Goal: Task Accomplishment & Management: Use online tool/utility

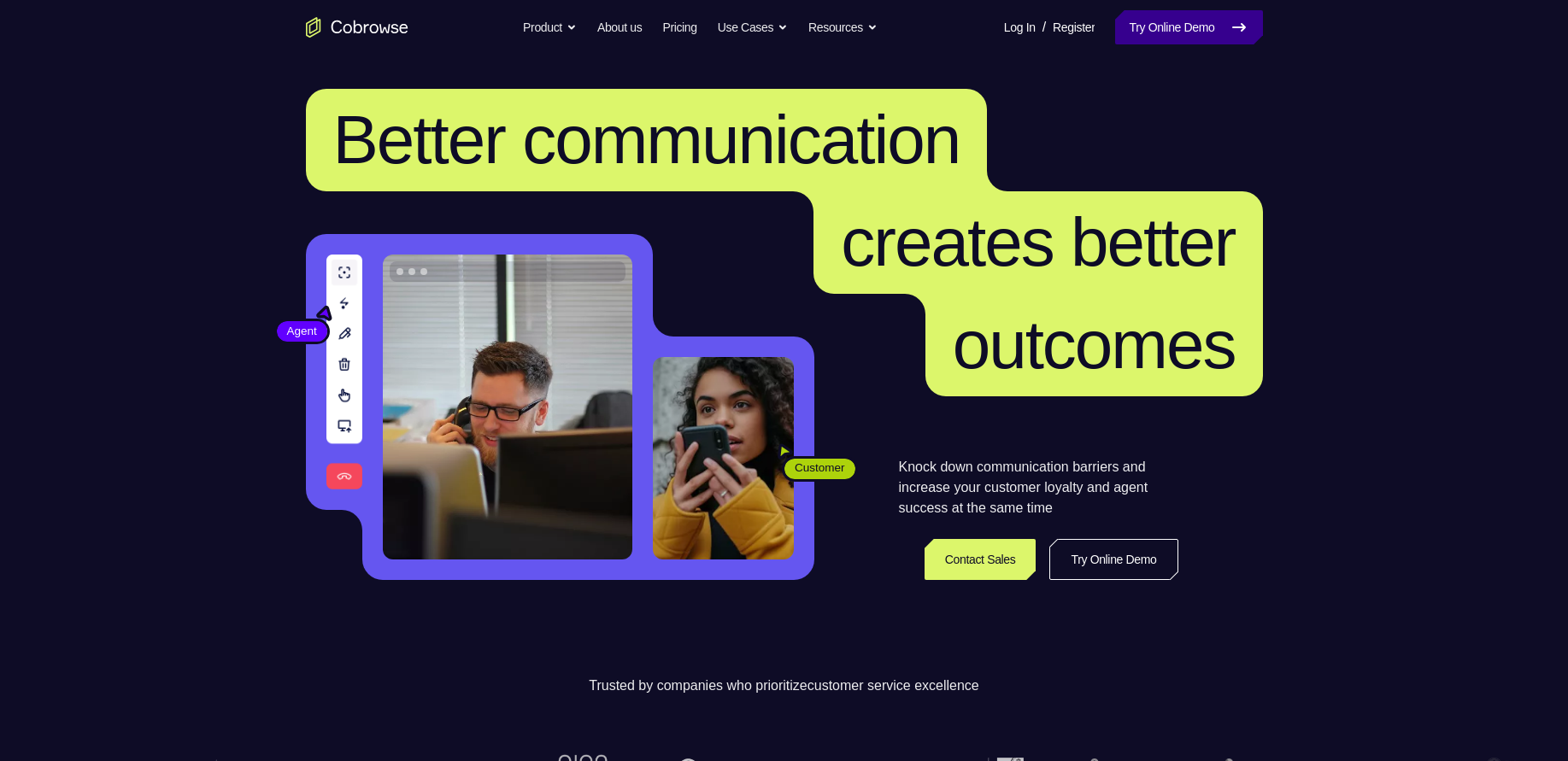
click at [1147, 29] on link "Try Online Demo" at bounding box center [1188, 27] width 147 height 34
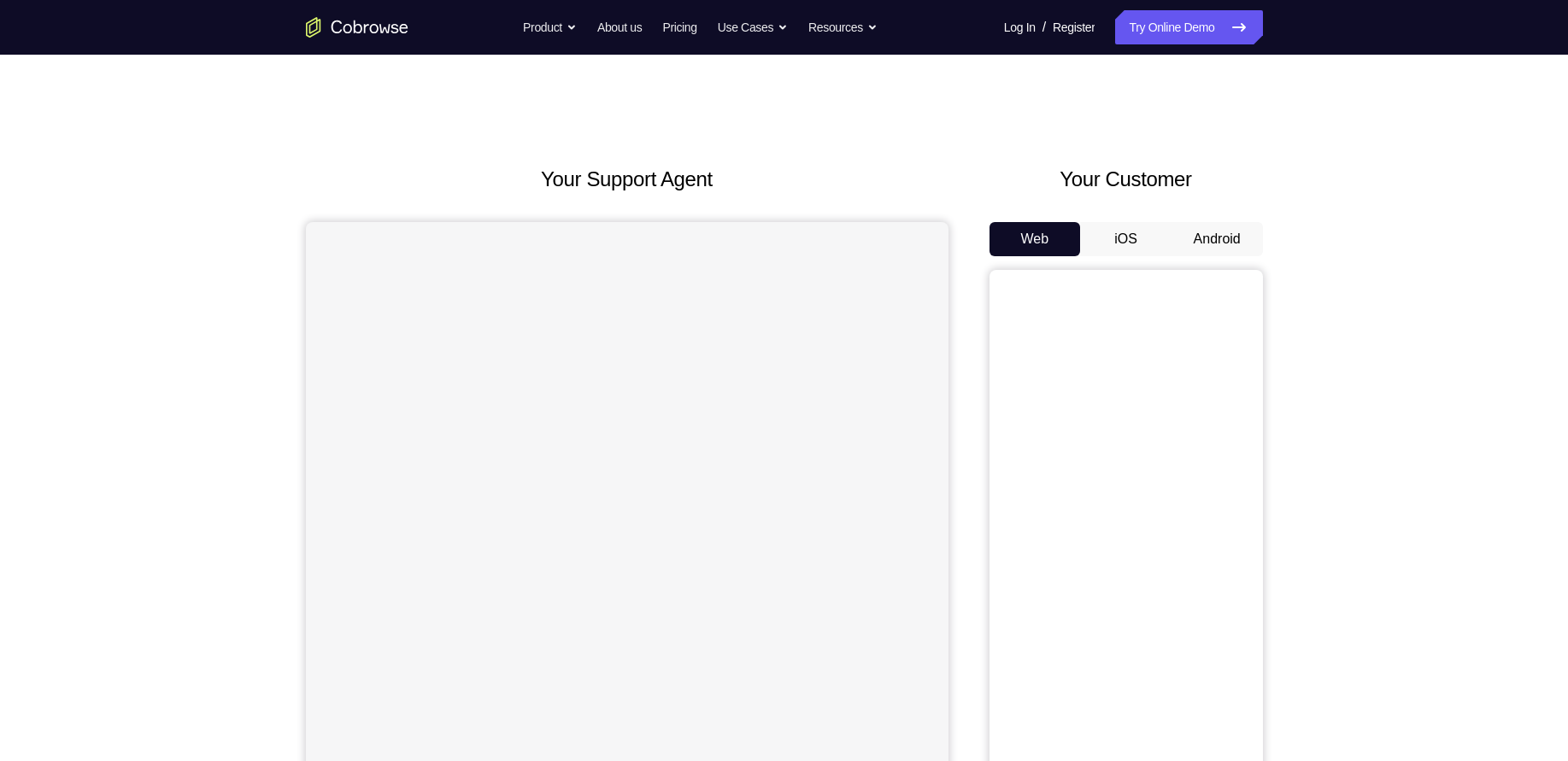
click at [1221, 239] on button "Android" at bounding box center [1217, 239] width 91 height 34
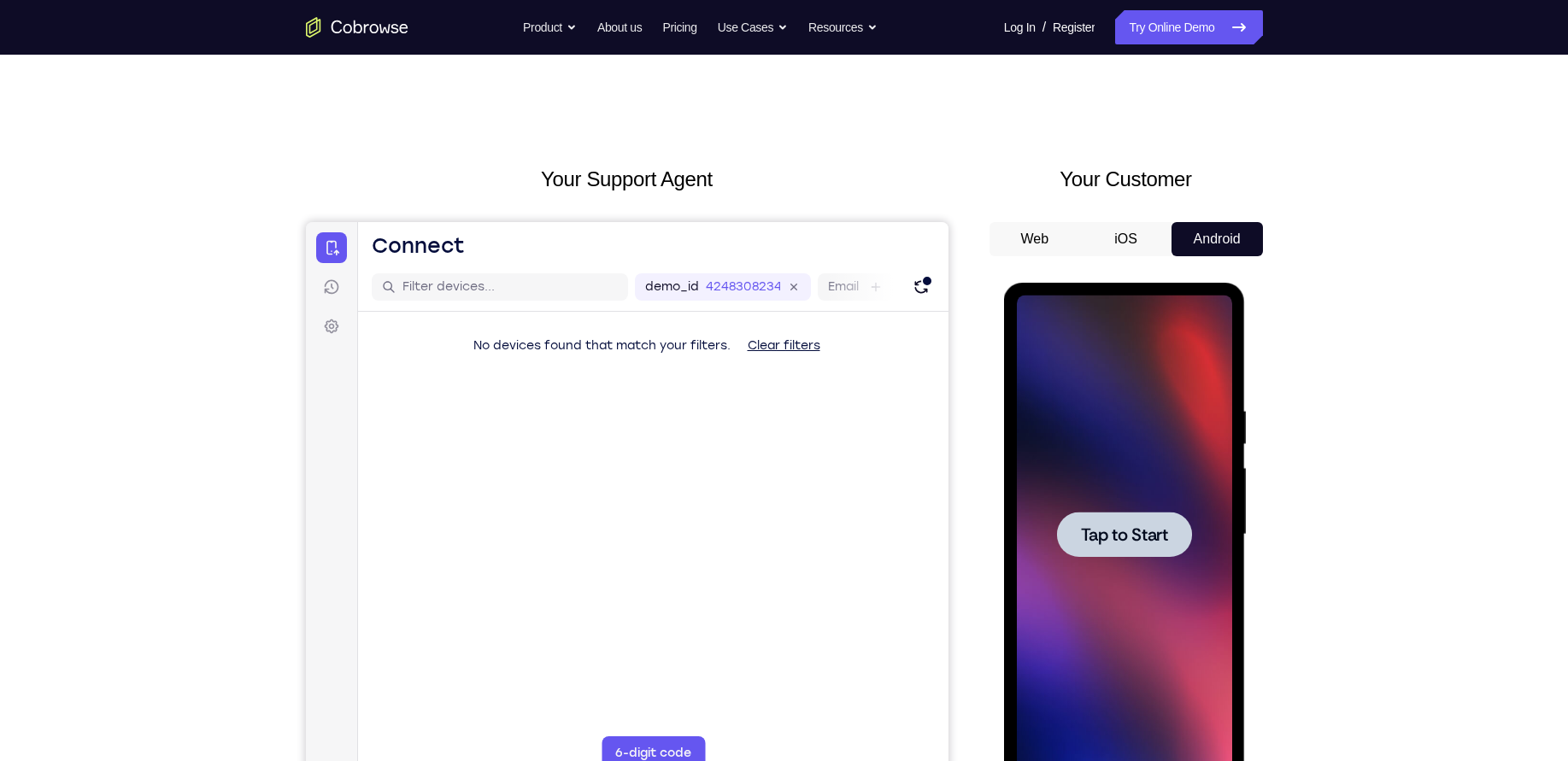
click at [1127, 494] on div at bounding box center [1125, 534] width 215 height 478
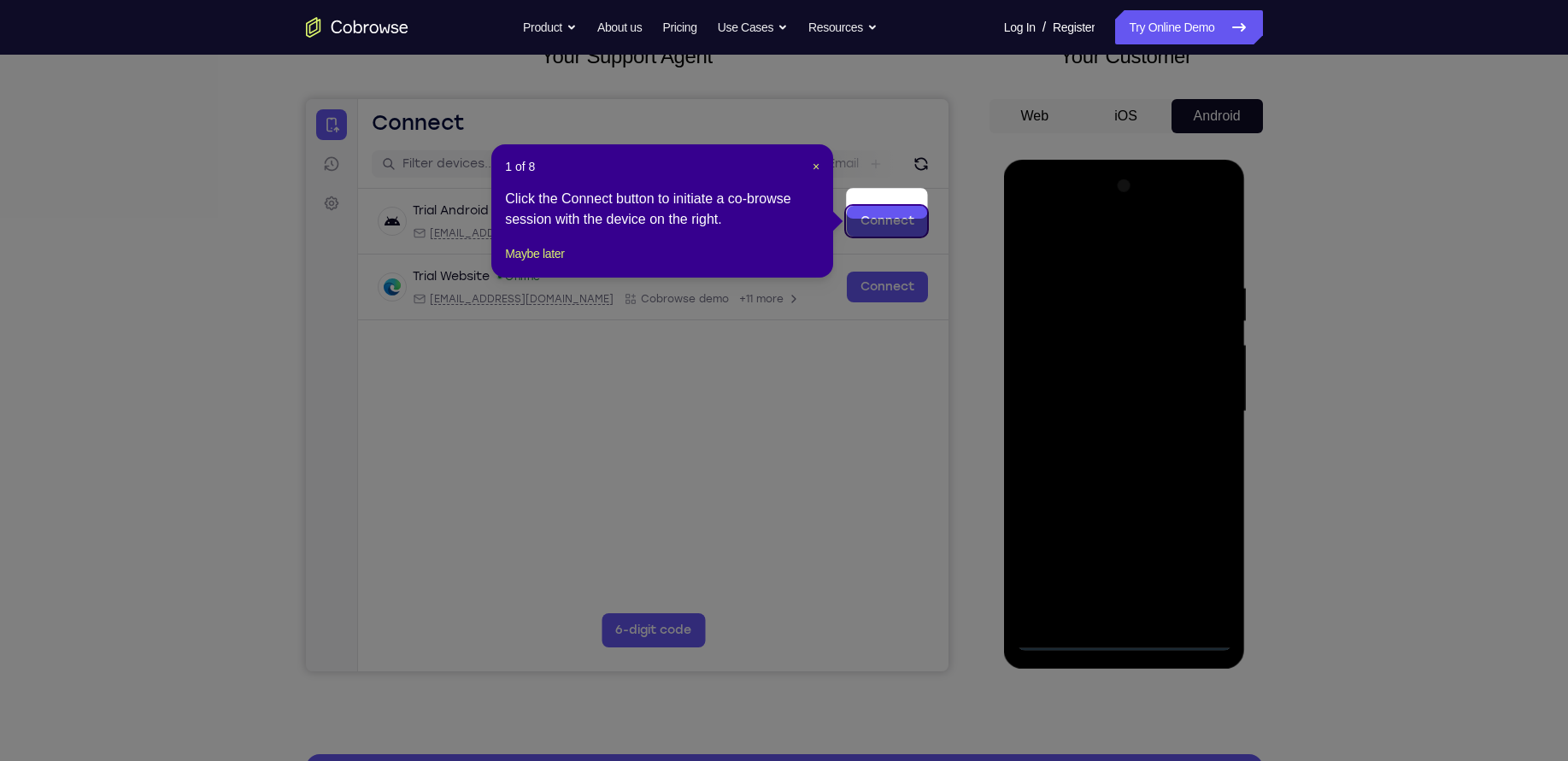
scroll to position [122, 0]
click at [812, 169] on span "×" at bounding box center [816, 167] width 7 height 13
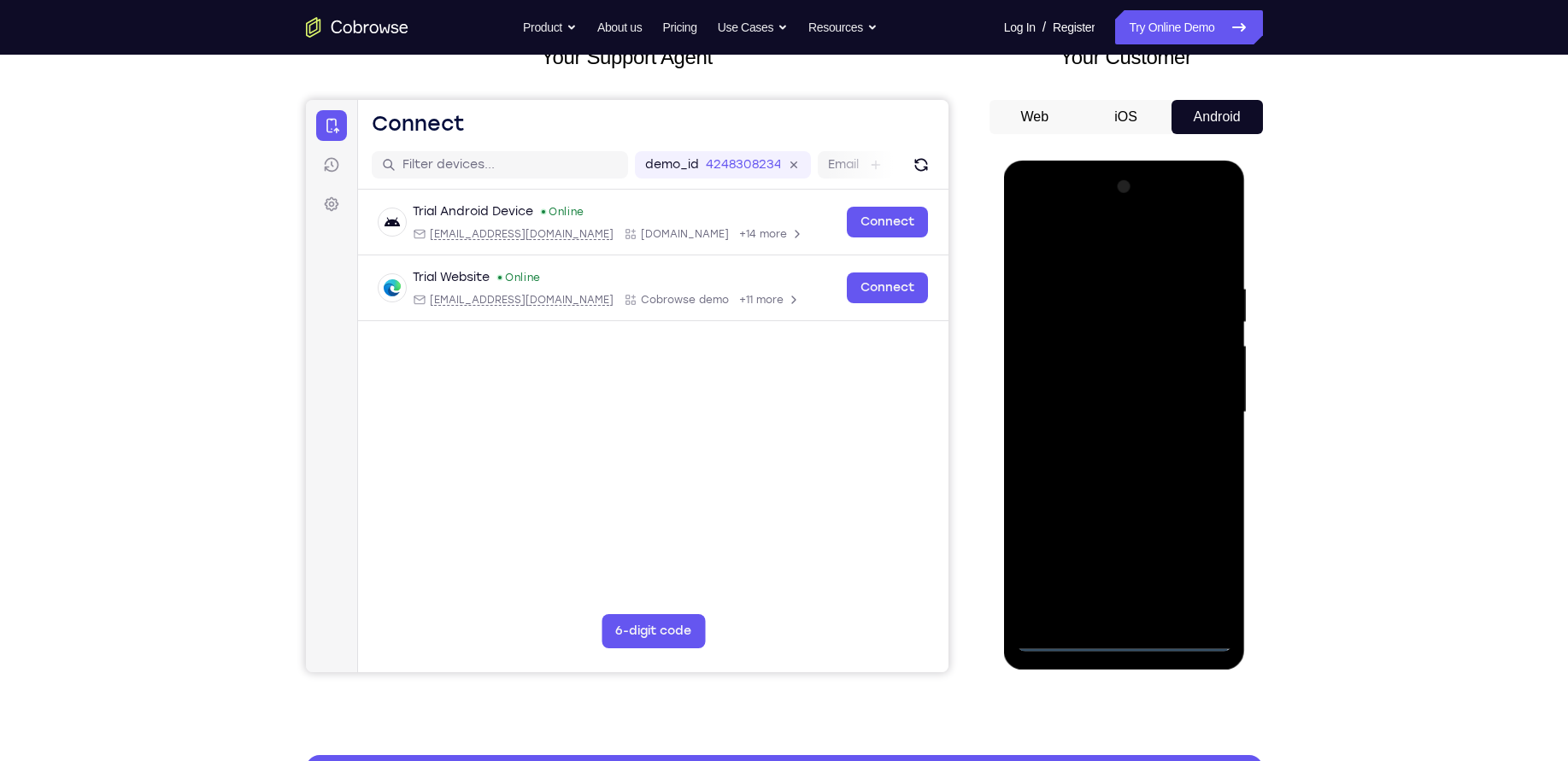
click at [1130, 630] on div at bounding box center [1125, 413] width 215 height 478
click at [1122, 632] on div at bounding box center [1125, 413] width 215 height 478
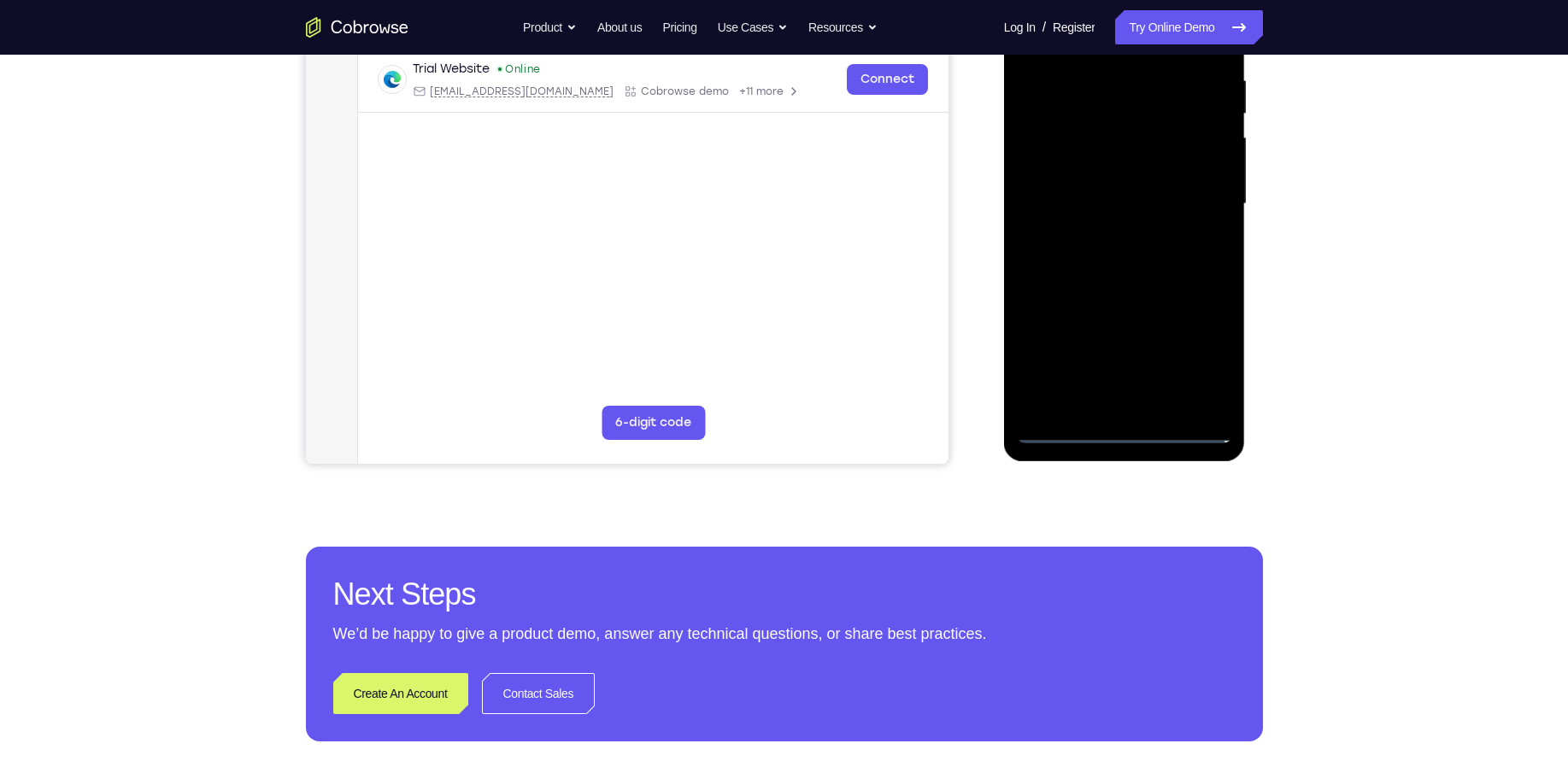
scroll to position [352, 0]
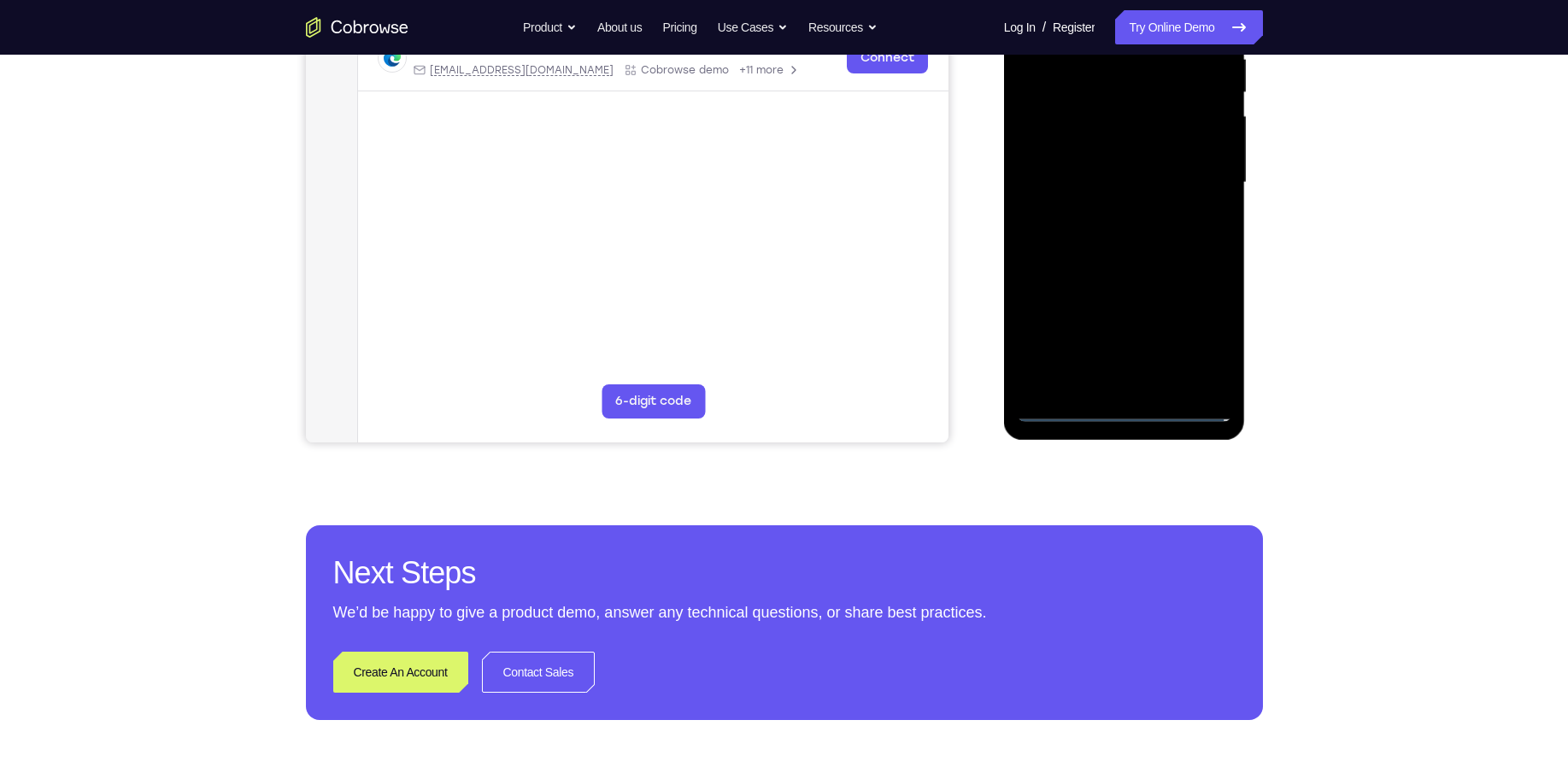
click at [1126, 412] on div at bounding box center [1125, 183] width 215 height 478
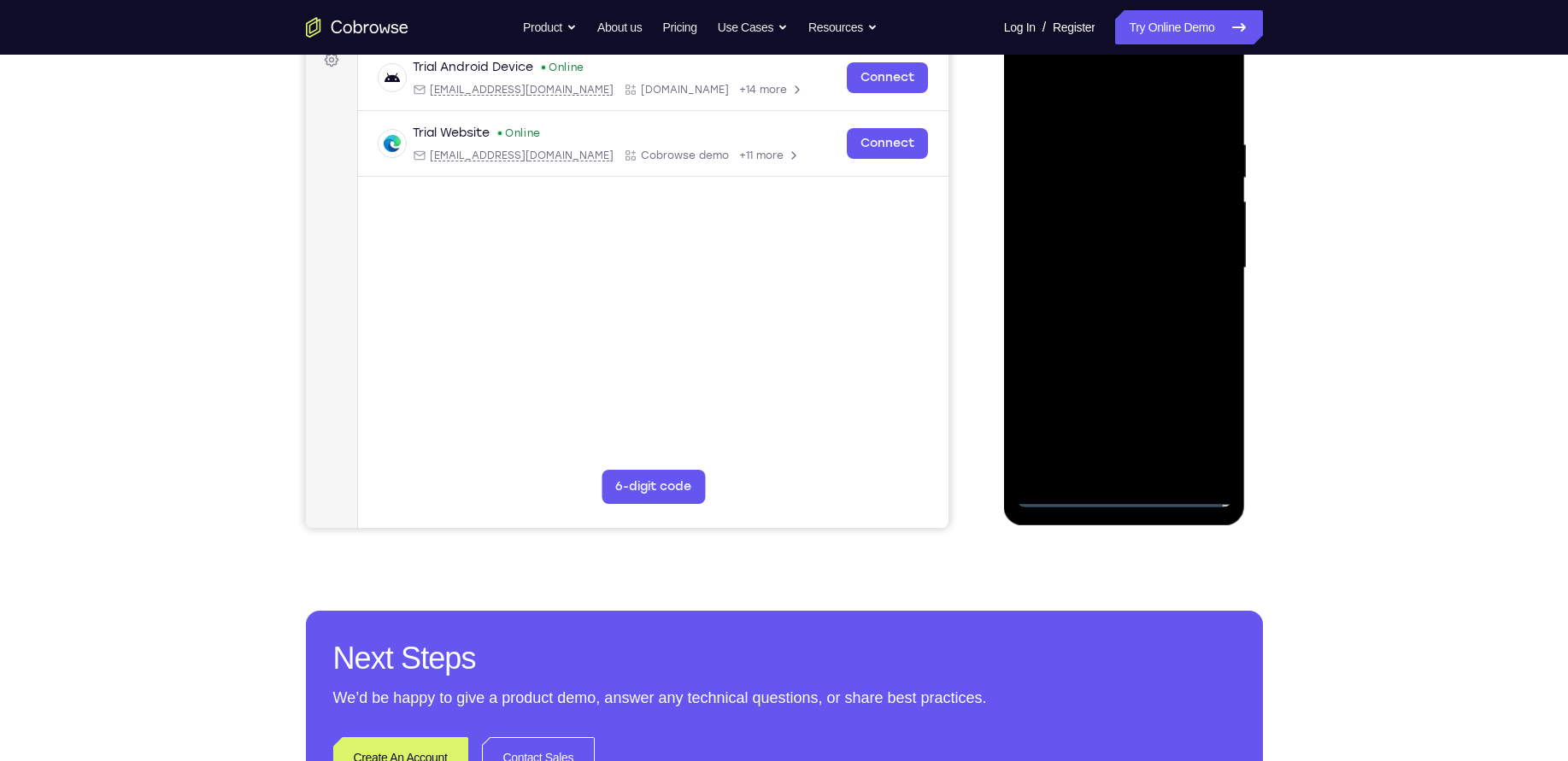
scroll to position [265, 0]
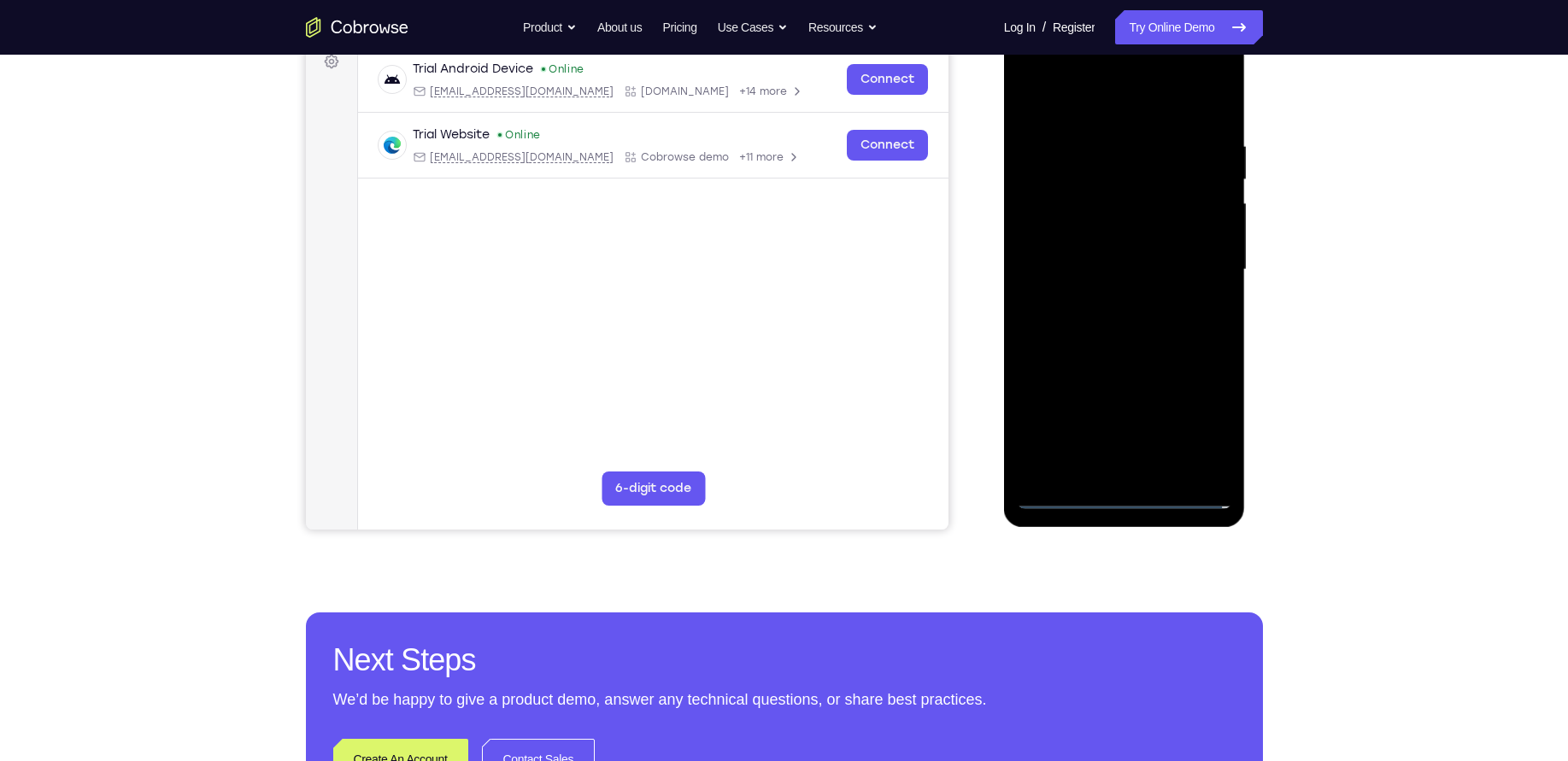
click at [1204, 420] on div at bounding box center [1125, 269] width 215 height 478
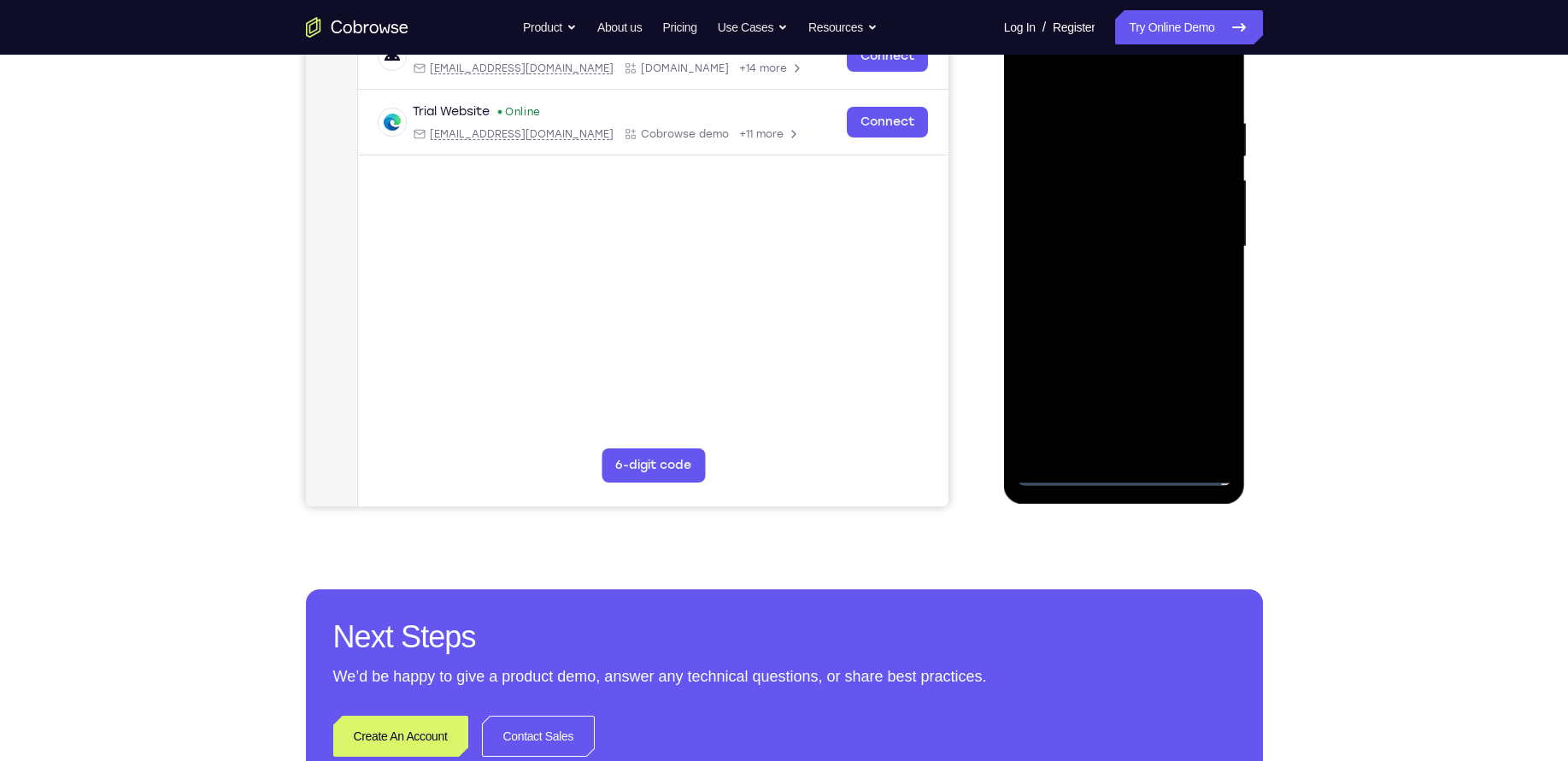
scroll to position [165, 0]
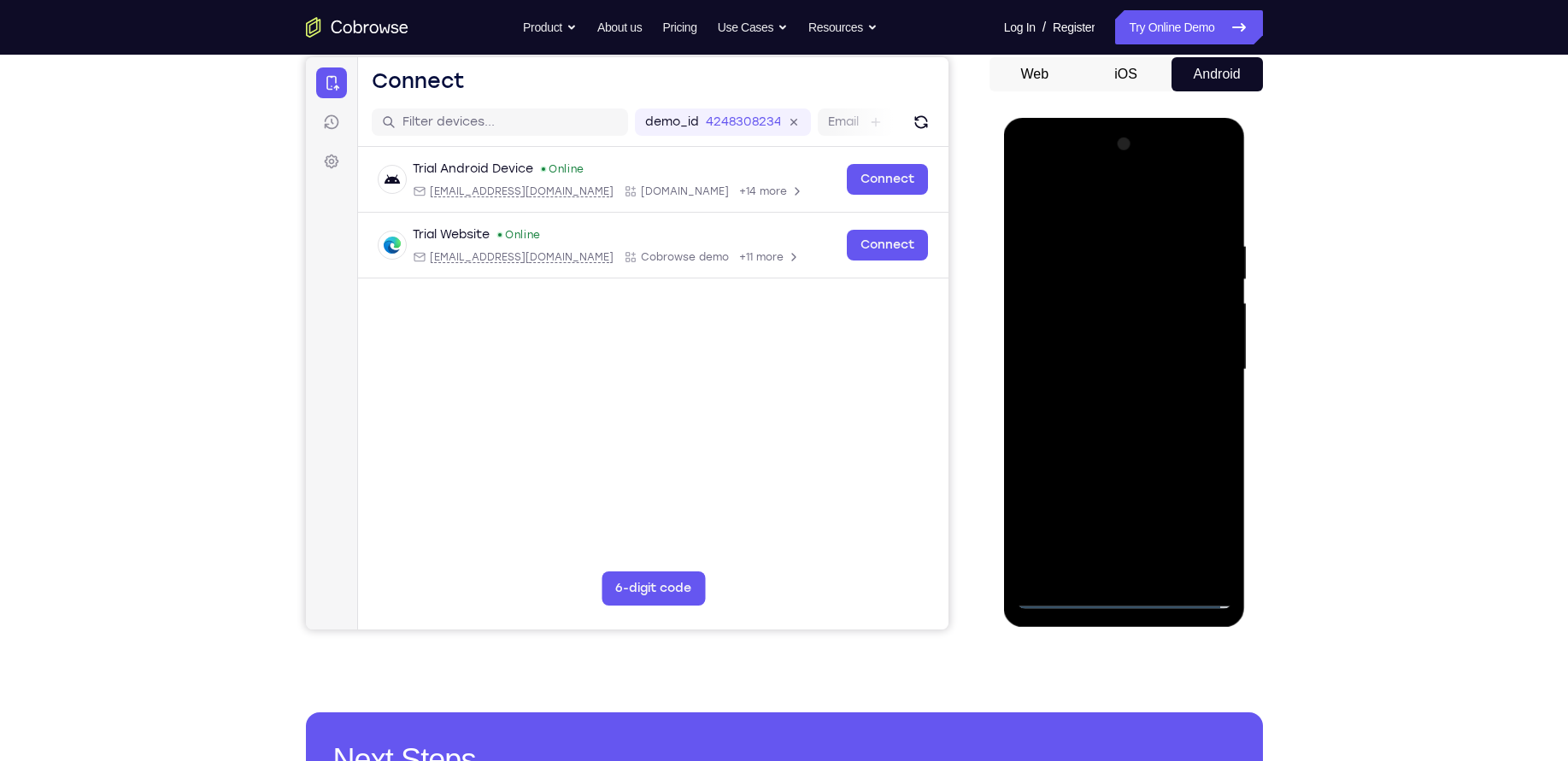
click at [1114, 209] on div at bounding box center [1125, 370] width 215 height 478
click at [1198, 361] on div at bounding box center [1125, 370] width 215 height 478
click at [1106, 396] on div at bounding box center [1125, 370] width 215 height 478
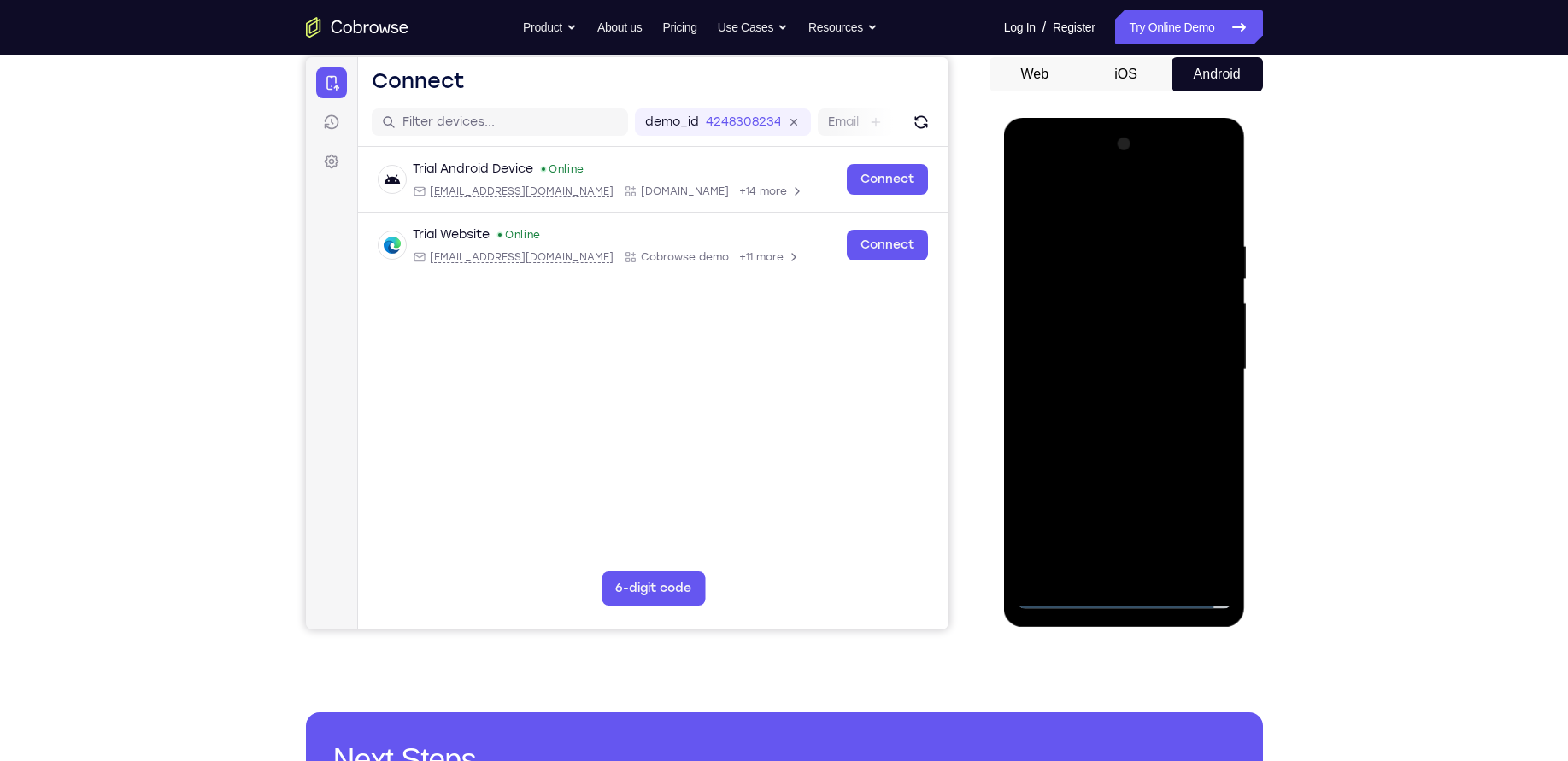
click at [1089, 342] on div at bounding box center [1125, 370] width 215 height 478
click at [1089, 364] on div at bounding box center [1125, 370] width 215 height 478
click at [1108, 431] on div at bounding box center [1125, 370] width 215 height 478
click at [1110, 415] on div at bounding box center [1125, 370] width 215 height 478
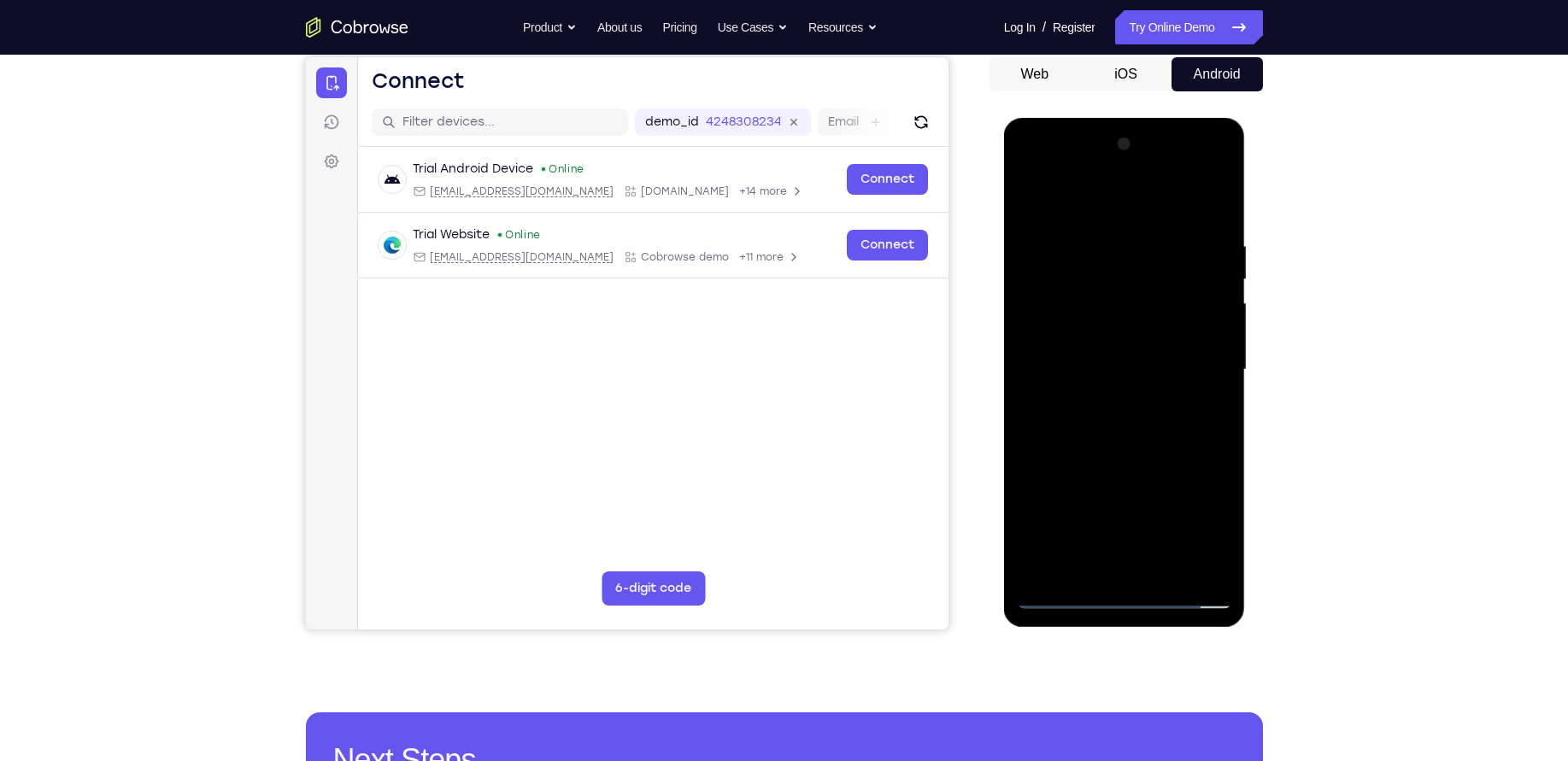
click at [1110, 415] on div at bounding box center [1125, 370] width 215 height 478
click at [1201, 393] on div at bounding box center [1125, 370] width 215 height 478
click at [1157, 368] on div at bounding box center [1125, 370] width 215 height 478
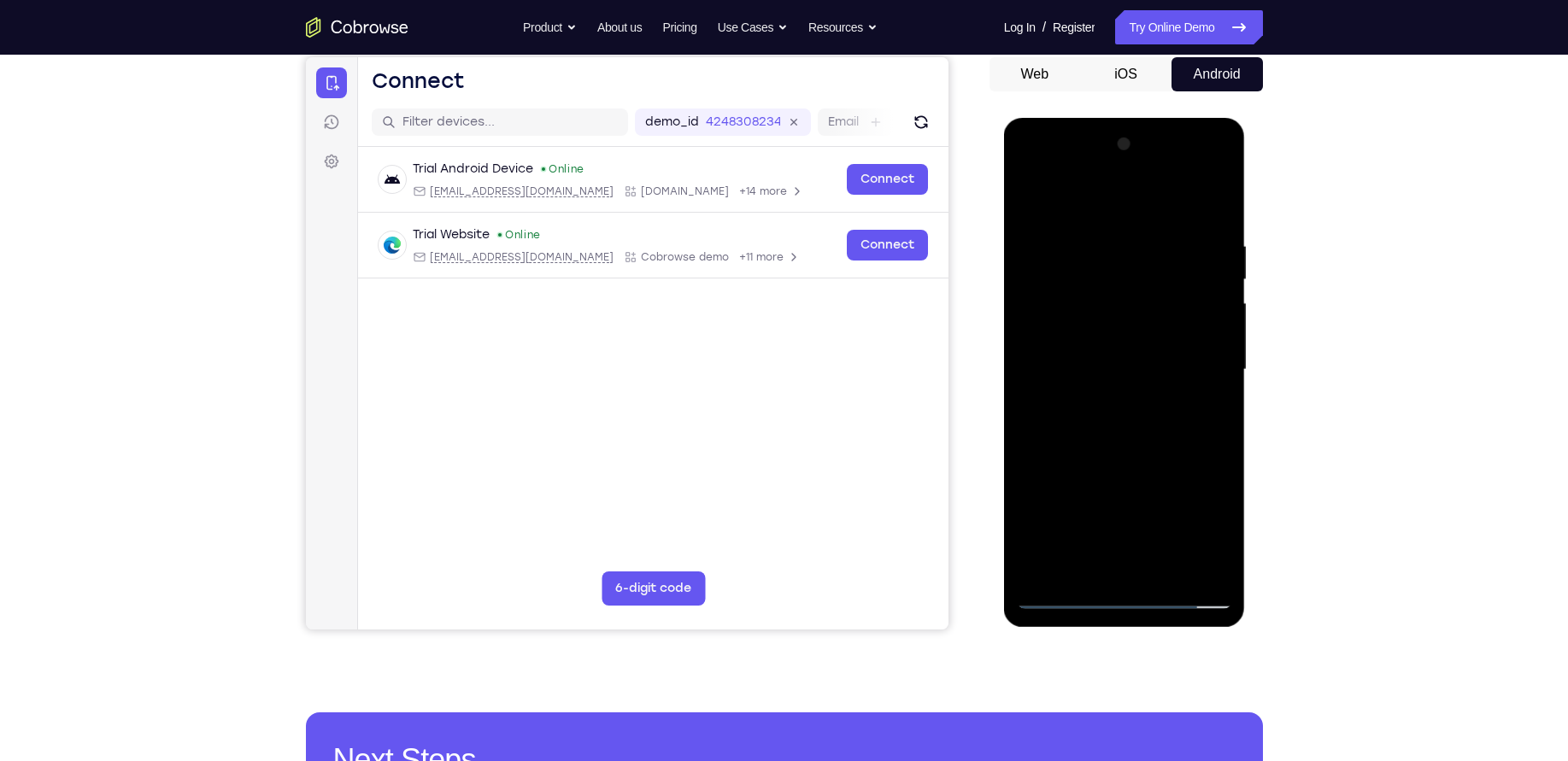
click at [1157, 368] on div at bounding box center [1125, 370] width 215 height 478
click at [1145, 417] on div at bounding box center [1125, 370] width 215 height 478
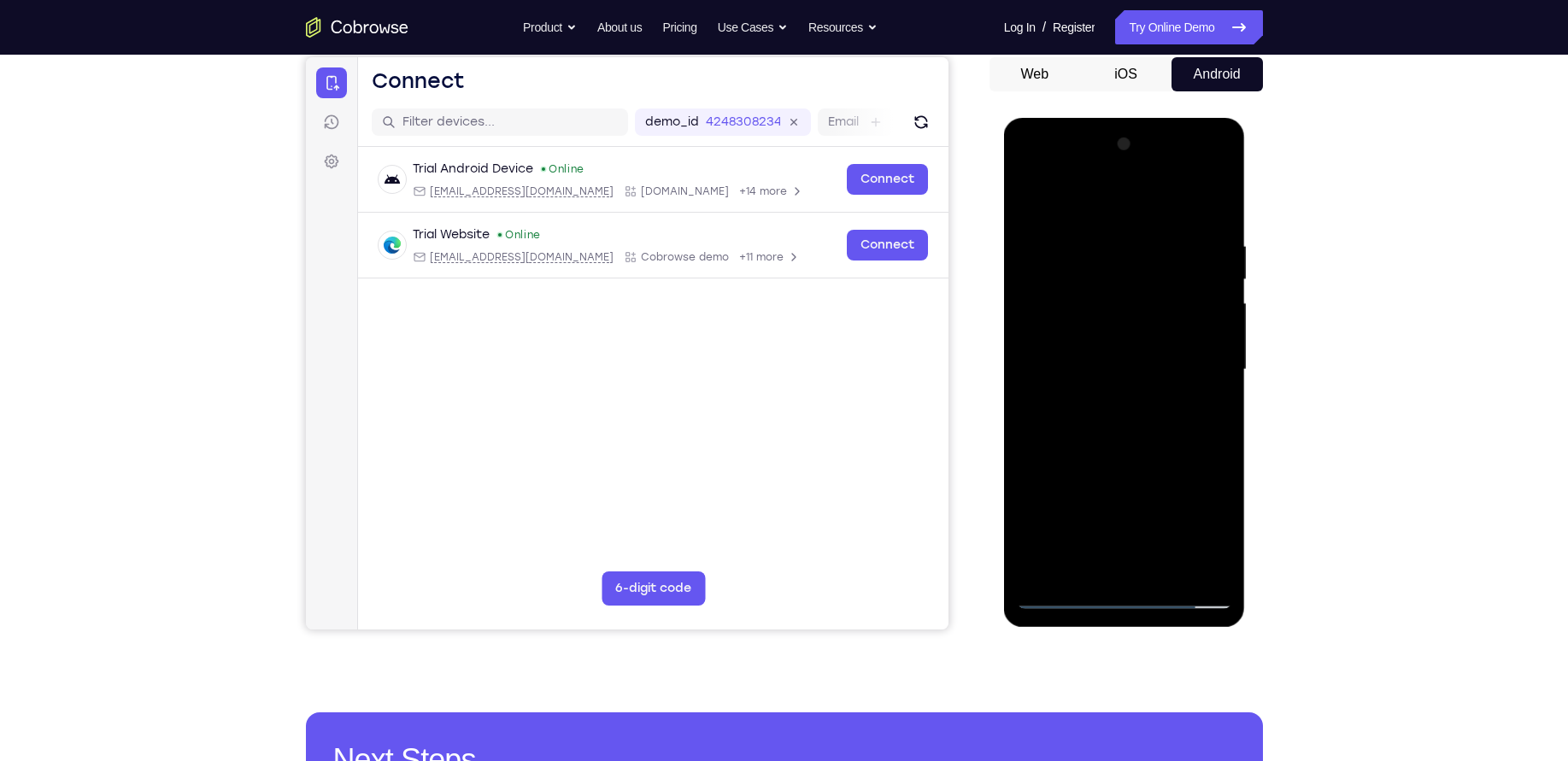
click at [1127, 420] on div at bounding box center [1125, 370] width 215 height 478
click at [1120, 424] on div at bounding box center [1125, 370] width 215 height 478
click at [1123, 353] on div at bounding box center [1125, 370] width 215 height 478
click at [1224, 219] on div at bounding box center [1125, 370] width 215 height 478
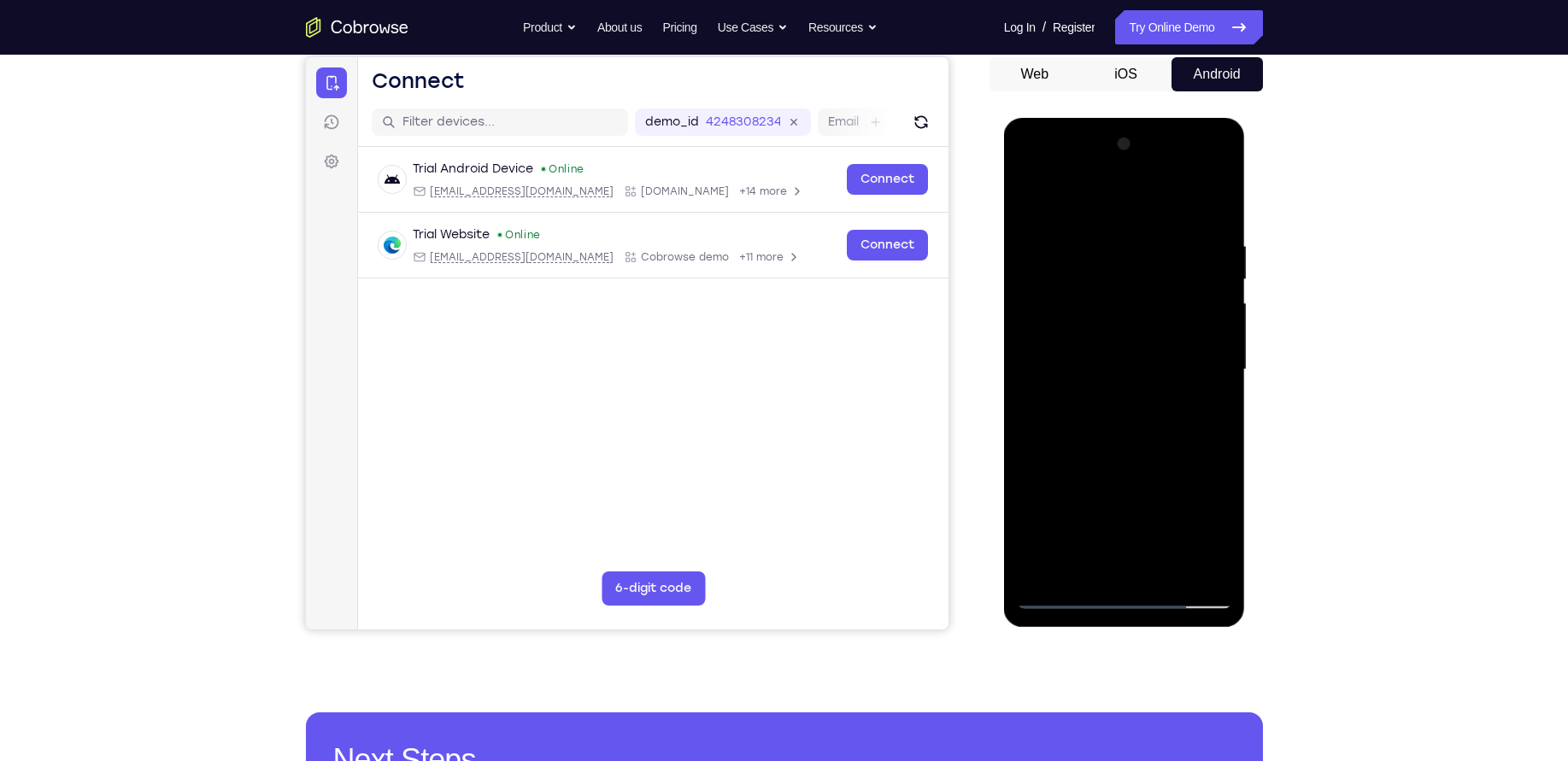
click at [1110, 227] on div at bounding box center [1125, 370] width 215 height 478
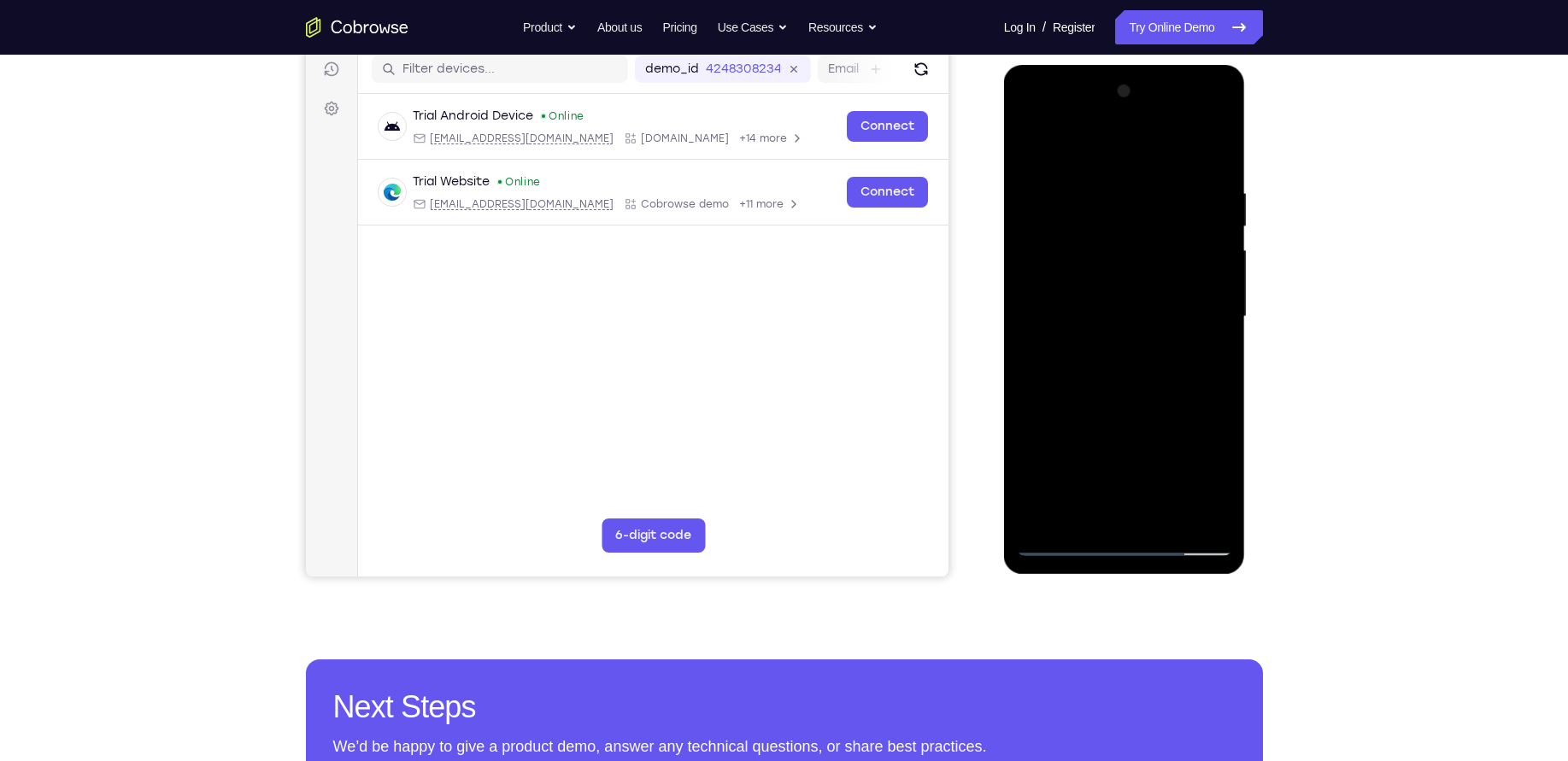
scroll to position [219, 0]
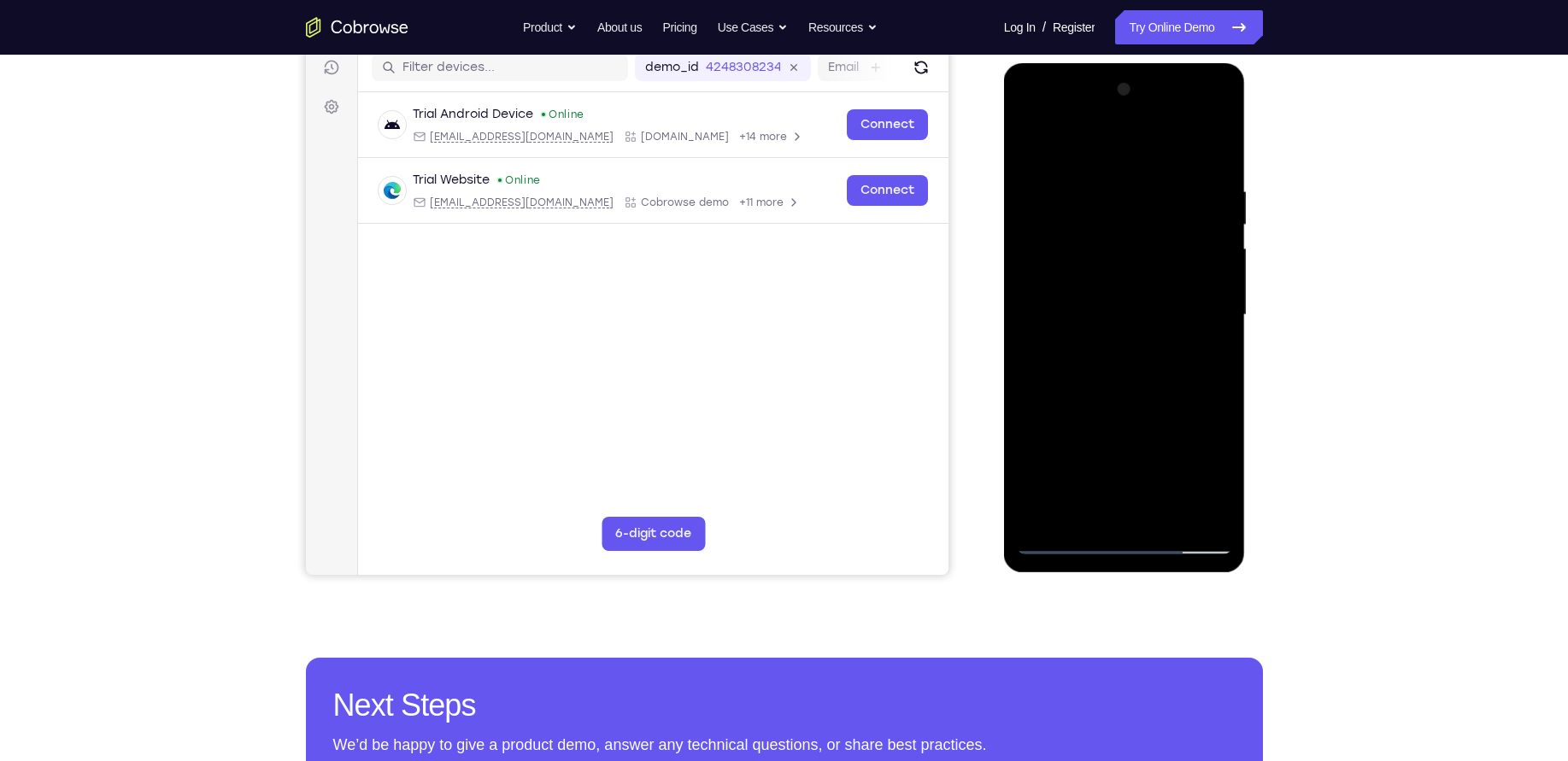
click at [1212, 274] on div at bounding box center [1125, 315] width 215 height 478
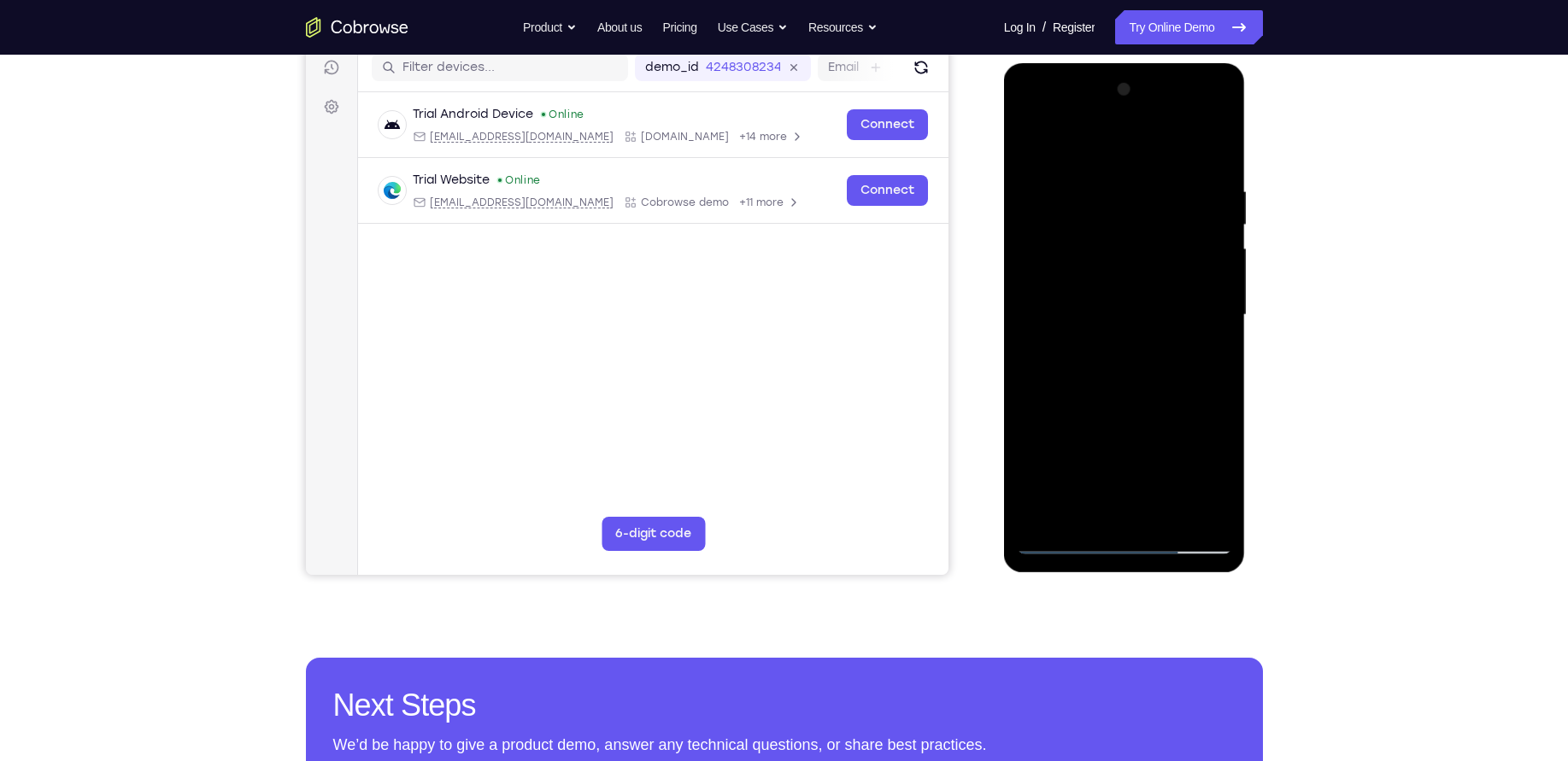
click at [1212, 274] on div at bounding box center [1125, 315] width 215 height 478
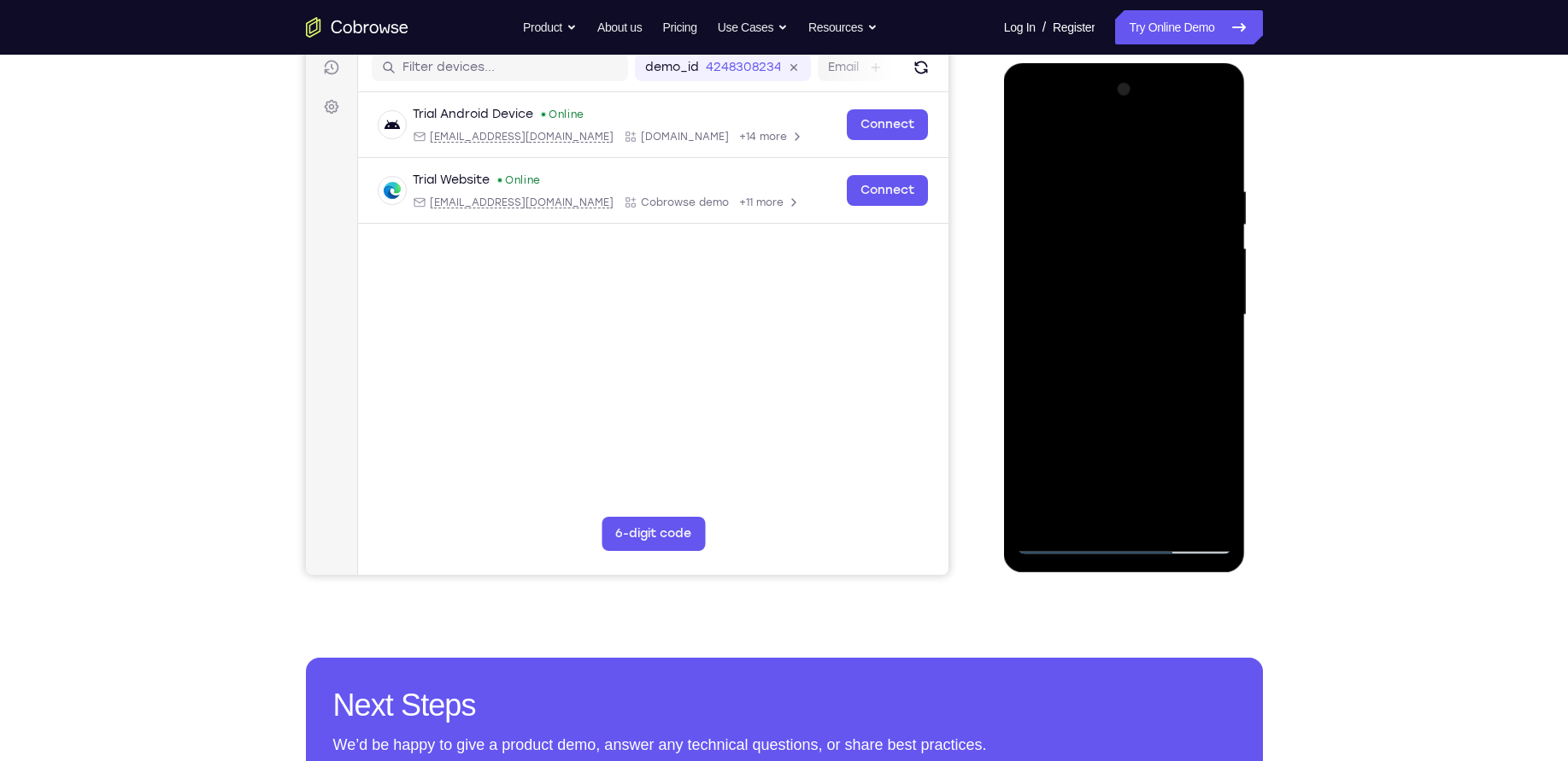
click at [1212, 274] on div at bounding box center [1125, 315] width 215 height 478
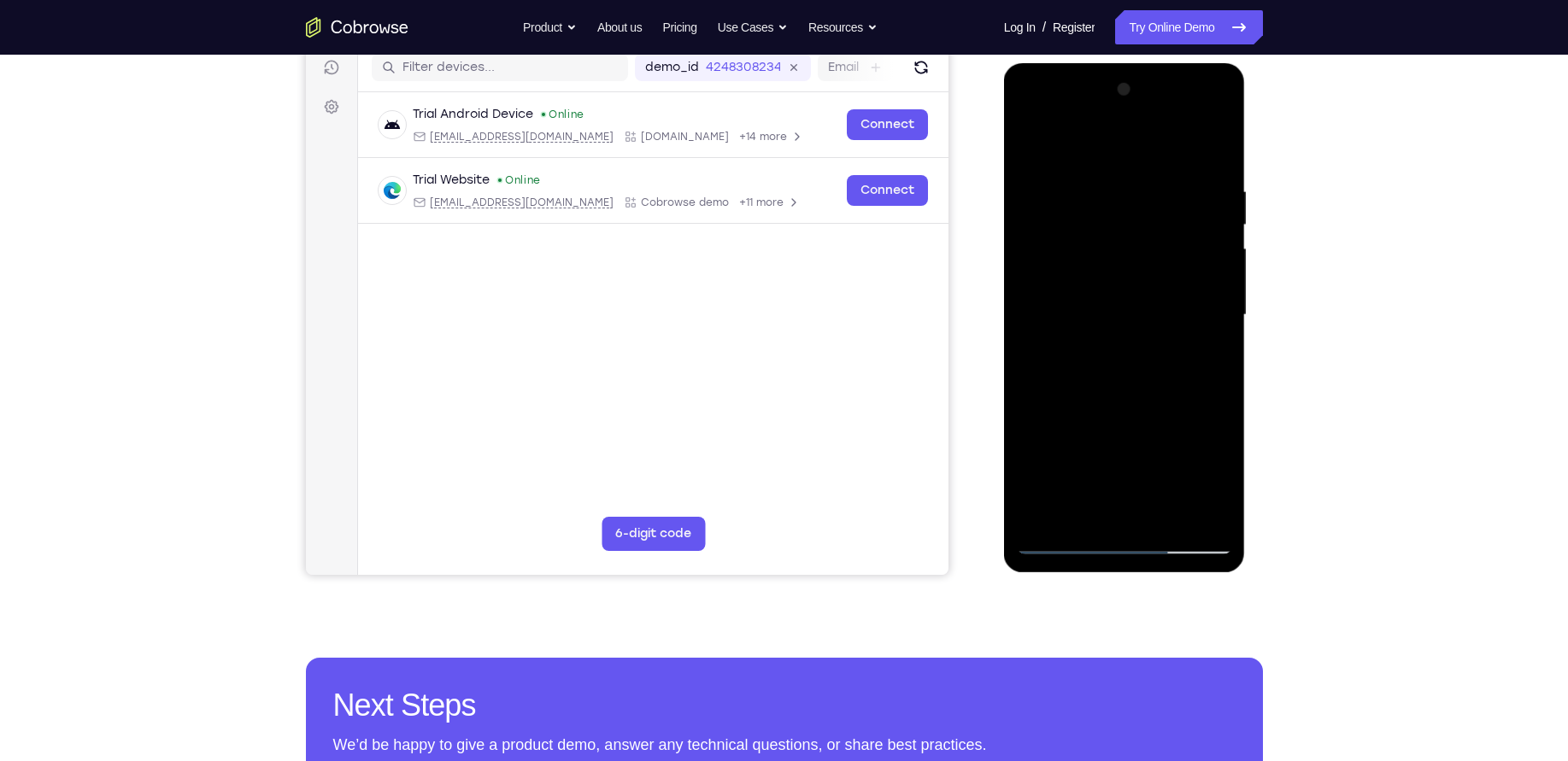
click at [1212, 274] on div at bounding box center [1125, 315] width 215 height 478
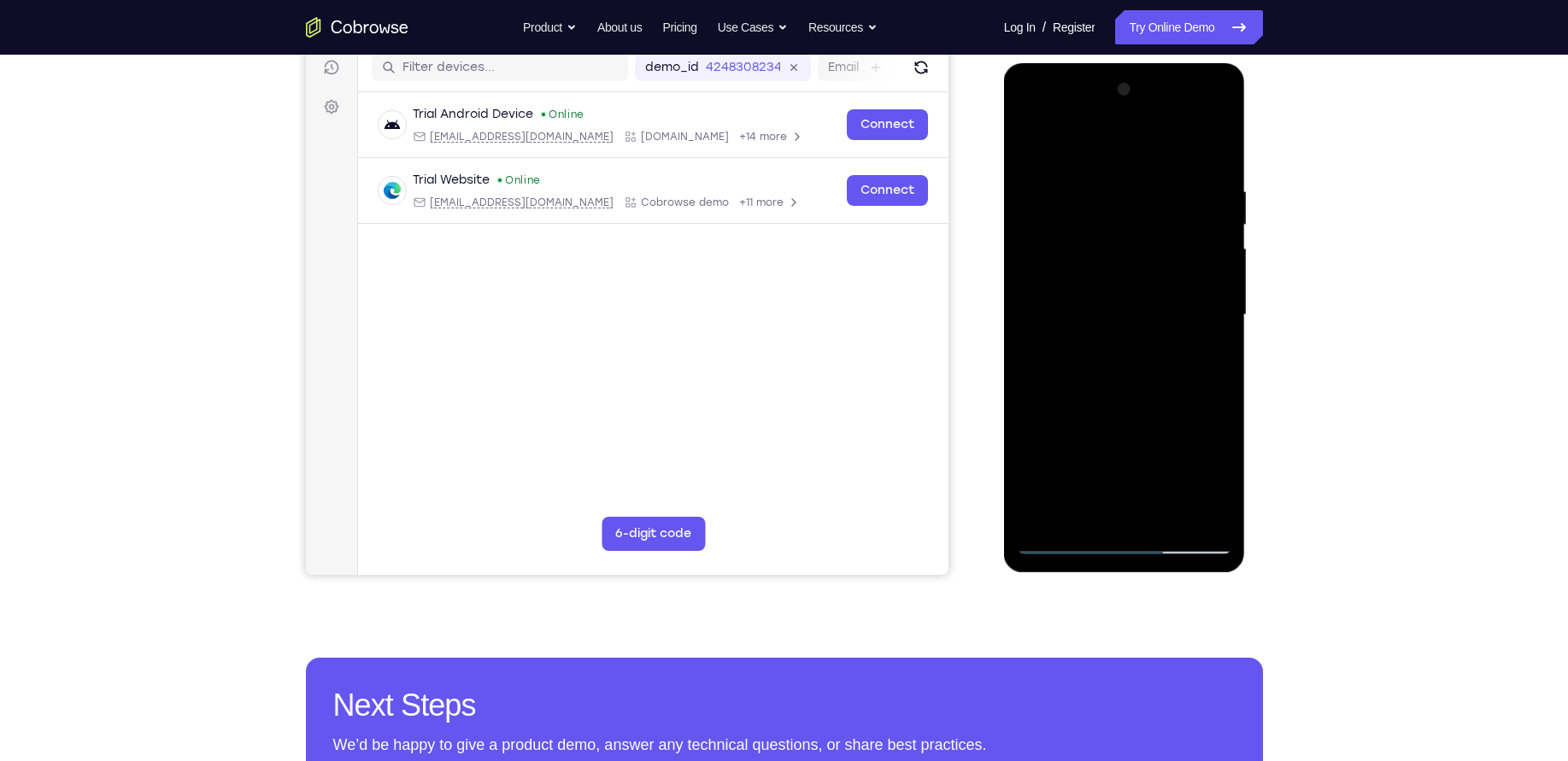
click at [1212, 274] on div at bounding box center [1125, 315] width 215 height 478
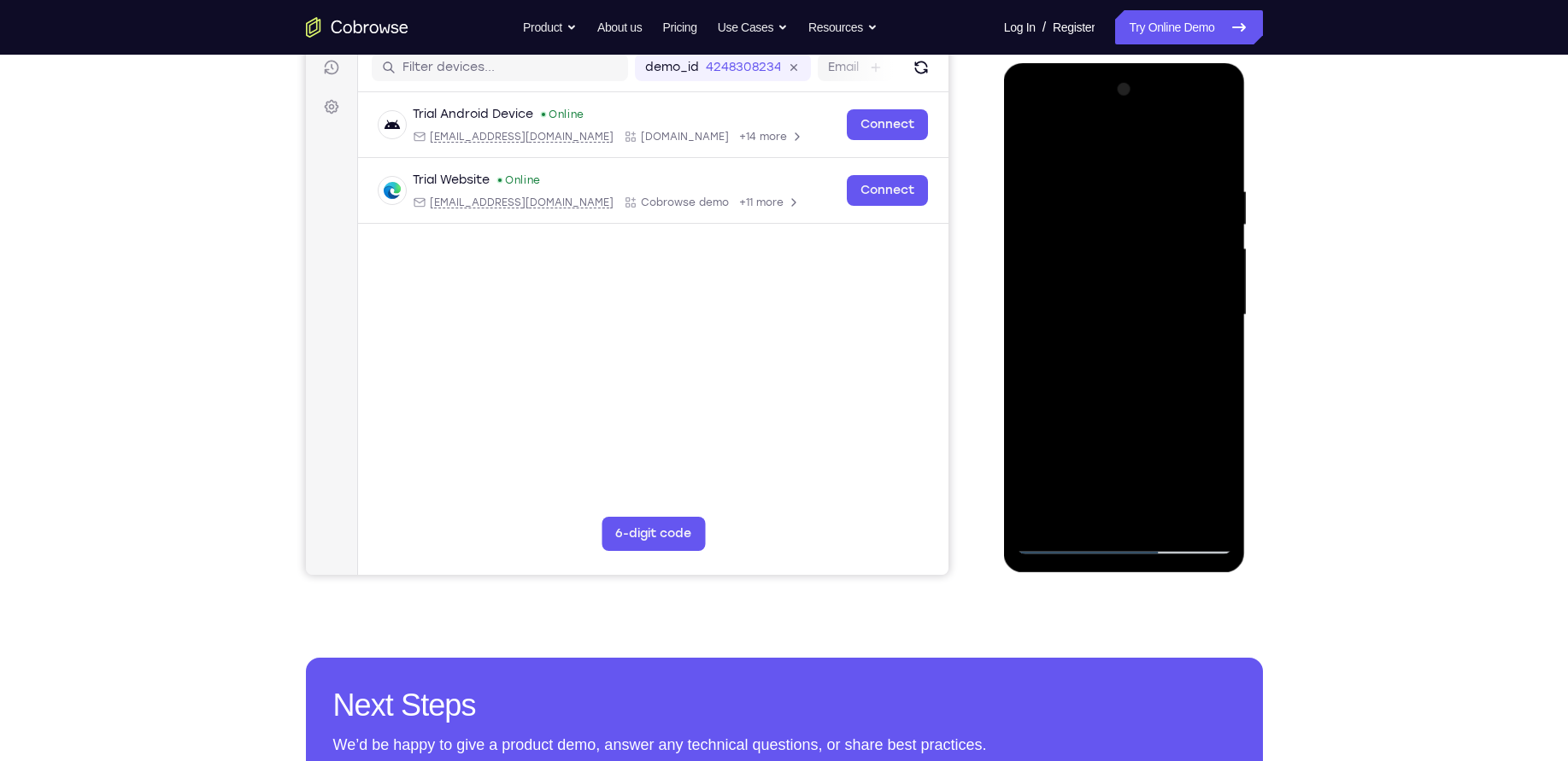
click at [1212, 274] on div at bounding box center [1125, 315] width 215 height 478
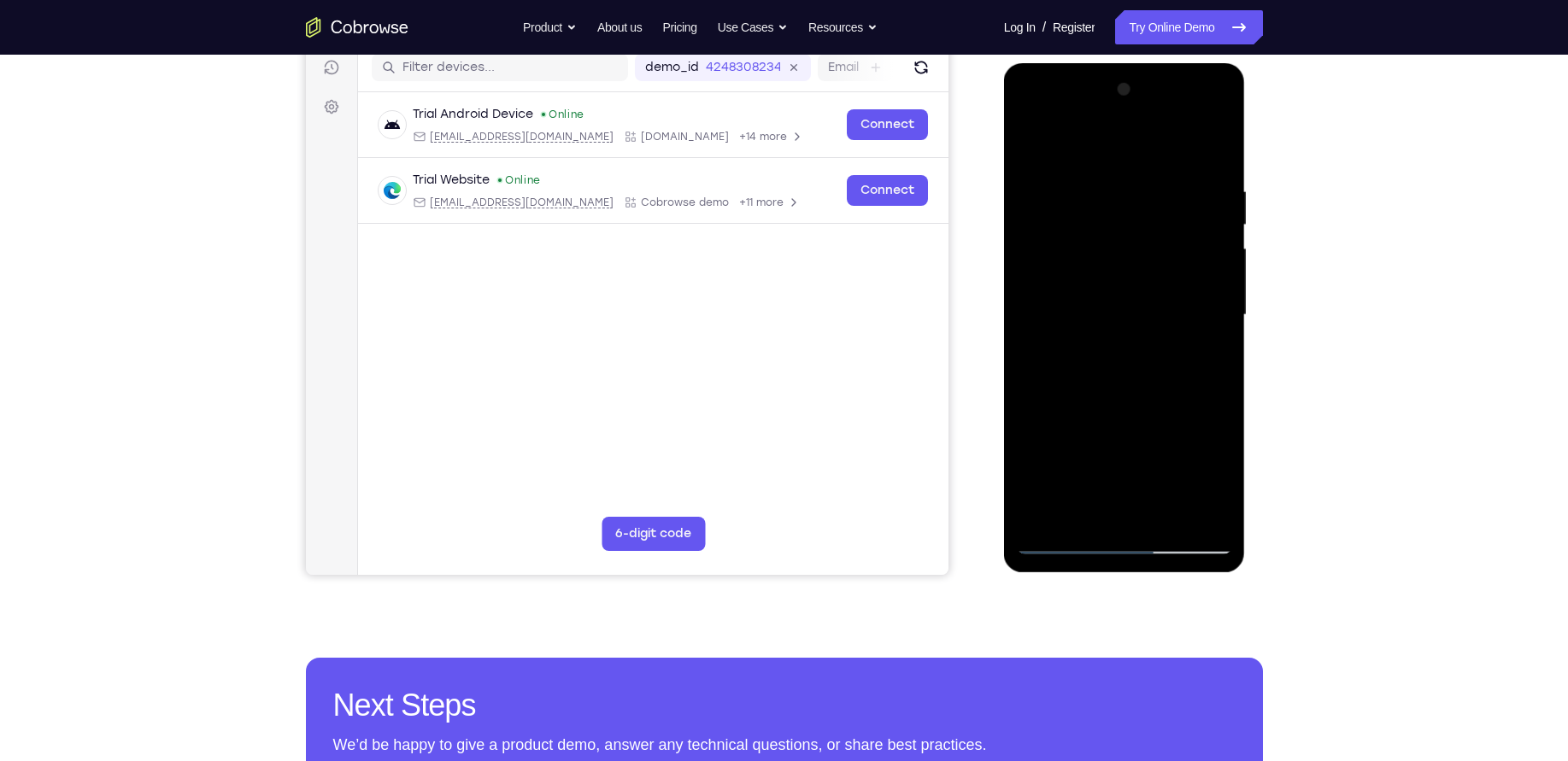
click at [1212, 274] on div at bounding box center [1125, 315] width 215 height 478
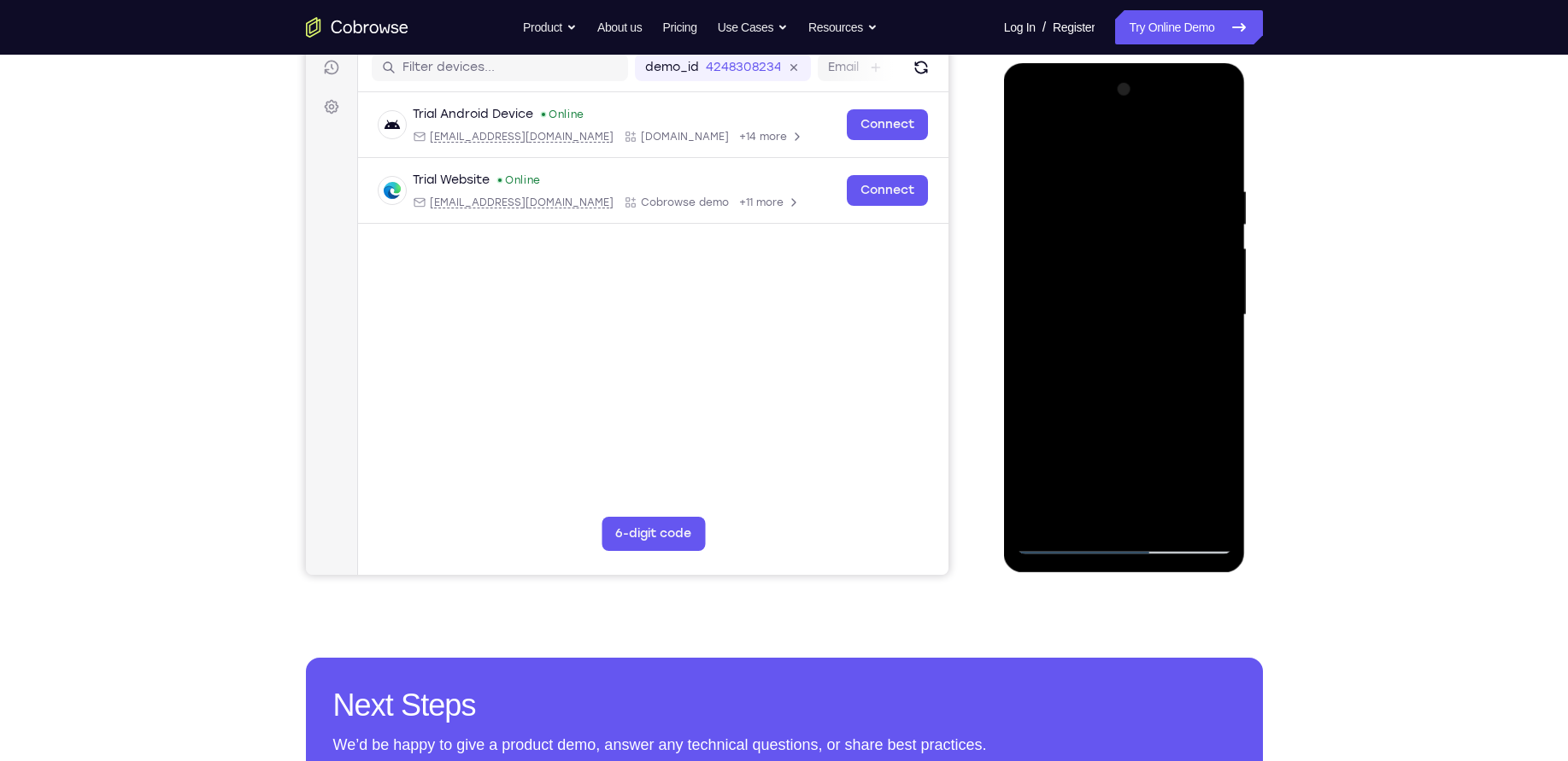
click at [1212, 274] on div at bounding box center [1125, 315] width 215 height 478
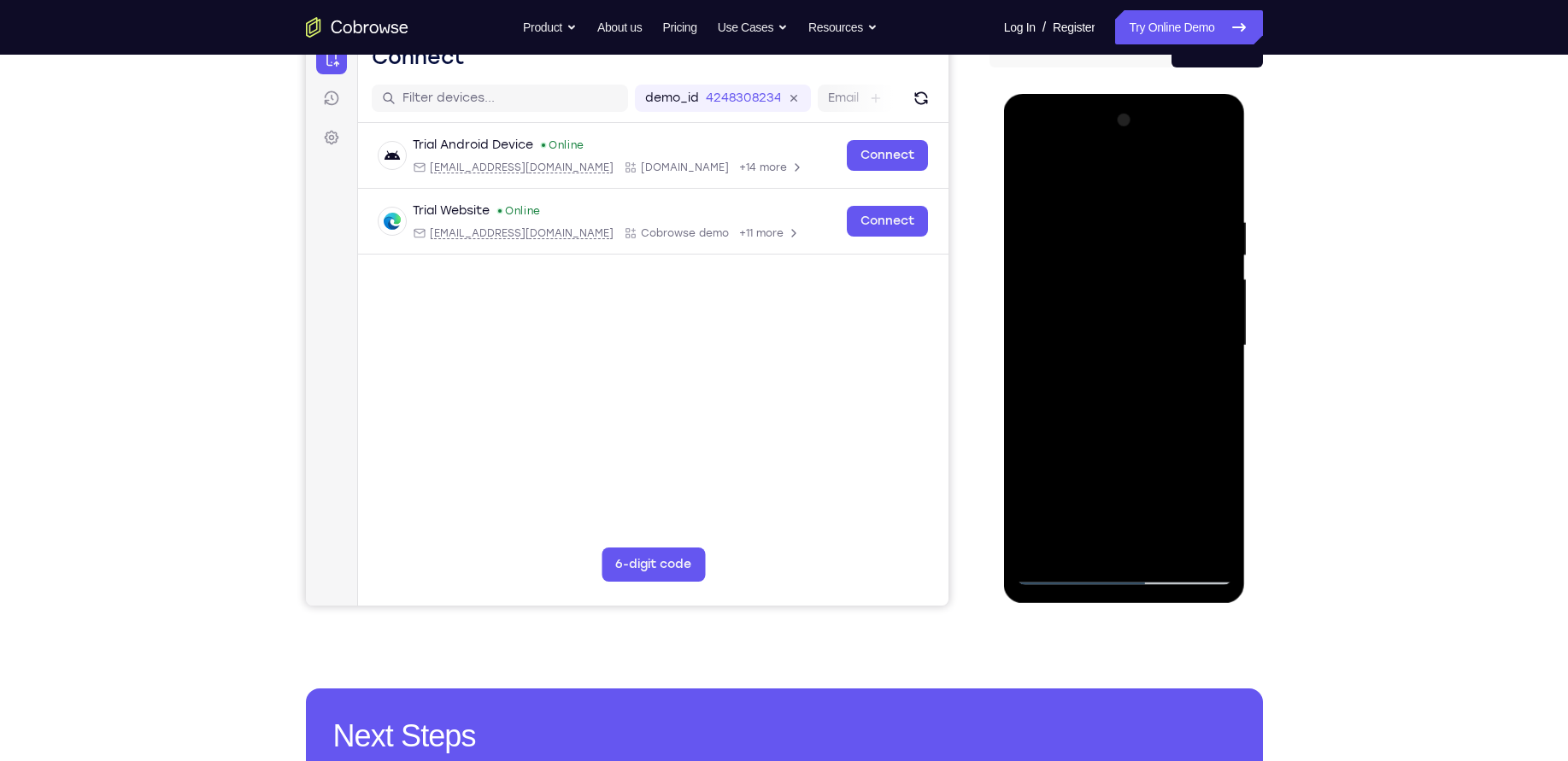
scroll to position [173, 0]
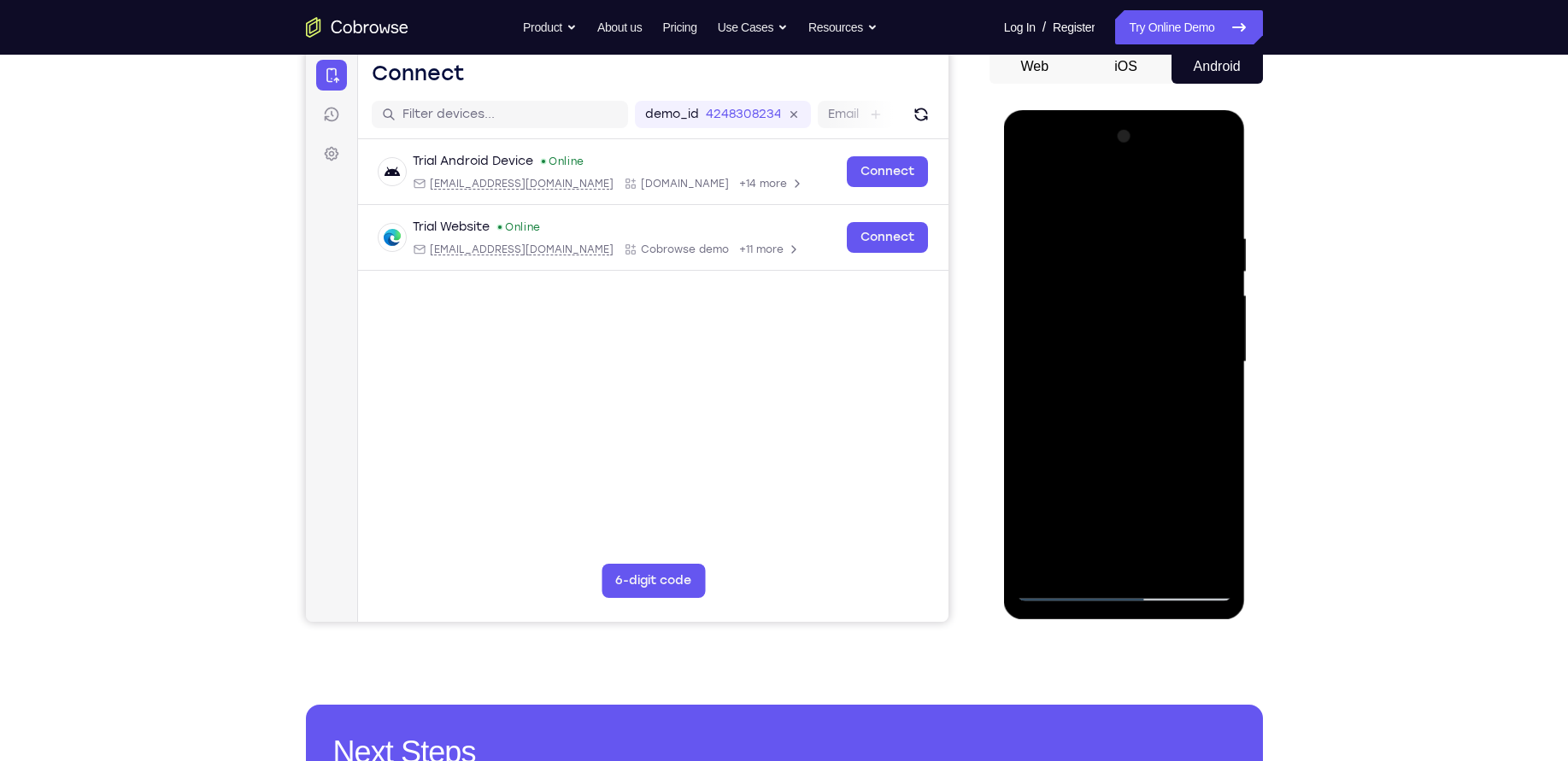
click at [1212, 274] on div at bounding box center [1125, 362] width 215 height 478
click at [1220, 284] on div at bounding box center [1125, 362] width 215 height 478
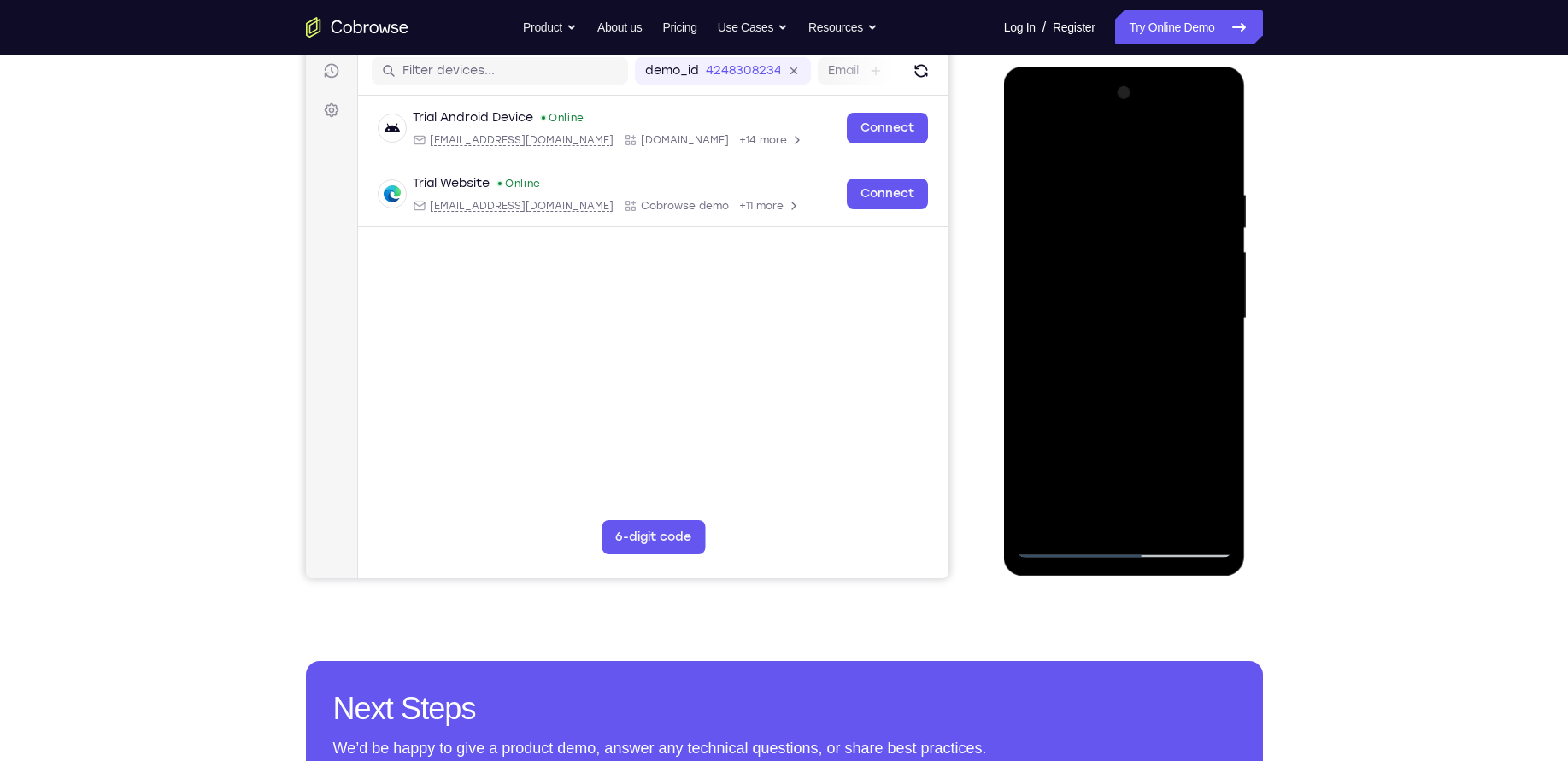
click at [1220, 284] on div at bounding box center [1125, 319] width 215 height 478
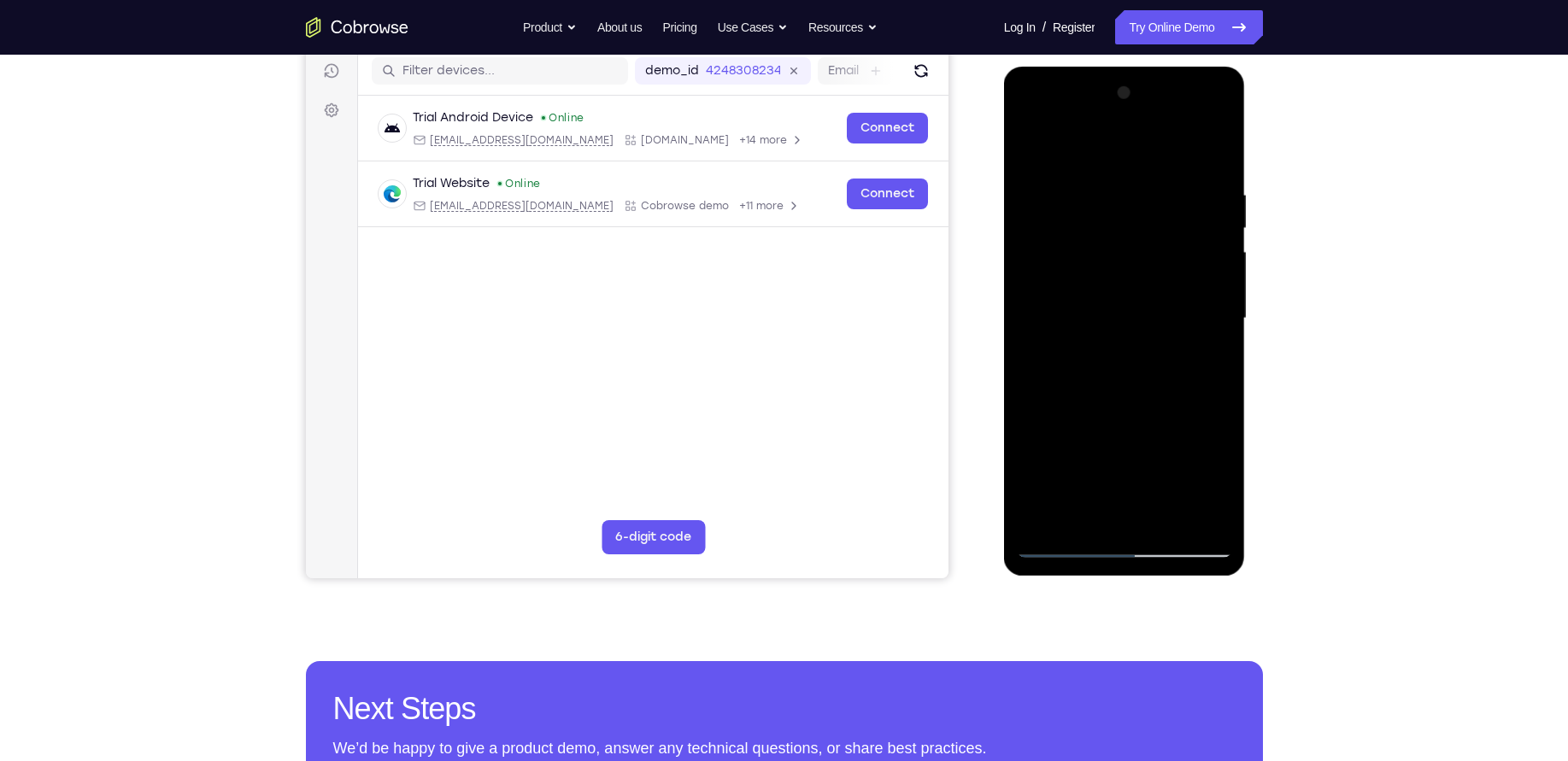
click at [1220, 284] on div at bounding box center [1125, 319] width 215 height 478
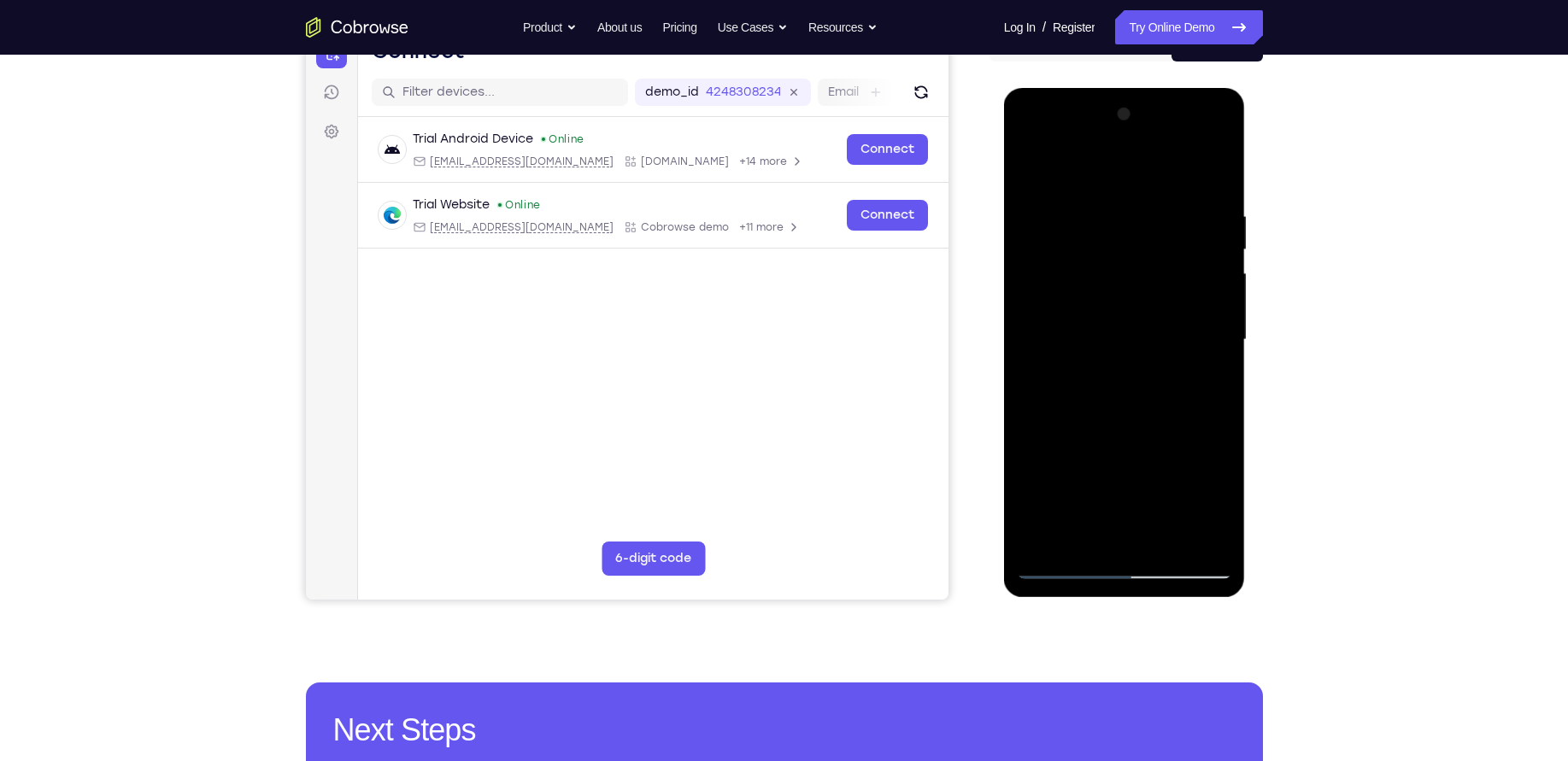
scroll to position [192, 0]
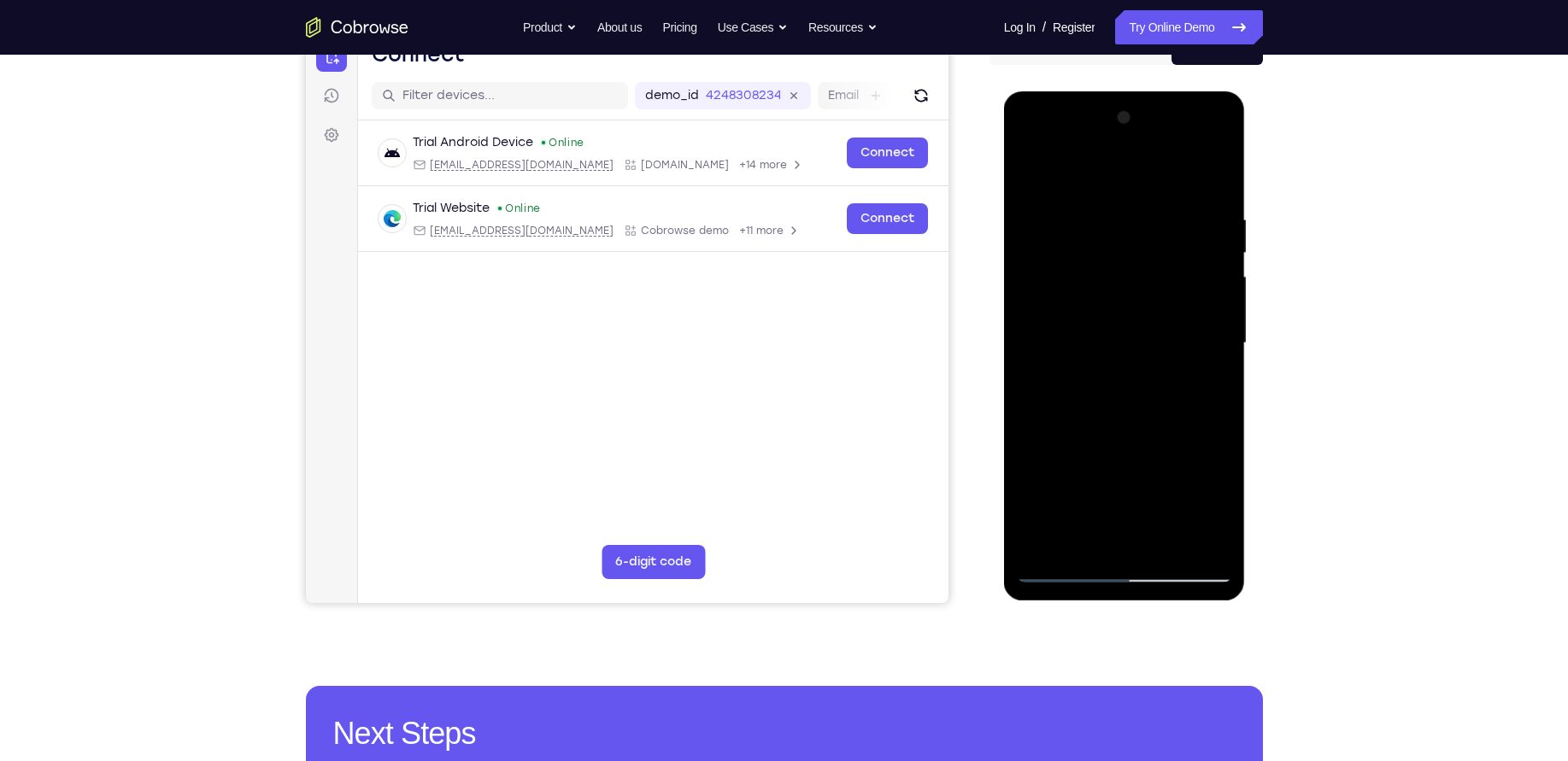
drag, startPoint x: 1220, startPoint y: 265, endPoint x: 1024, endPoint y: 297, distance: 198.6
click at [1024, 297] on div at bounding box center [1125, 343] width 215 height 478
click at [1212, 244] on div at bounding box center [1125, 343] width 215 height 478
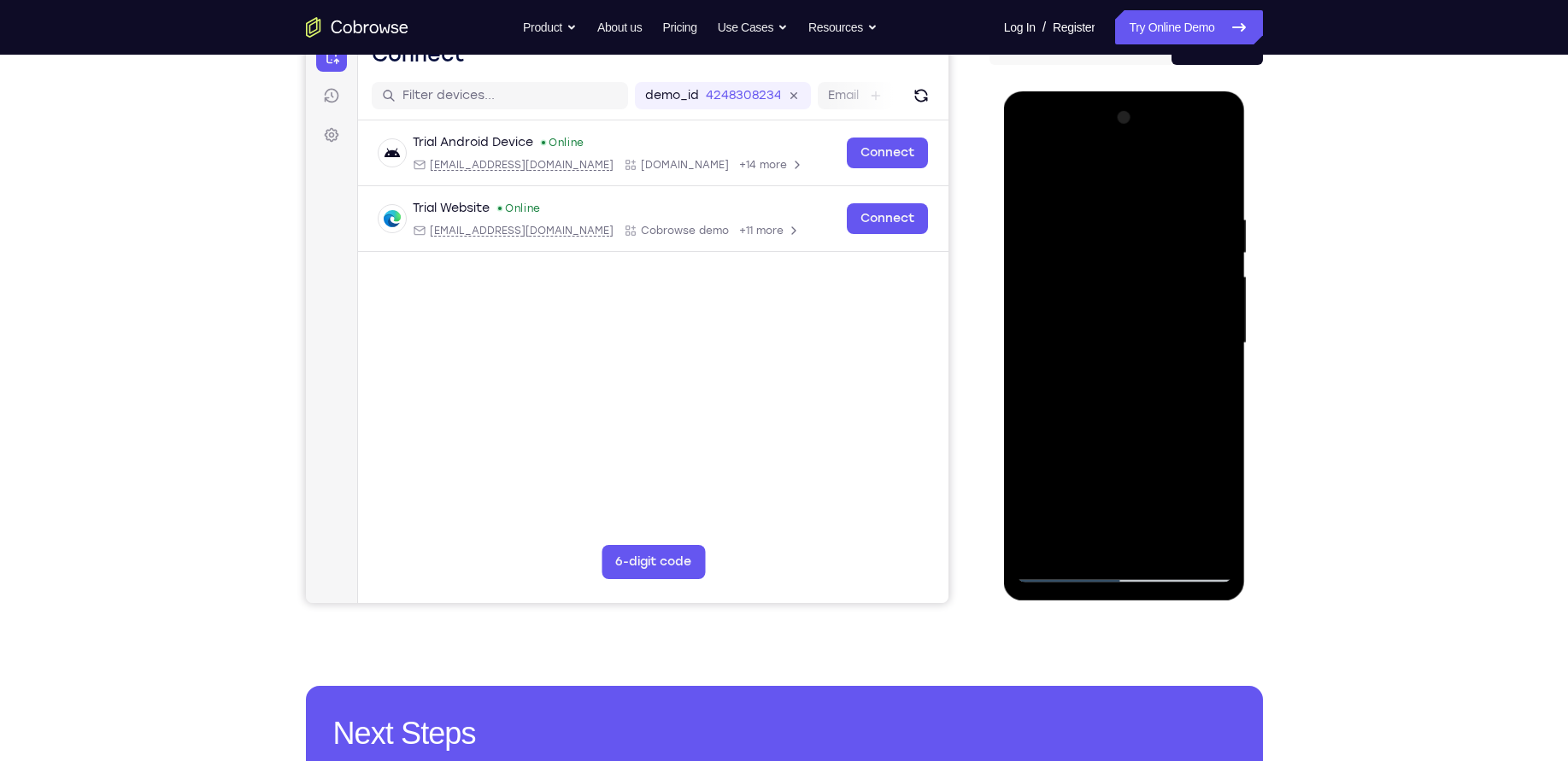
click at [1046, 270] on div at bounding box center [1125, 343] width 215 height 478
click at [1187, 262] on div at bounding box center [1125, 343] width 215 height 478
click at [1195, 293] on div at bounding box center [1125, 343] width 215 height 478
click at [1212, 314] on div at bounding box center [1125, 343] width 215 height 478
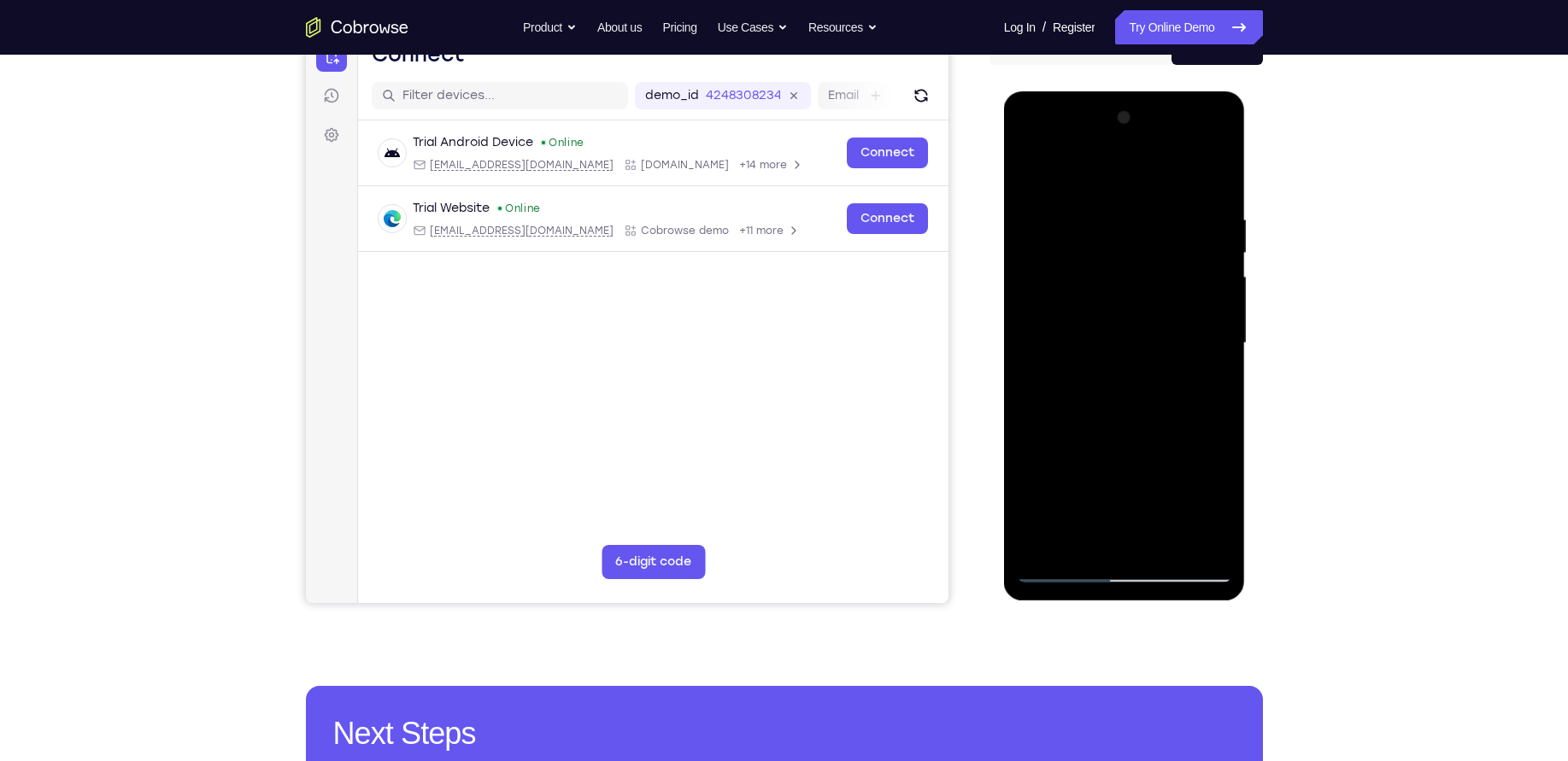
click at [1212, 314] on div at bounding box center [1125, 343] width 215 height 478
click at [1216, 315] on div at bounding box center [1125, 343] width 215 height 478
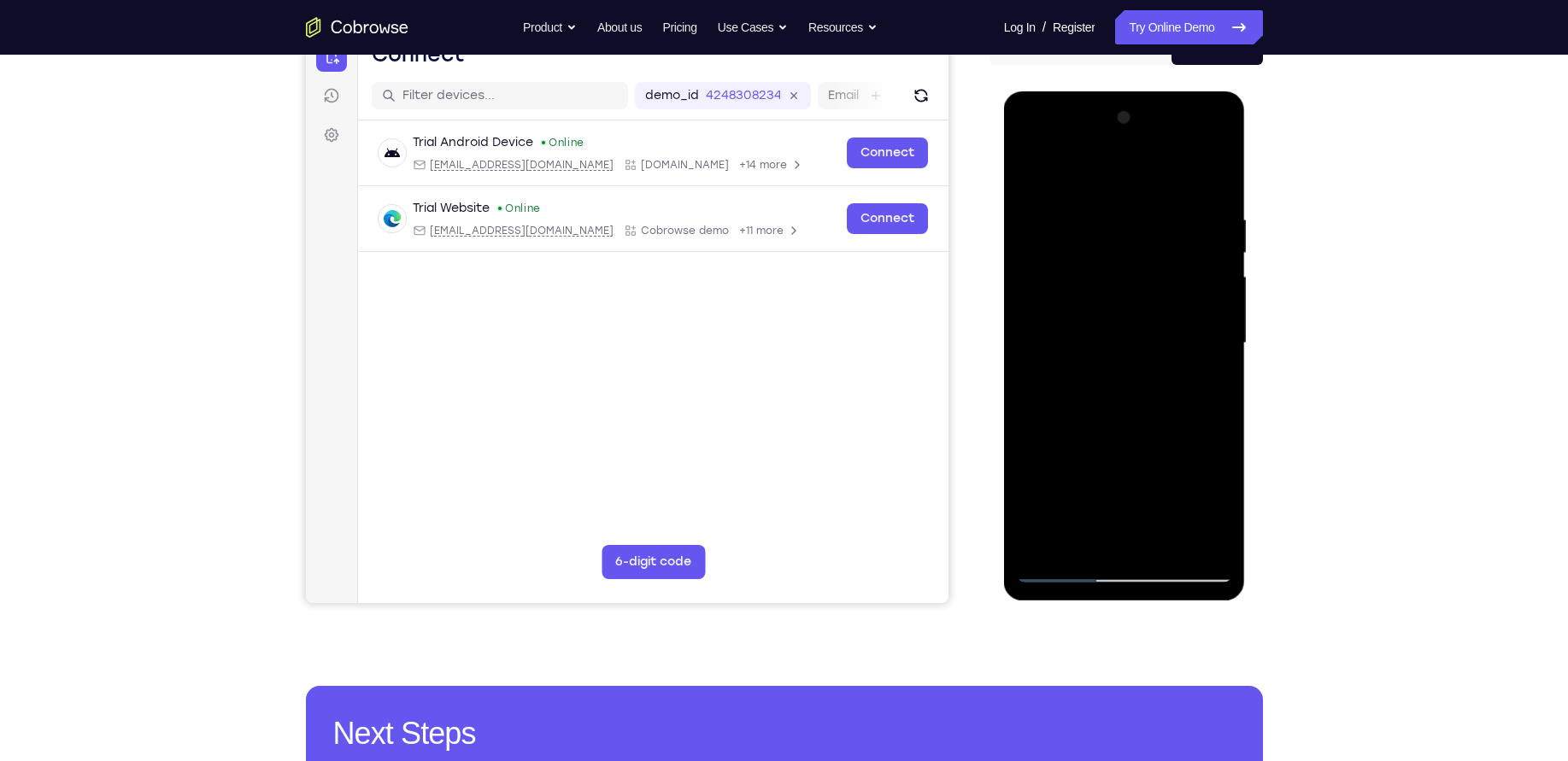
click at [1216, 315] on div at bounding box center [1125, 343] width 215 height 478
click at [1209, 307] on div at bounding box center [1125, 343] width 215 height 478
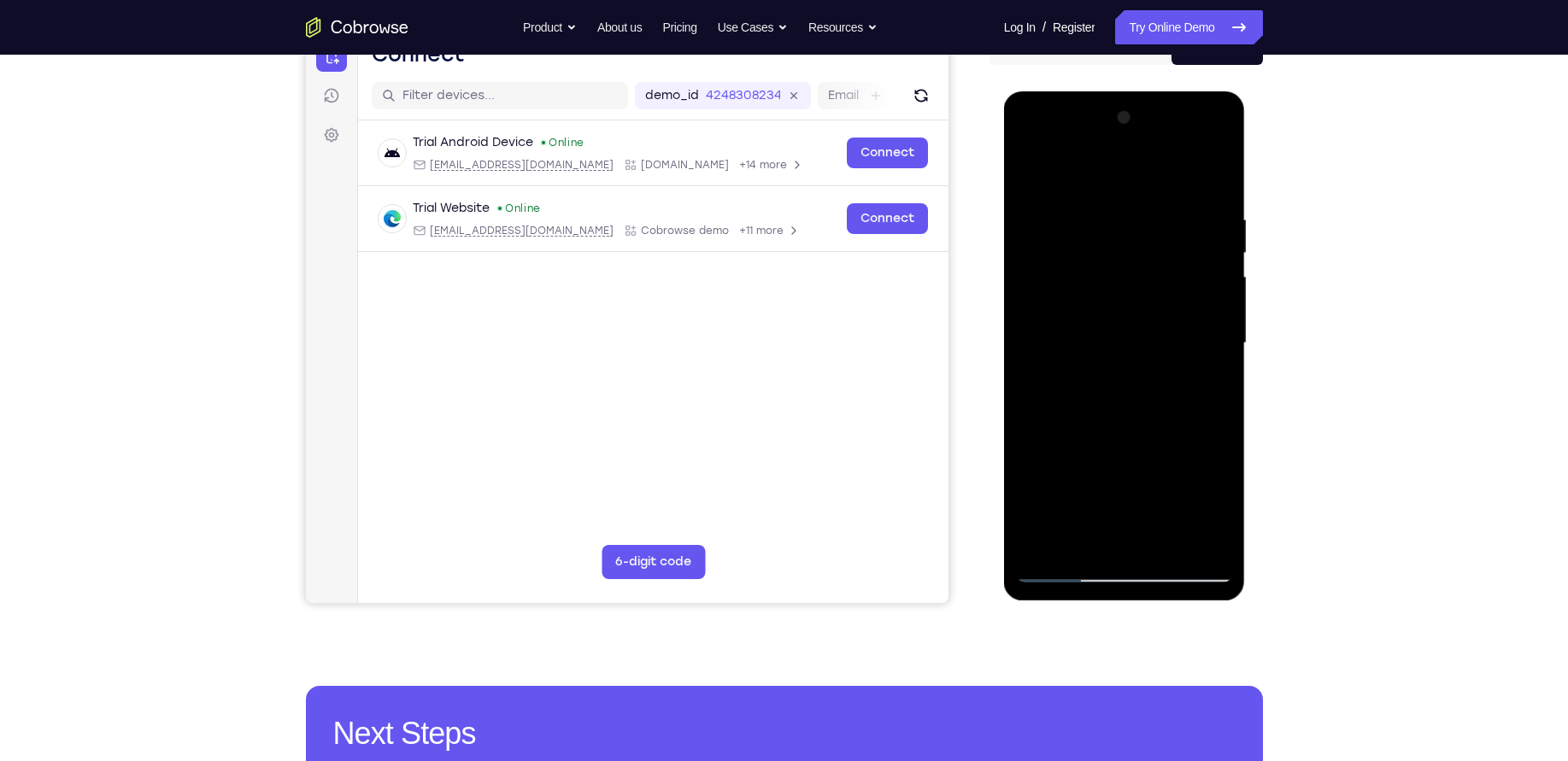
click at [1037, 305] on div at bounding box center [1125, 343] width 215 height 478
click at [1213, 308] on div at bounding box center [1125, 343] width 215 height 478
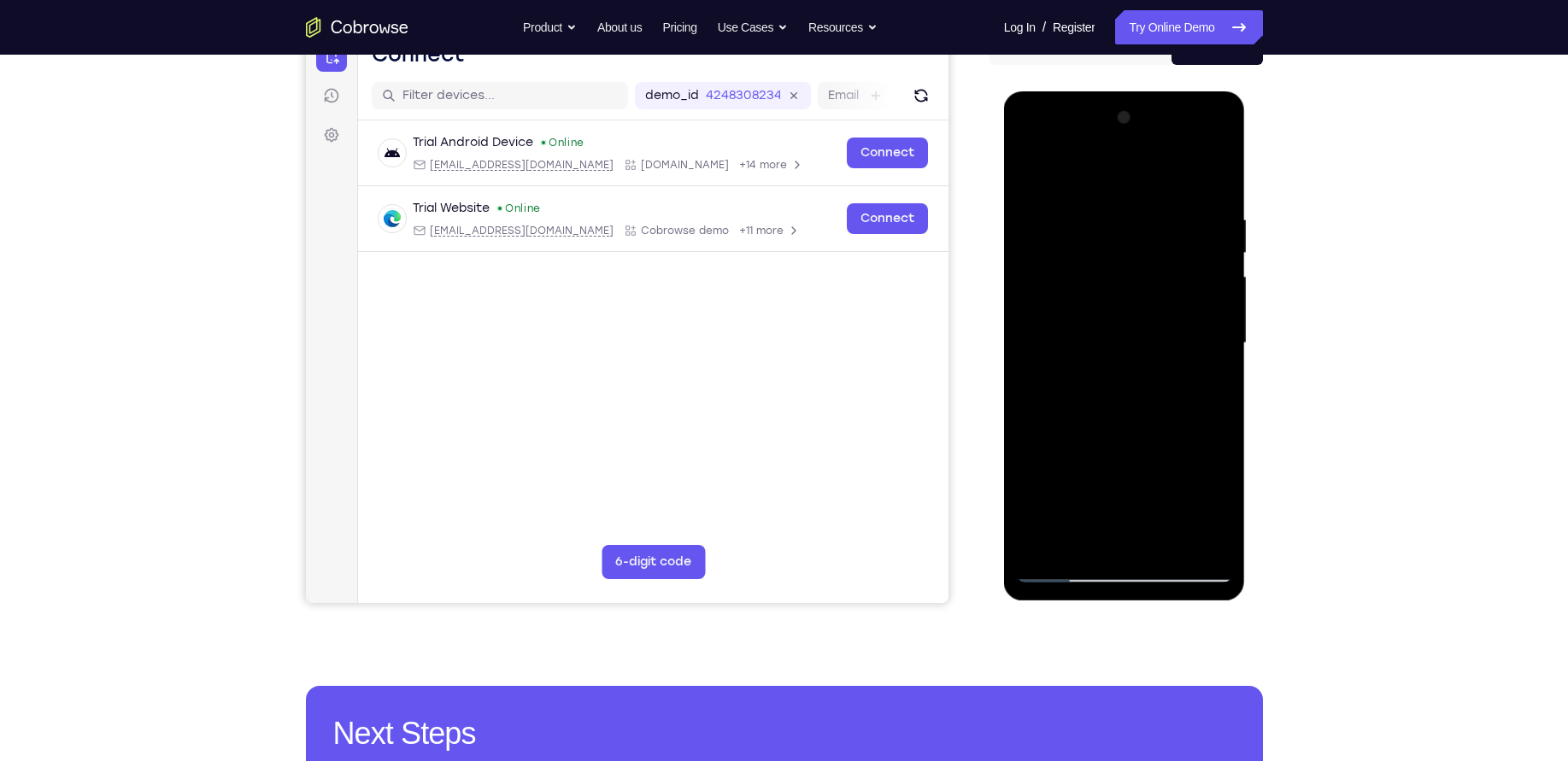
click at [1208, 286] on div at bounding box center [1125, 343] width 215 height 478
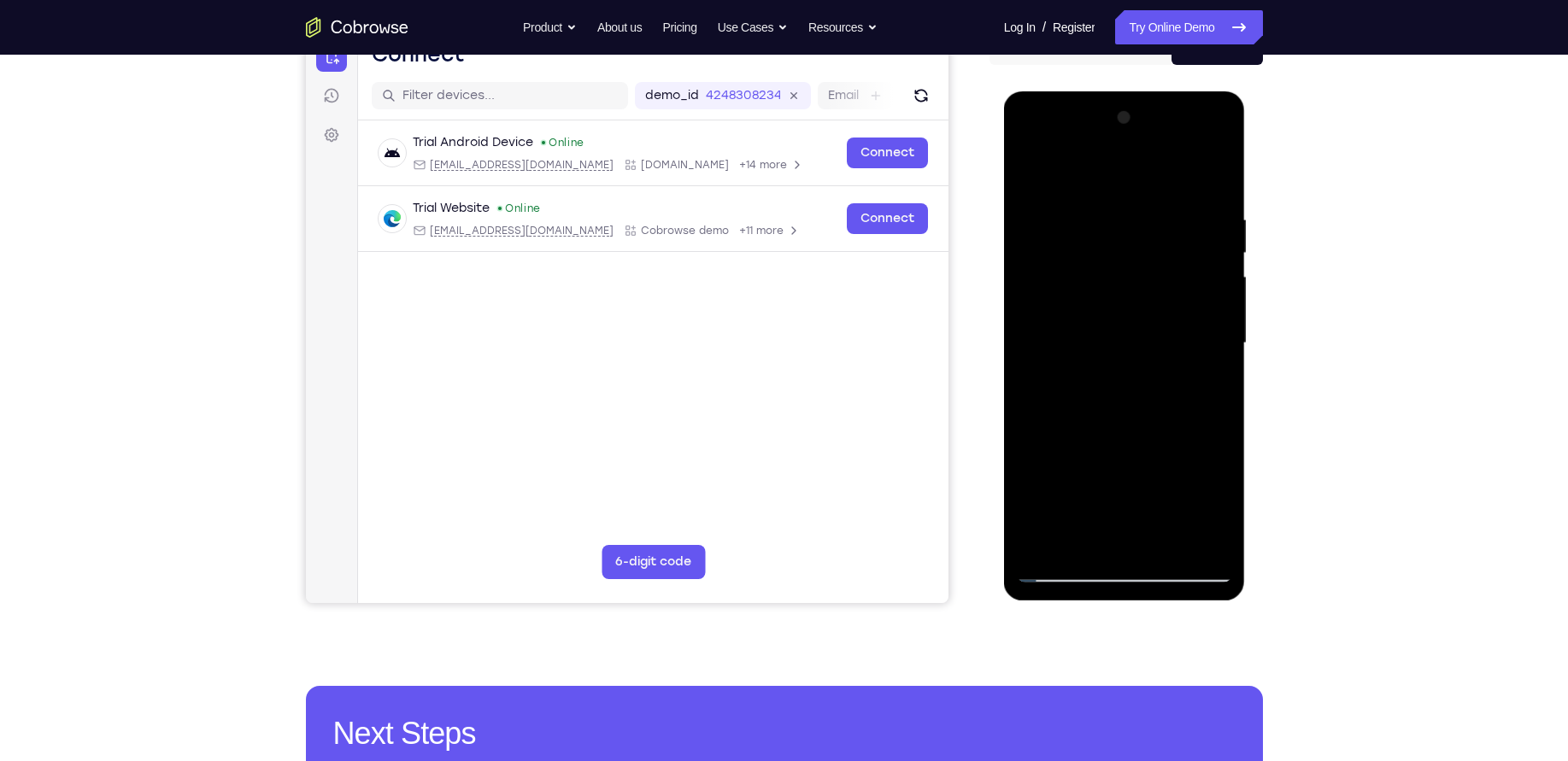
click at [1208, 286] on div at bounding box center [1125, 343] width 215 height 478
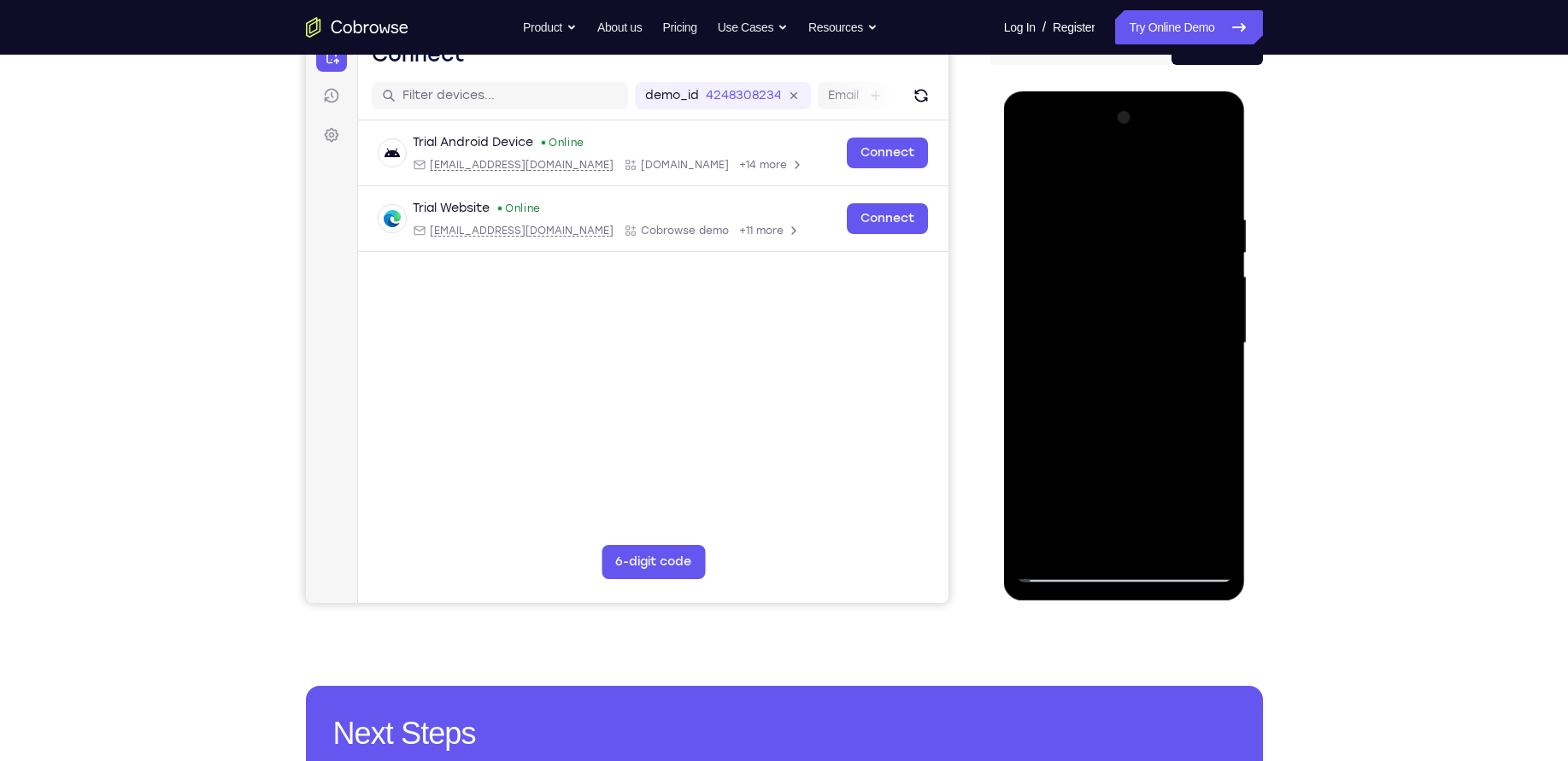
click at [1208, 286] on div at bounding box center [1125, 343] width 215 height 478
drag, startPoint x: 1225, startPoint y: 278, endPoint x: 1015, endPoint y: 288, distance: 210.2
click at [1015, 288] on div at bounding box center [1125, 346] width 242 height 509
click at [1221, 271] on div at bounding box center [1125, 343] width 215 height 478
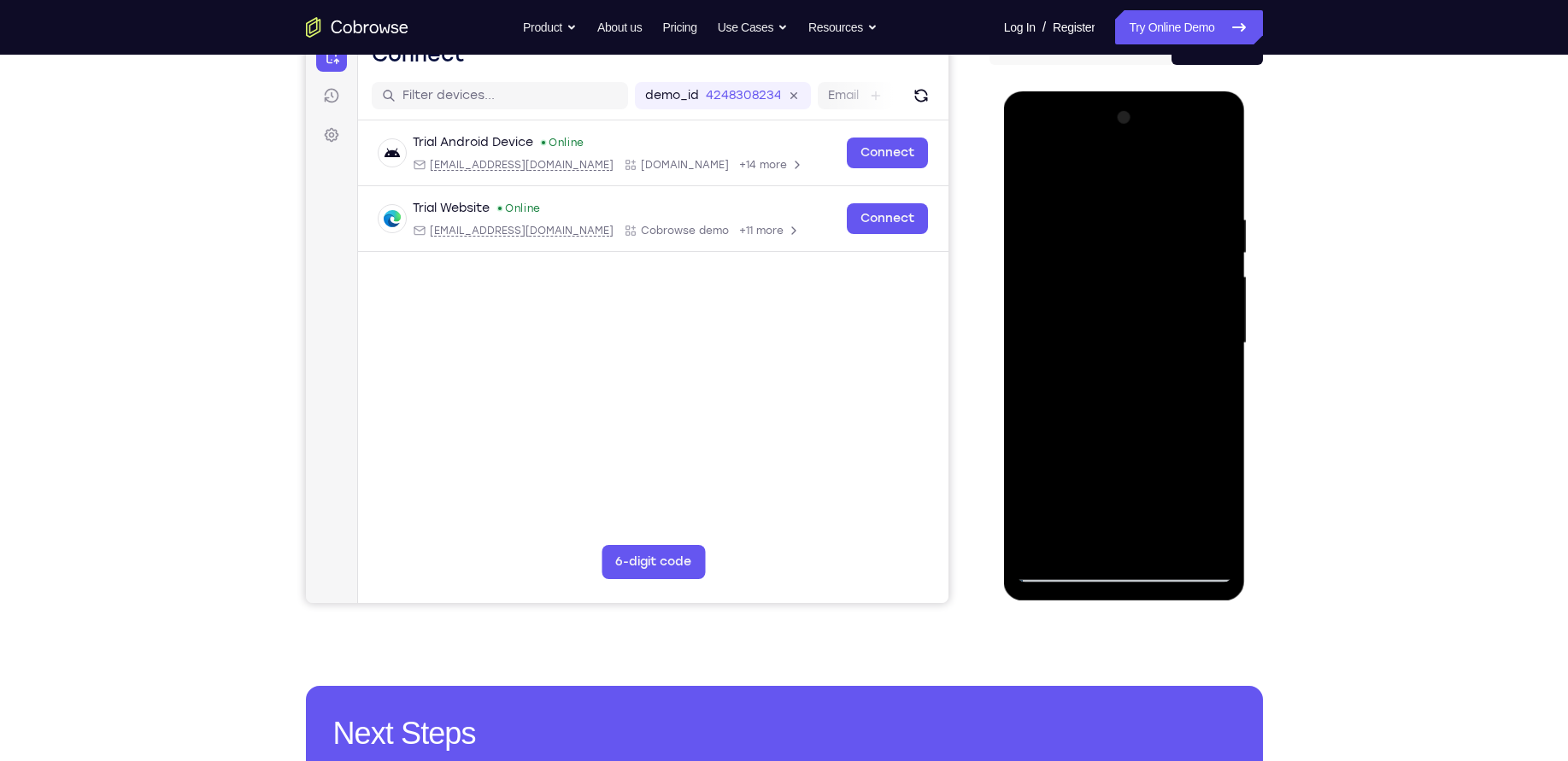
click at [1214, 271] on div at bounding box center [1125, 343] width 215 height 478
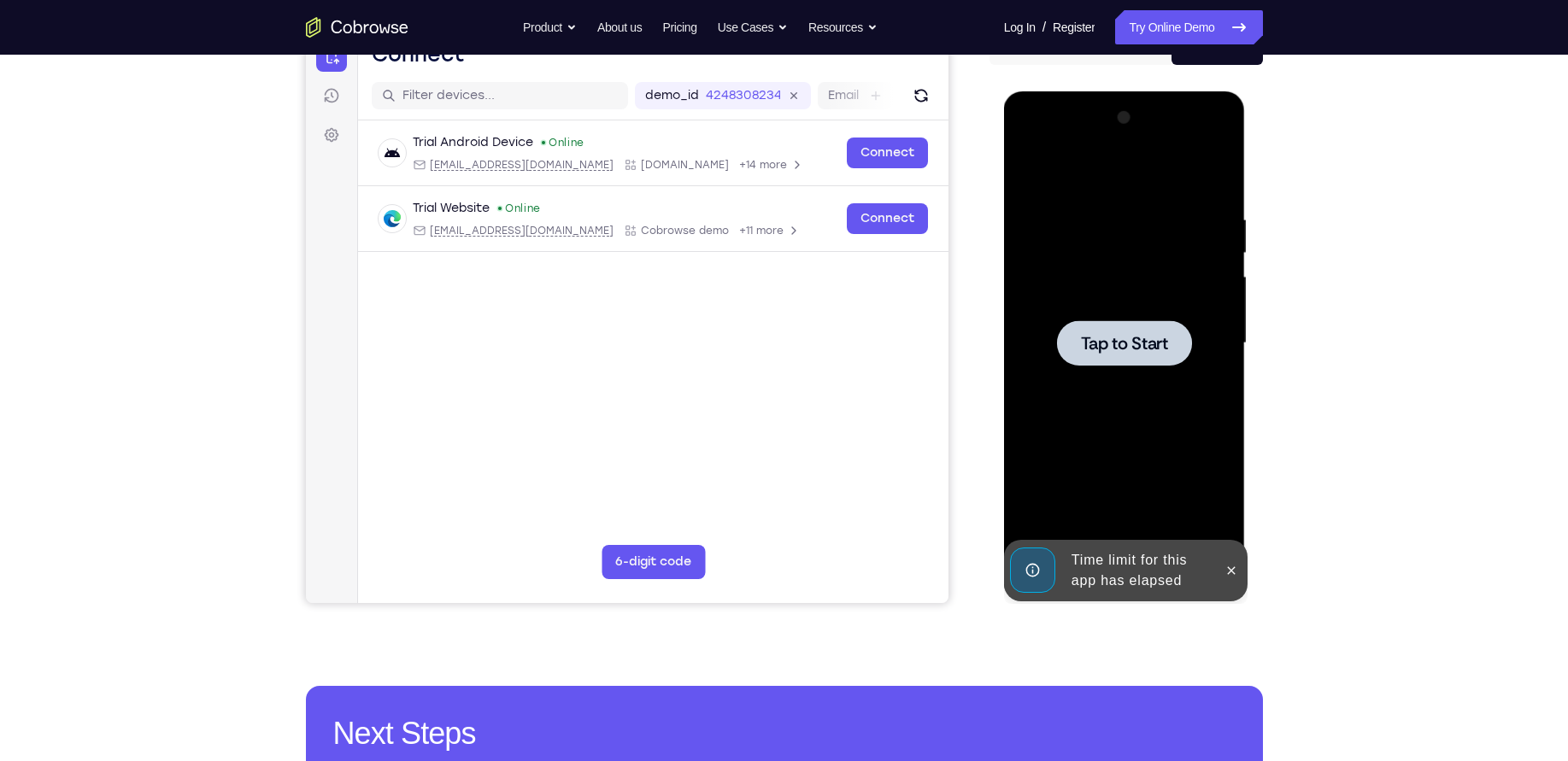
click at [1165, 271] on div at bounding box center [1125, 343] width 215 height 478
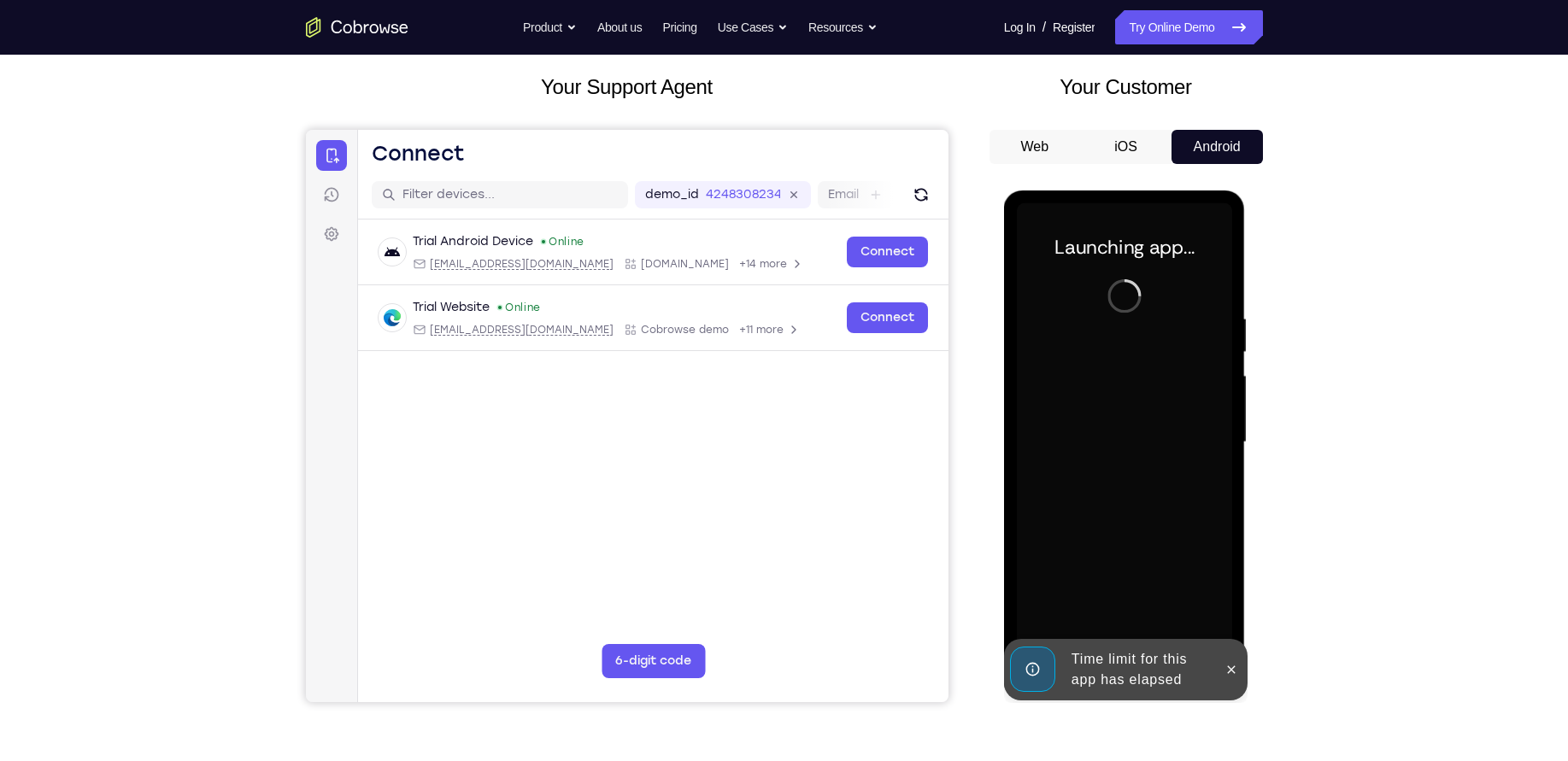
scroll to position [145, 0]
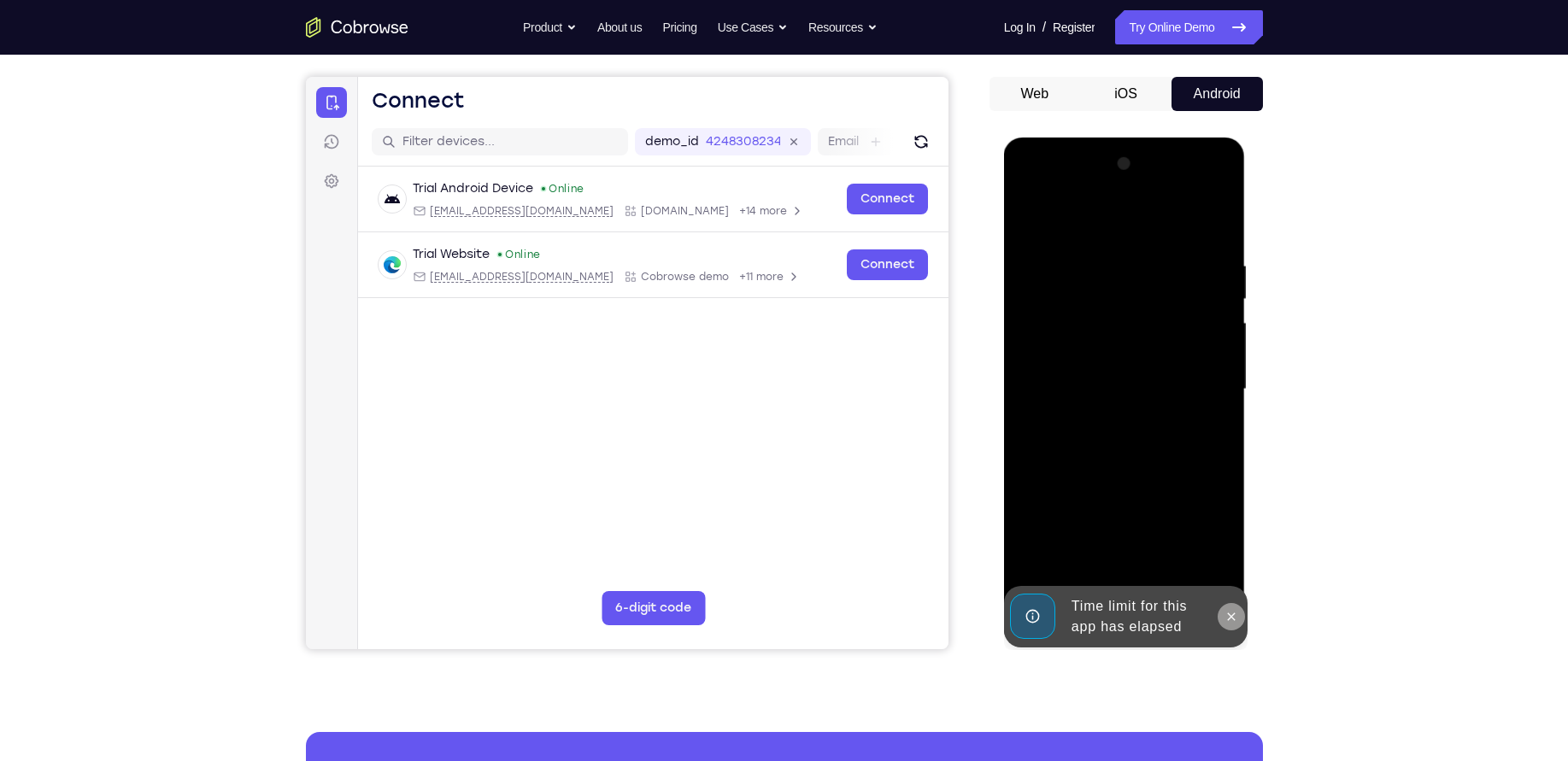
click at [1226, 608] on button at bounding box center [1231, 617] width 28 height 28
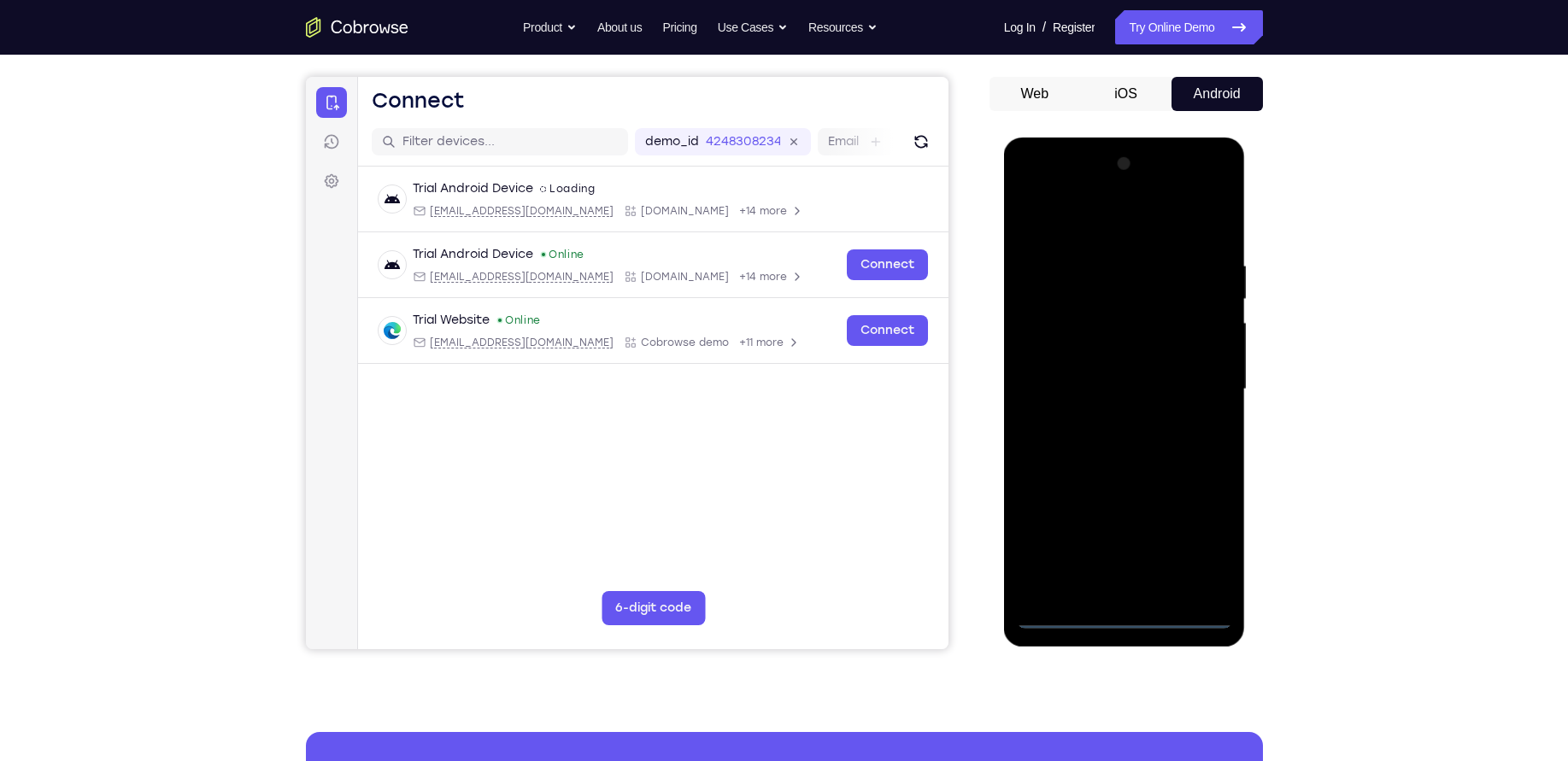
click at [1131, 620] on div at bounding box center [1125, 389] width 215 height 478
click at [1198, 552] on div at bounding box center [1125, 389] width 215 height 478
click at [1065, 231] on div at bounding box center [1125, 389] width 215 height 478
click at [1195, 382] on div at bounding box center [1125, 389] width 215 height 478
click at [1101, 420] on div at bounding box center [1125, 389] width 215 height 478
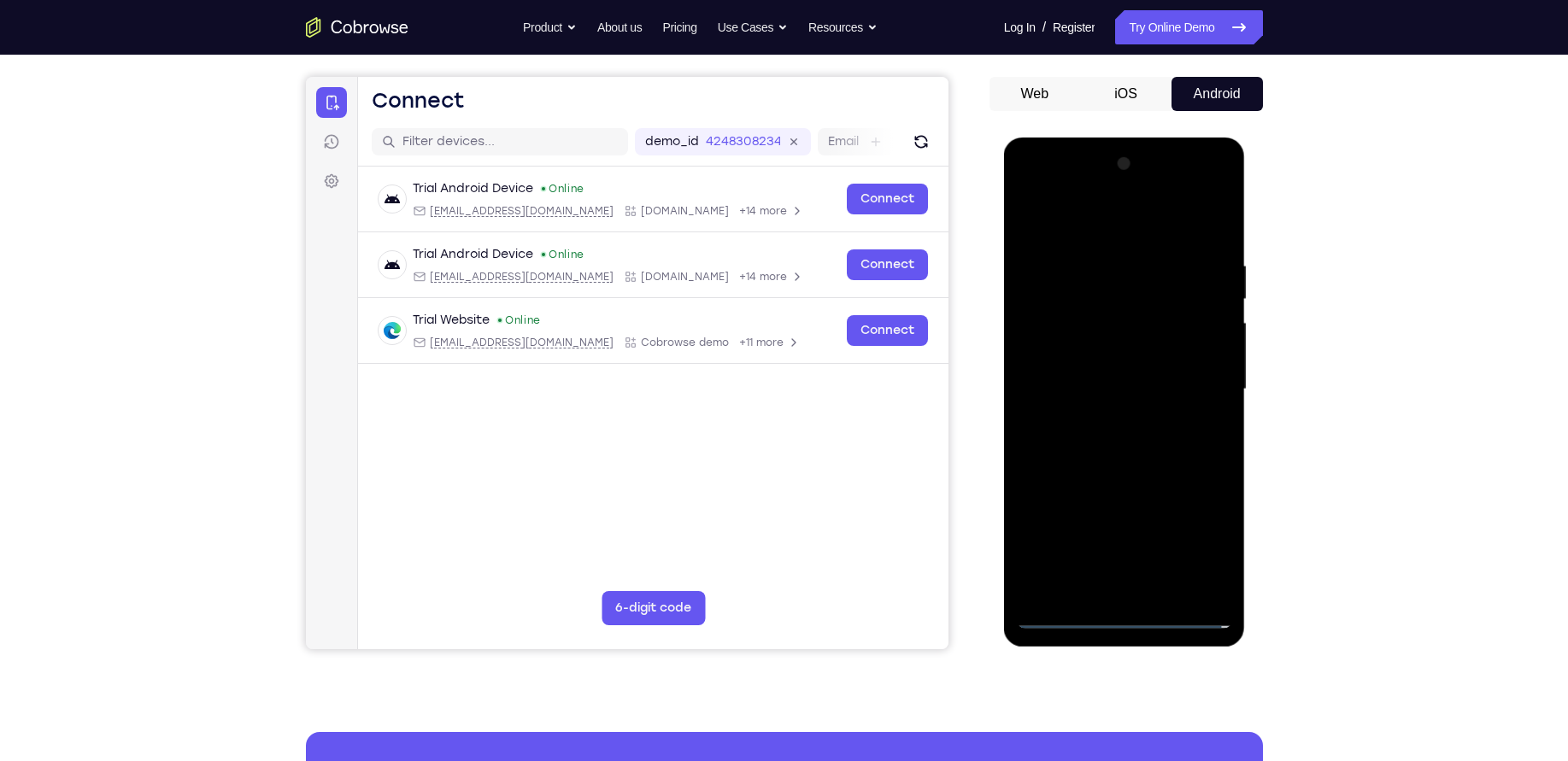
click at [1077, 387] on div at bounding box center [1125, 389] width 215 height 478
click at [1079, 363] on div at bounding box center [1125, 389] width 215 height 478
click at [1126, 380] on div at bounding box center [1125, 389] width 215 height 478
click at [1118, 446] on div at bounding box center [1125, 389] width 215 height 478
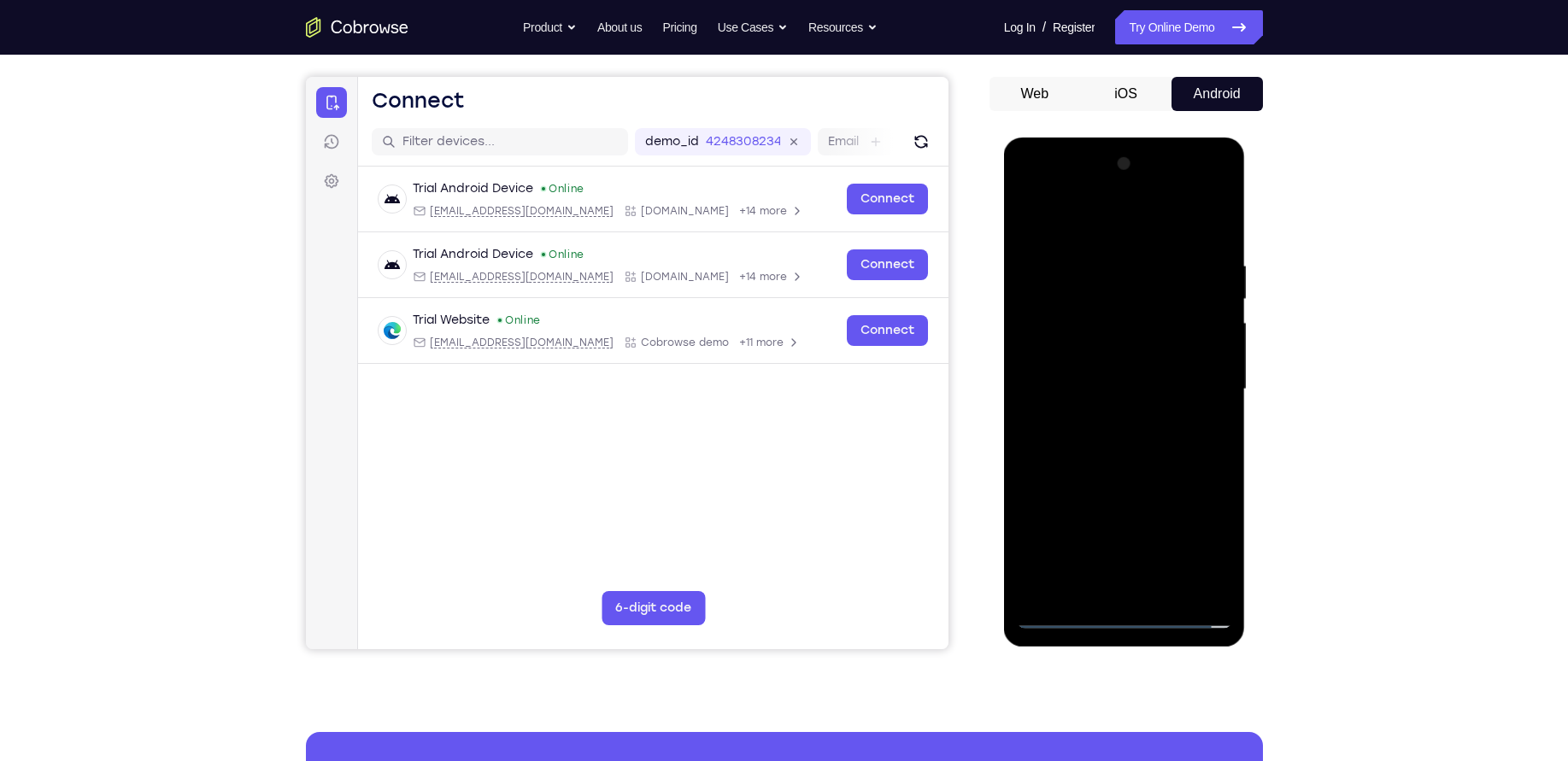
click at [1118, 446] on div at bounding box center [1125, 389] width 215 height 478
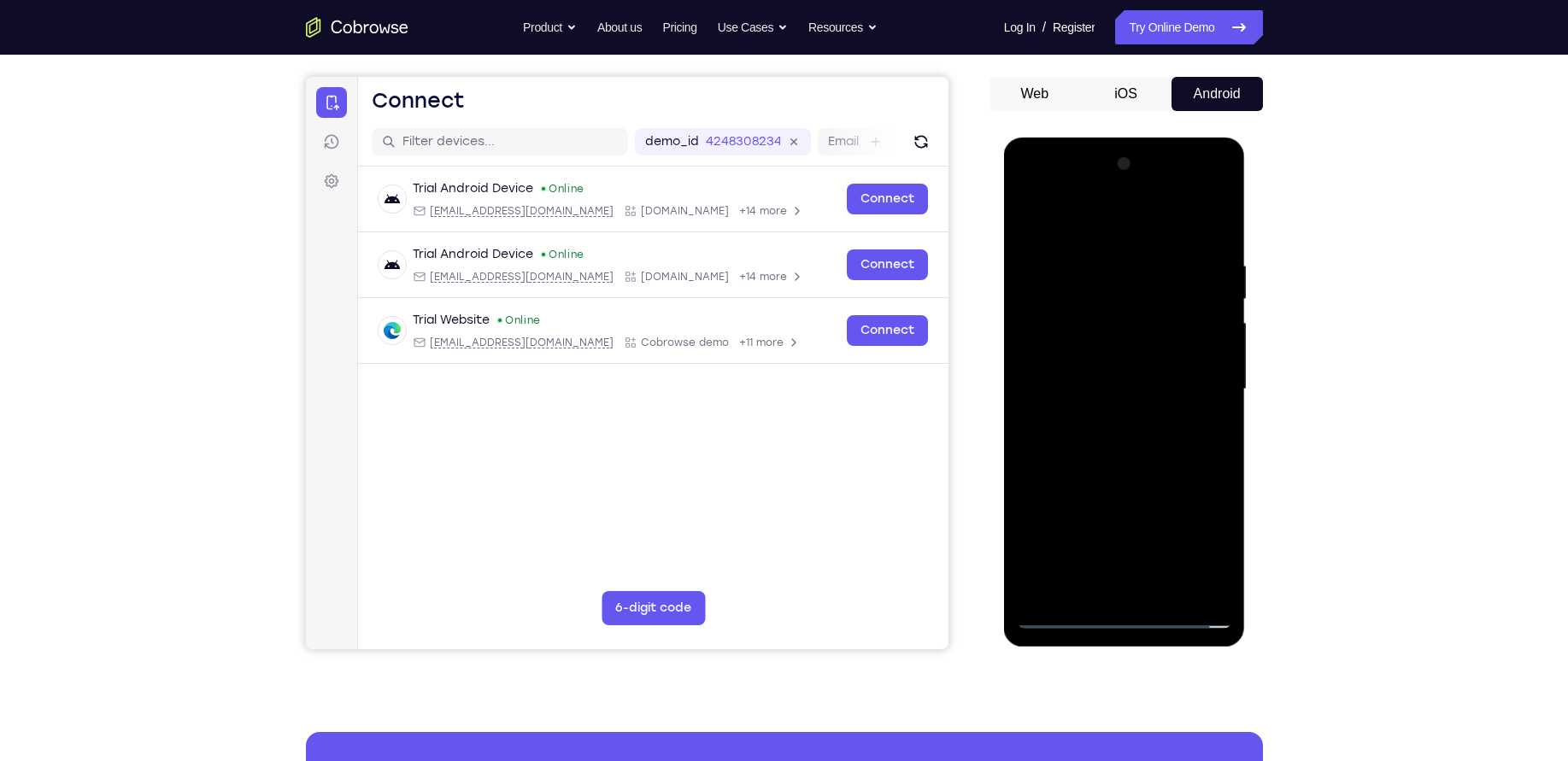
click at [1118, 446] on div at bounding box center [1125, 389] width 215 height 478
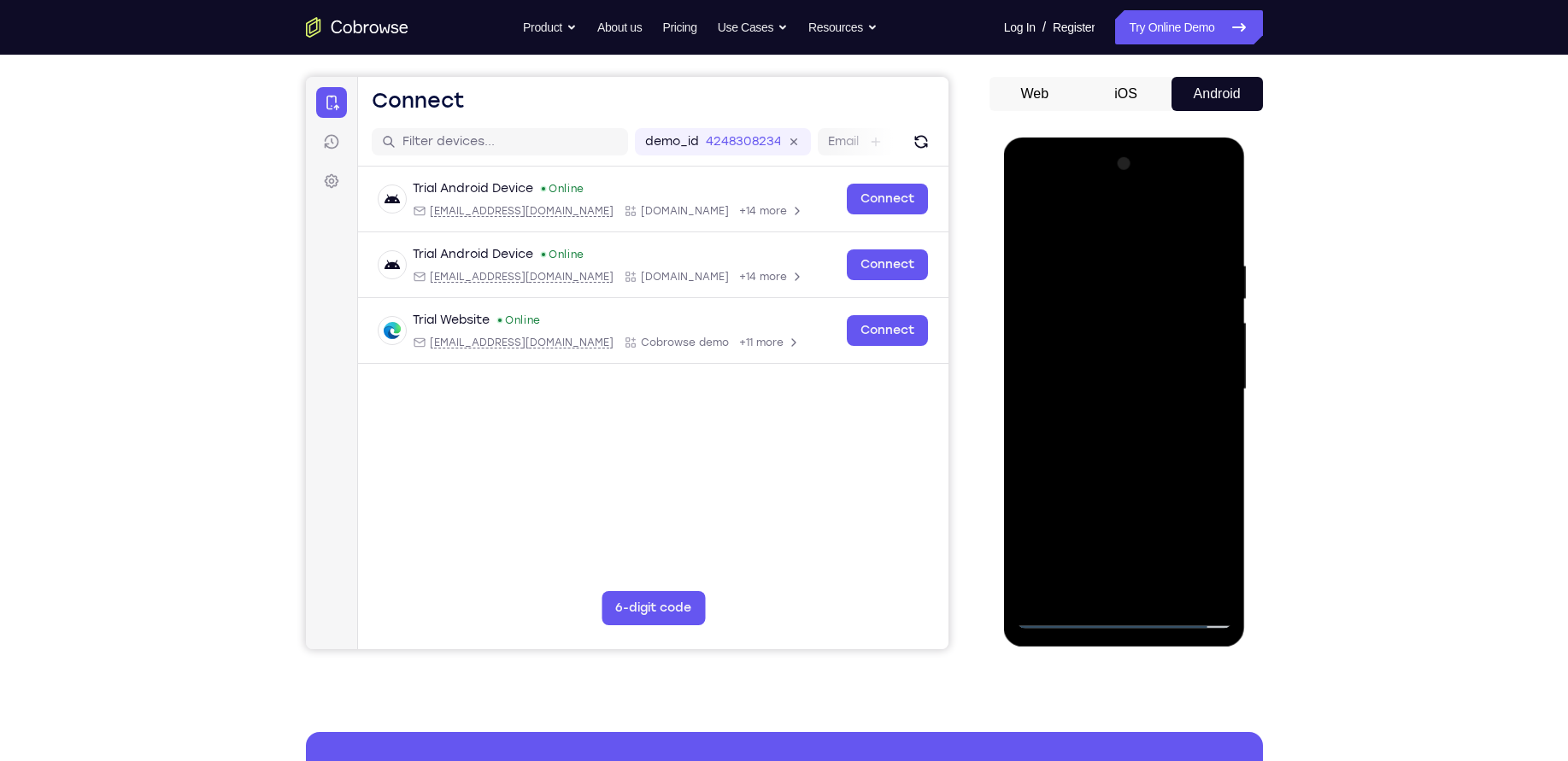
click at [1118, 446] on div at bounding box center [1125, 389] width 215 height 478
click at [1212, 413] on div at bounding box center [1125, 389] width 215 height 478
click at [1203, 435] on div at bounding box center [1125, 389] width 215 height 478
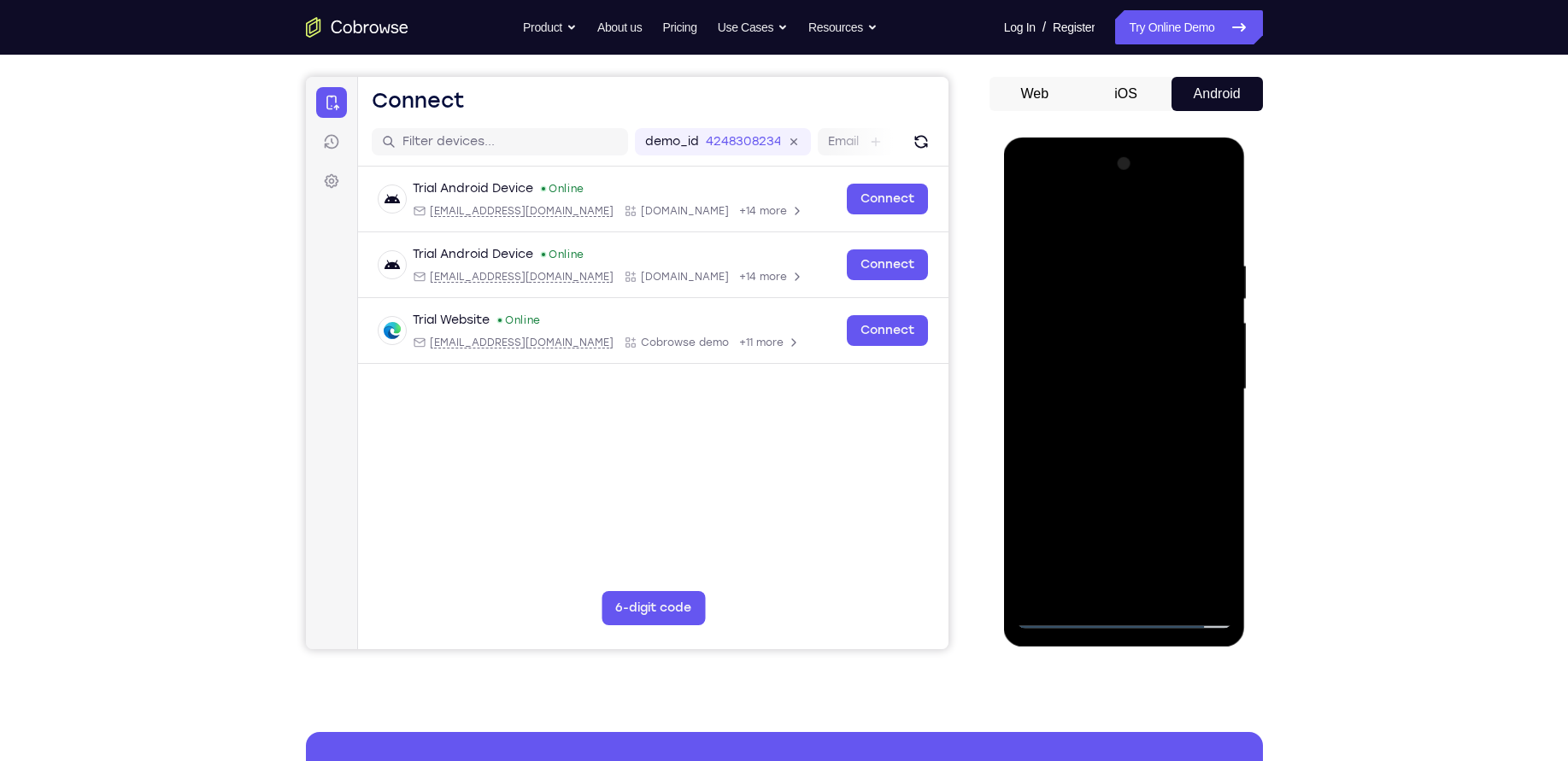
click at [1209, 406] on div at bounding box center [1125, 389] width 215 height 478
click at [1146, 387] on div at bounding box center [1125, 389] width 215 height 478
click at [1118, 446] on div at bounding box center [1125, 389] width 215 height 478
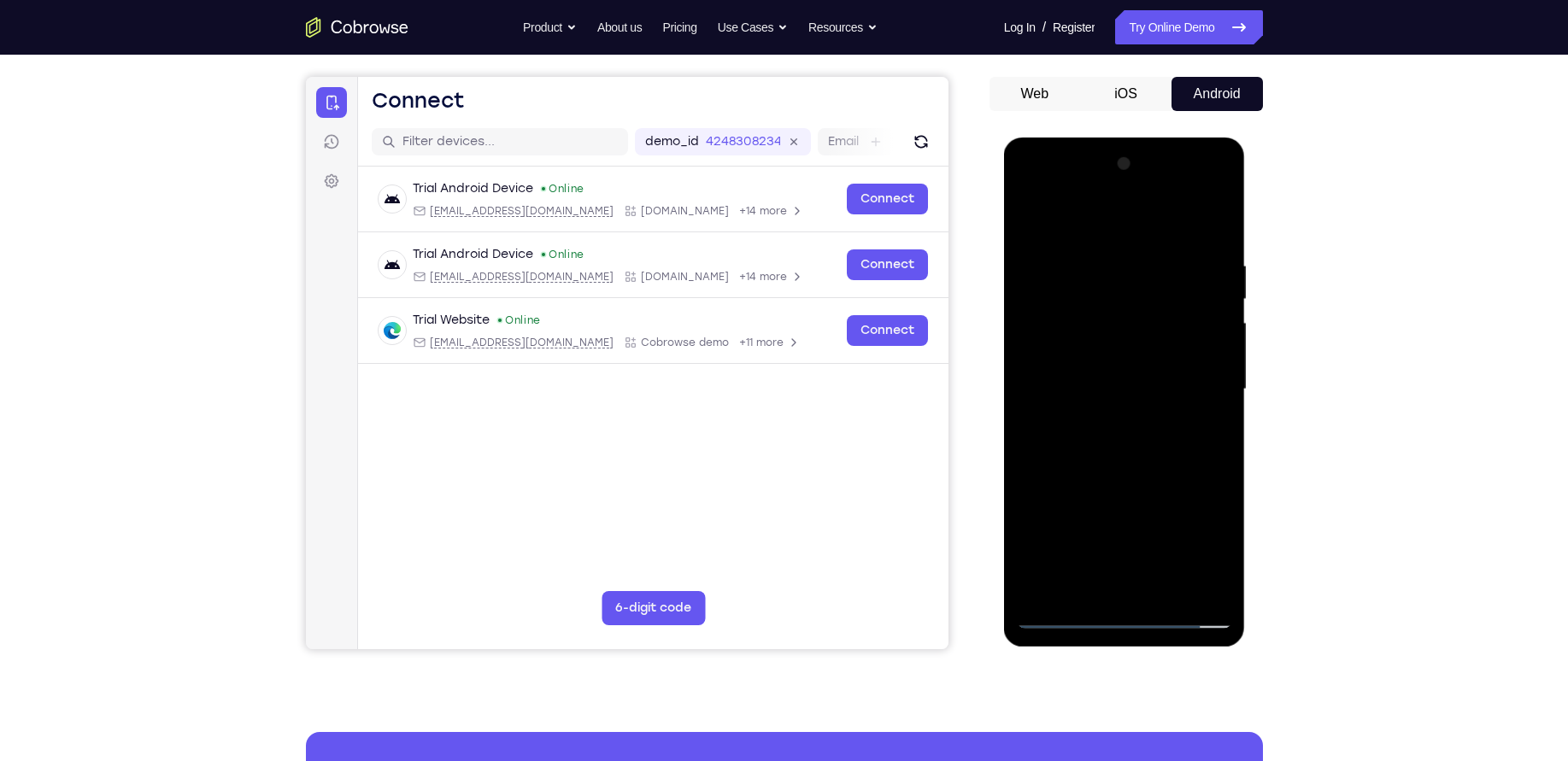
click at [1089, 436] on div at bounding box center [1125, 389] width 215 height 478
click at [1074, 413] on div at bounding box center [1125, 389] width 215 height 478
click at [1075, 389] on div at bounding box center [1125, 389] width 215 height 478
click at [1099, 439] on div at bounding box center [1125, 389] width 215 height 478
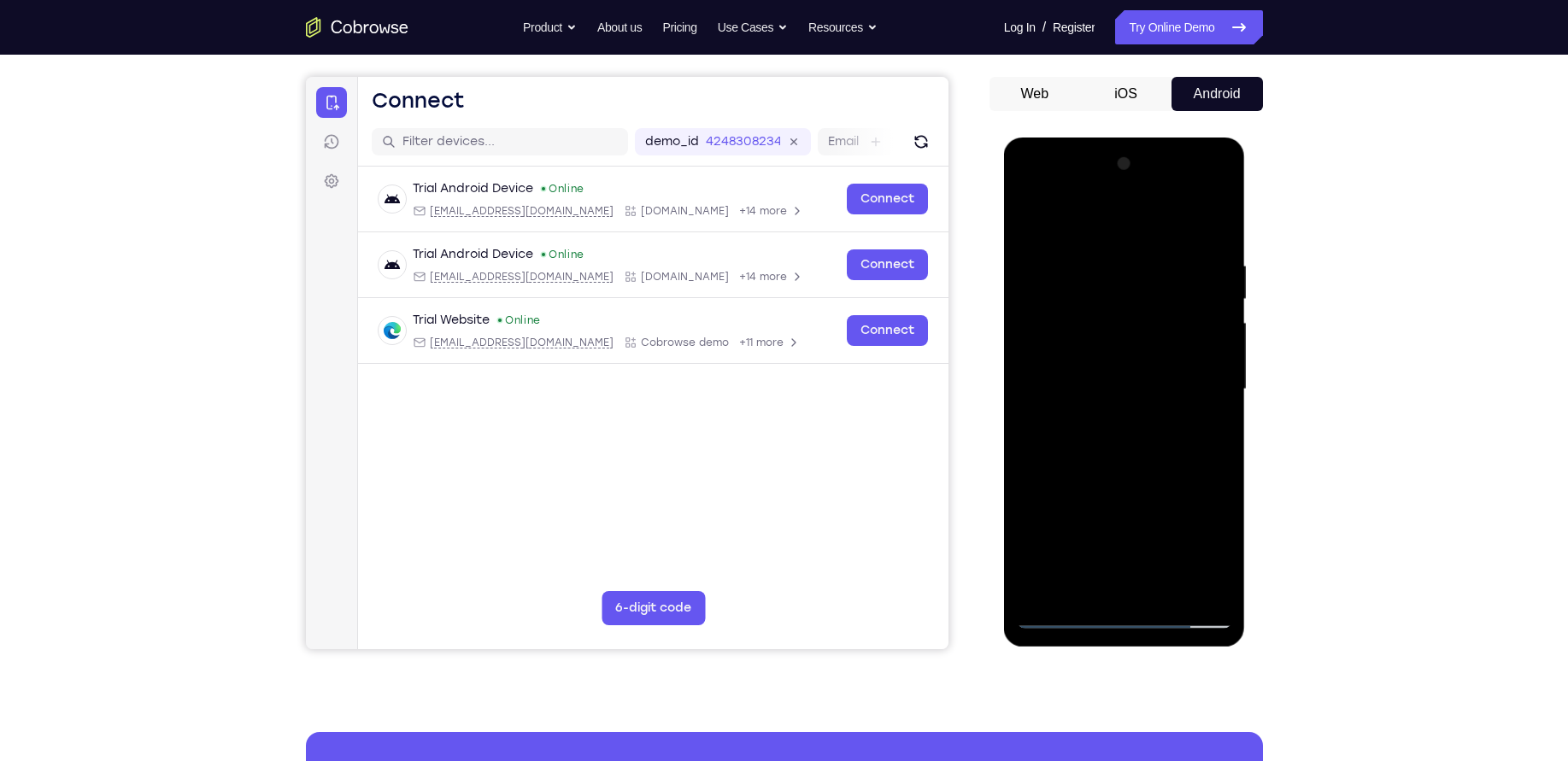
click at [1099, 439] on div at bounding box center [1125, 389] width 215 height 478
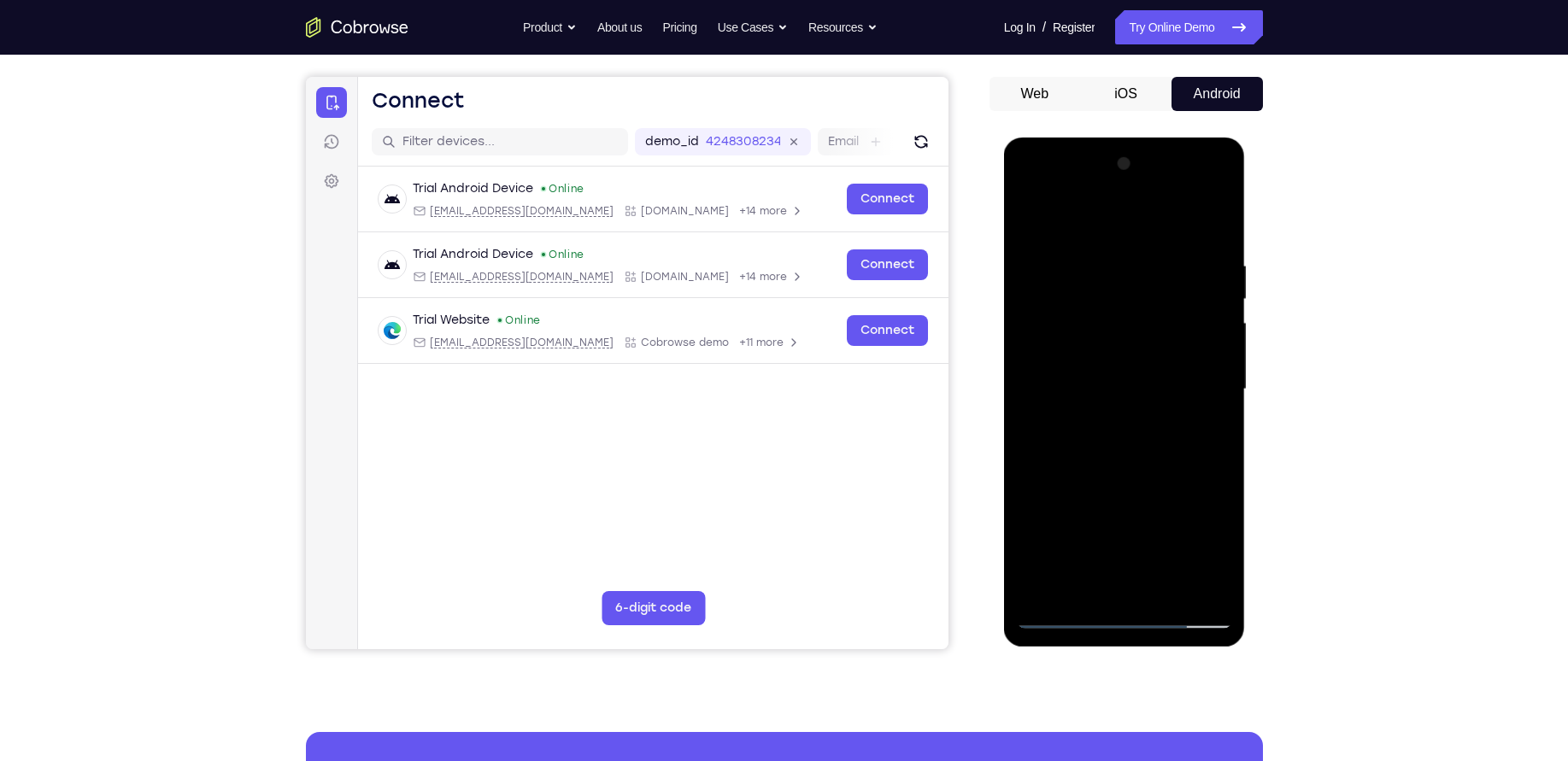
click at [1107, 248] on div at bounding box center [1125, 389] width 215 height 478
drag, startPoint x: 1213, startPoint y: 267, endPoint x: 1005, endPoint y: 300, distance: 210.6
click at [1005, 300] on div at bounding box center [1125, 392] width 242 height 509
click at [1219, 269] on div at bounding box center [1125, 389] width 215 height 478
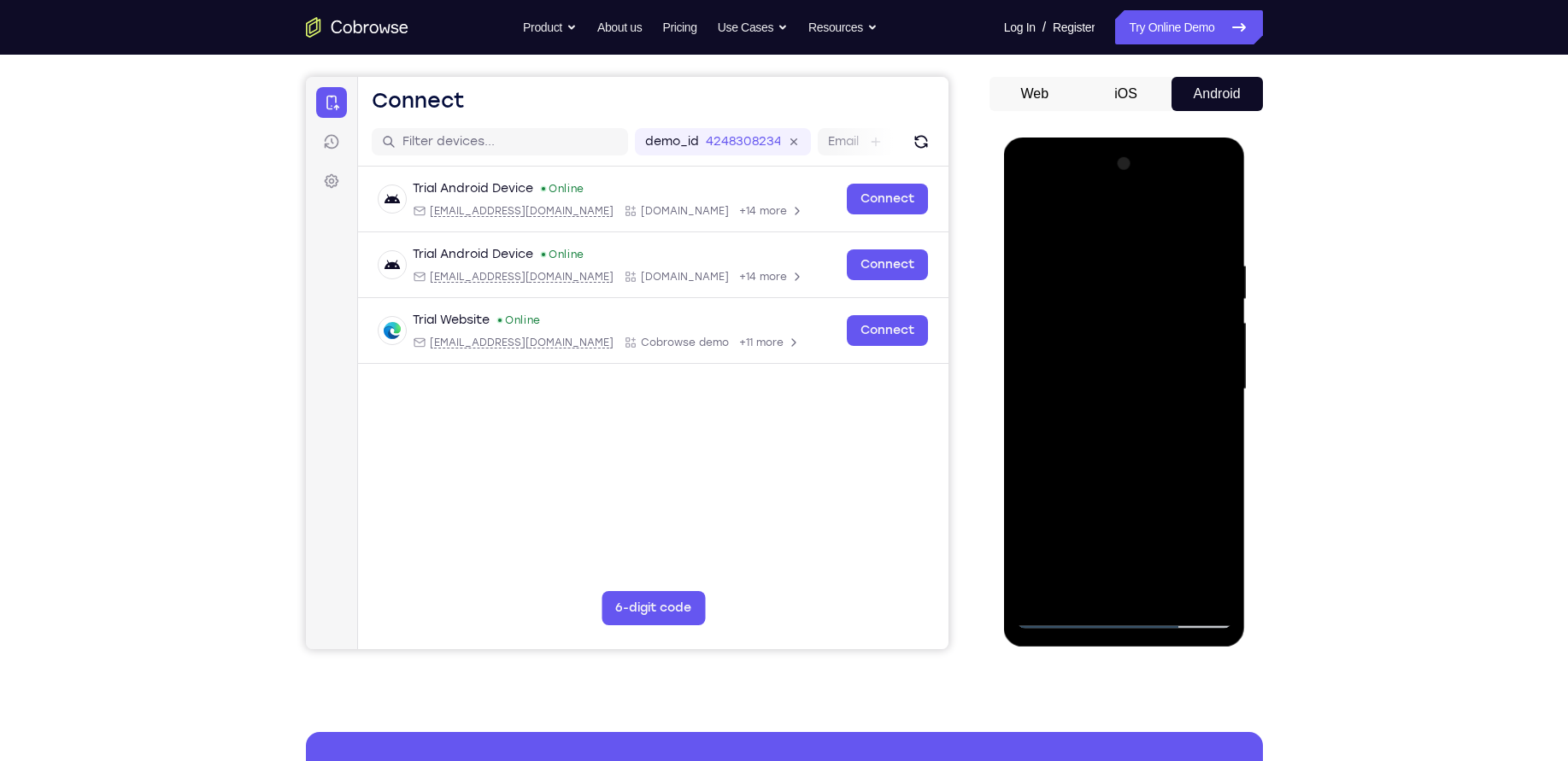
click at [1219, 269] on div at bounding box center [1125, 389] width 215 height 478
drag, startPoint x: 1219, startPoint y: 269, endPoint x: 1563, endPoint y: 347, distance: 352.7
click at [1004, 287] on html "Online web based iOS Simulators and Android Emulators. Run iPhone, iPad, Mobile…" at bounding box center [1126, 394] width 244 height 513
click at [1208, 279] on div at bounding box center [1125, 389] width 215 height 478
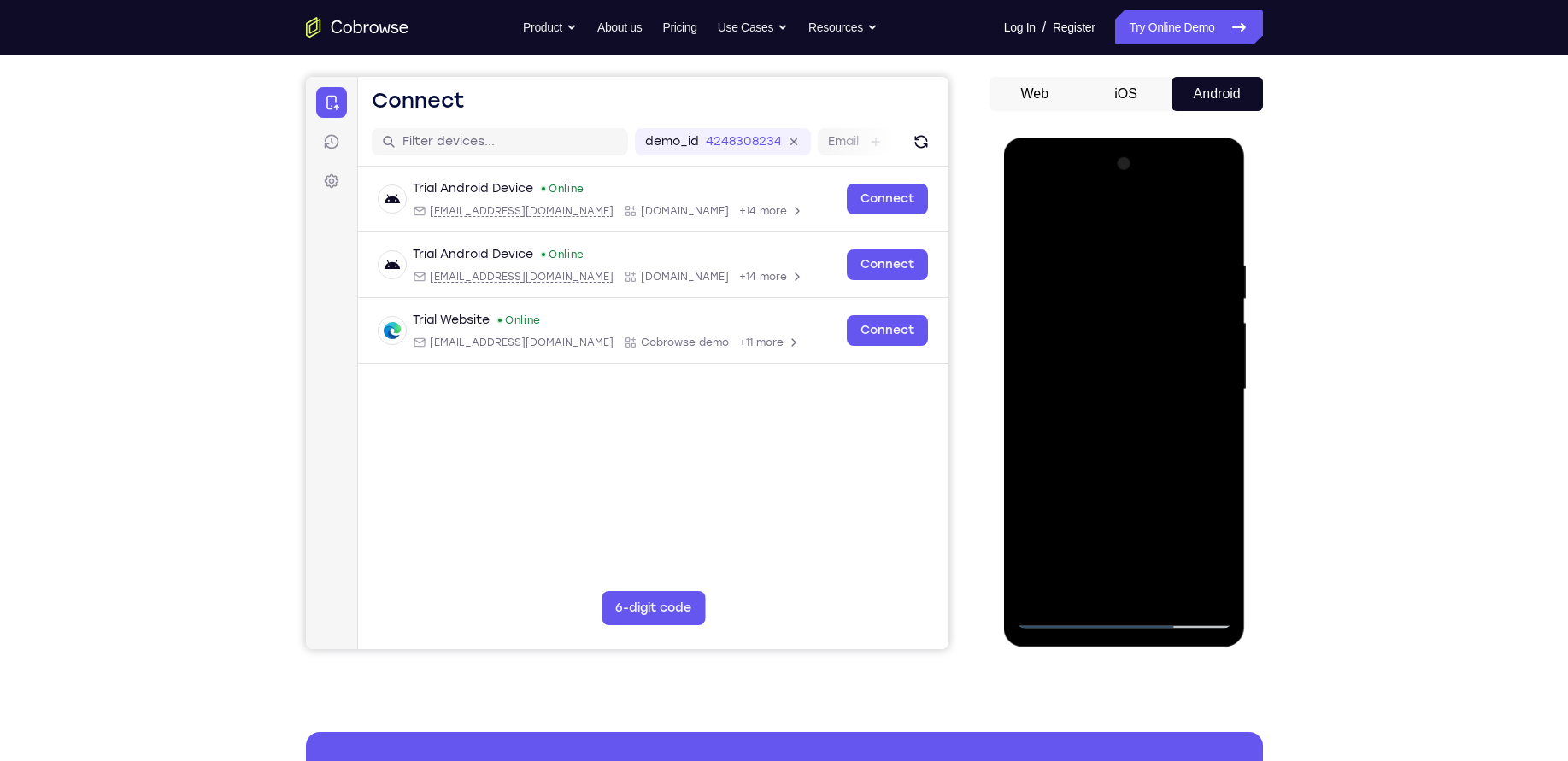
drag, startPoint x: 1208, startPoint y: 279, endPoint x: 899, endPoint y: 345, distance: 316.0
click at [1004, 345] on html "Online web based iOS Simulators and Android Emulators. Run iPhone, iPad, Mobile…" at bounding box center [1126, 394] width 244 height 513
drag, startPoint x: 1217, startPoint y: 308, endPoint x: 967, endPoint y: 328, distance: 250.8
click at [1004, 328] on html "Online web based iOS Simulators and Android Emulators. Run iPhone, iPad, Mobile…" at bounding box center [1126, 394] width 244 height 513
drag, startPoint x: 1195, startPoint y: 242, endPoint x: 906, endPoint y: 316, distance: 298.3
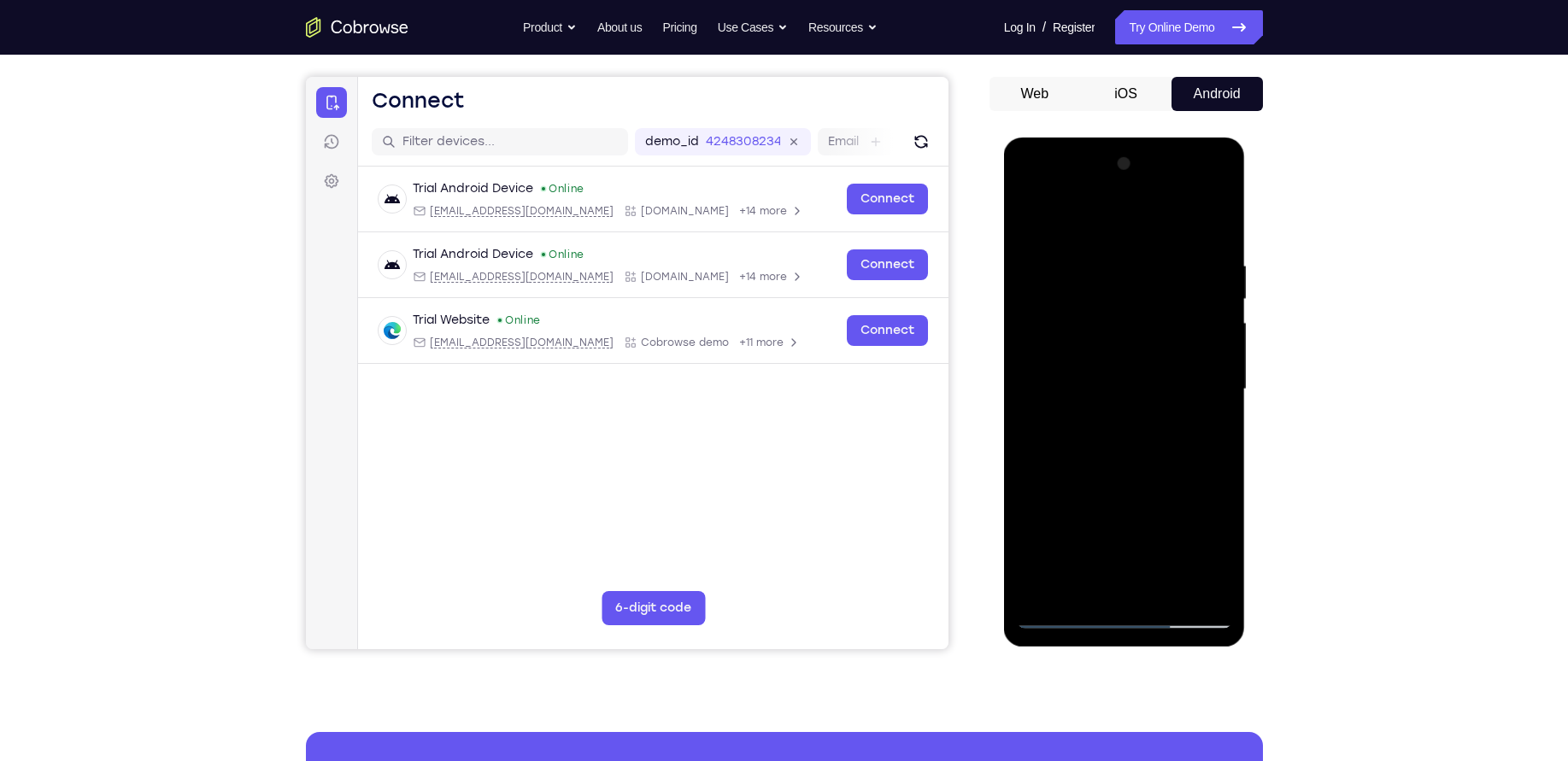
click at [1004, 316] on html "Online web based iOS Simulators and Android Emulators. Run iPhone, iPad, Mobile…" at bounding box center [1126, 394] width 244 height 513
drag, startPoint x: 1194, startPoint y: 256, endPoint x: 942, endPoint y: 251, distance: 252.0
click at [1004, 251] on html "Online web based iOS Simulators and Android Emulators. Run iPhone, iPad, Mobile…" at bounding box center [1126, 394] width 244 height 513
click at [1204, 244] on div at bounding box center [1125, 389] width 215 height 478
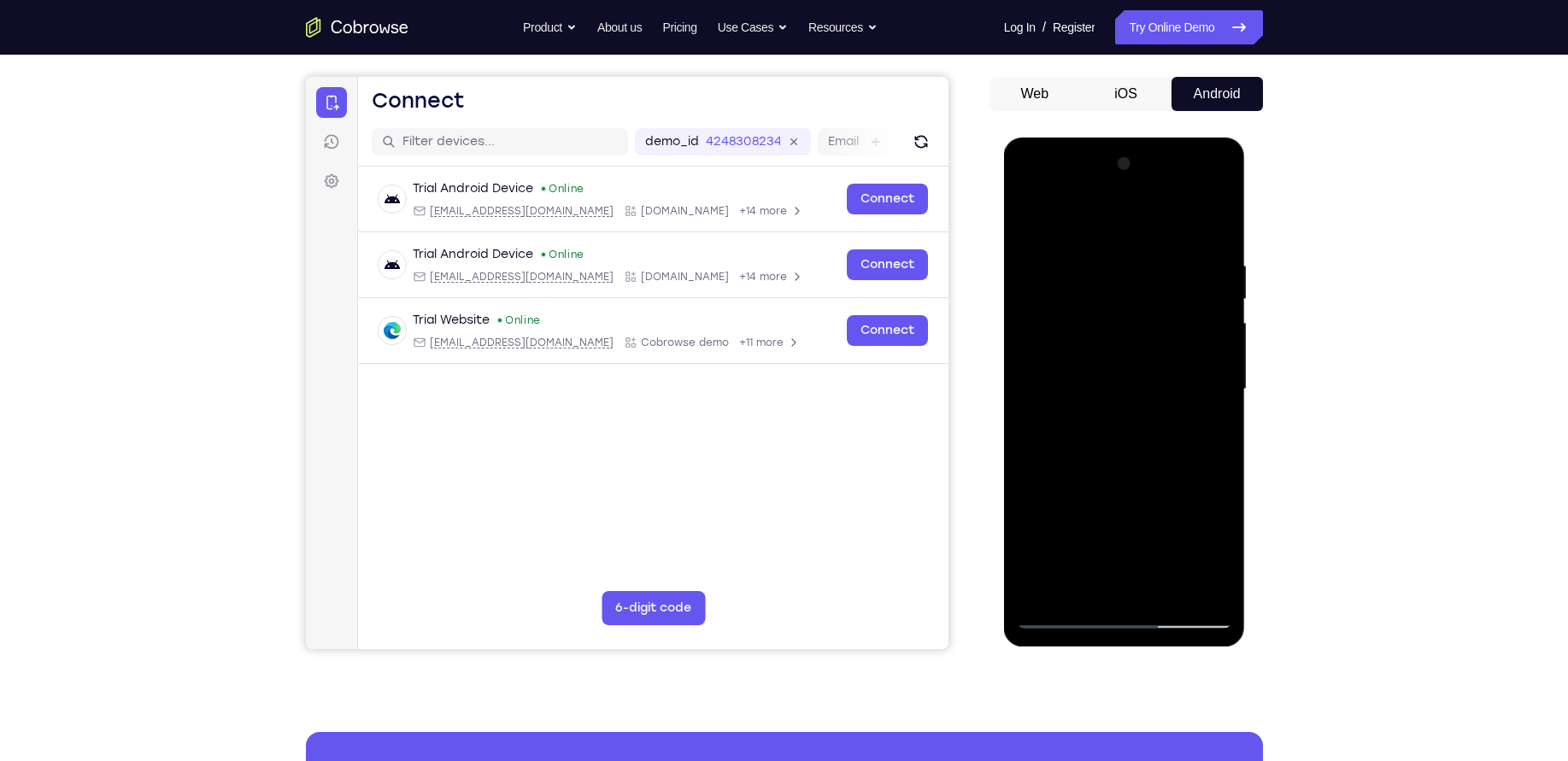
click at [1204, 244] on div at bounding box center [1125, 389] width 215 height 478
click at [1208, 340] on div at bounding box center [1125, 389] width 215 height 478
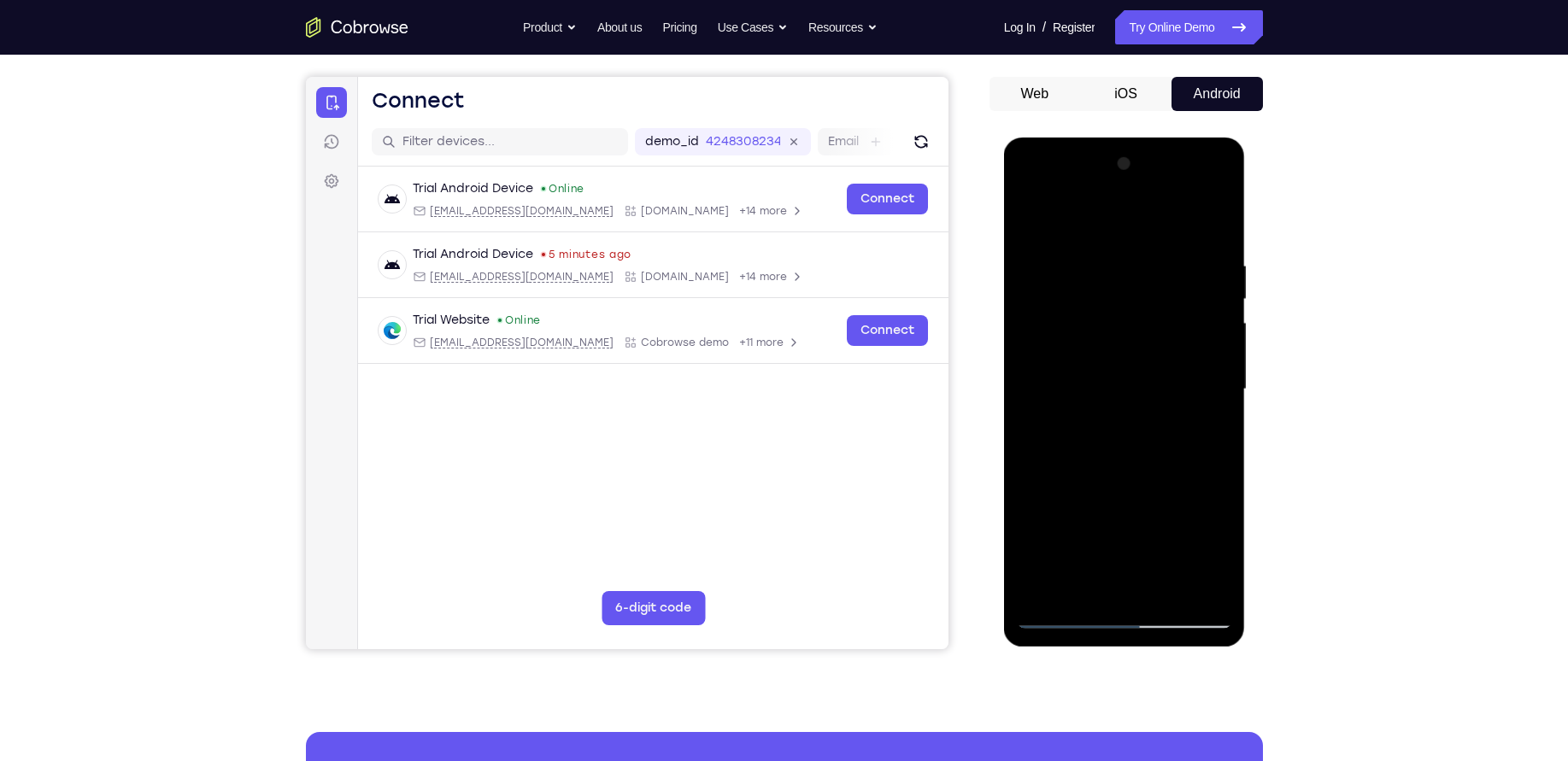
click at [1208, 230] on div at bounding box center [1125, 389] width 215 height 478
click at [1213, 242] on div at bounding box center [1125, 389] width 215 height 478
drag, startPoint x: 1201, startPoint y: 275, endPoint x: 940, endPoint y: 299, distance: 262.1
click at [1004, 299] on html "Online web based iOS Simulators and Android Emulators. Run iPhone, iPad, Mobile…" at bounding box center [1126, 394] width 244 height 513
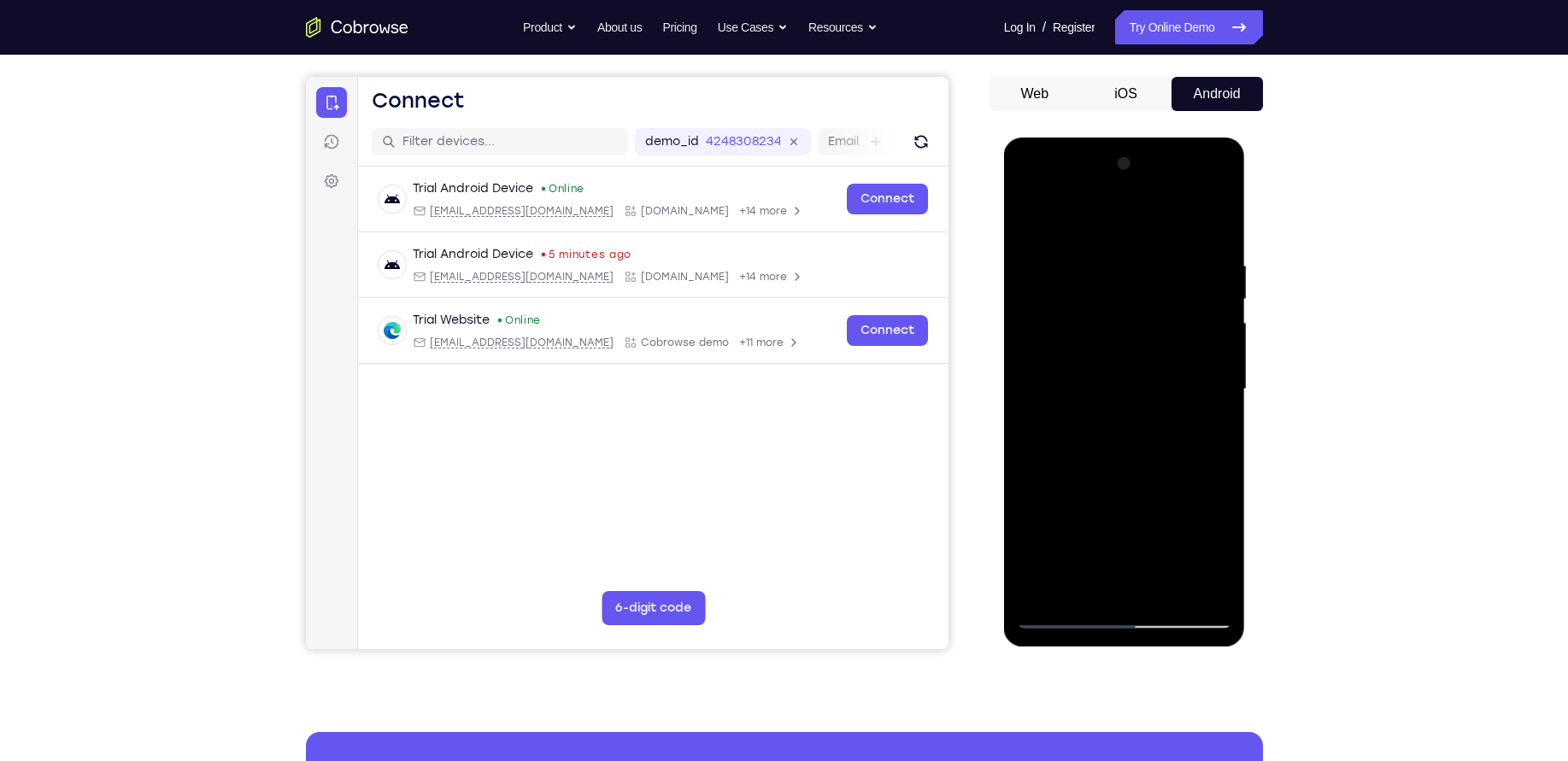
click at [1181, 596] on div at bounding box center [1125, 389] width 215 height 478
click at [1144, 483] on div at bounding box center [1125, 389] width 215 height 478
click at [1103, 368] on div at bounding box center [1125, 389] width 215 height 478
click at [1090, 575] on div at bounding box center [1125, 389] width 215 height 478
click at [1218, 553] on div at bounding box center [1125, 389] width 215 height 478
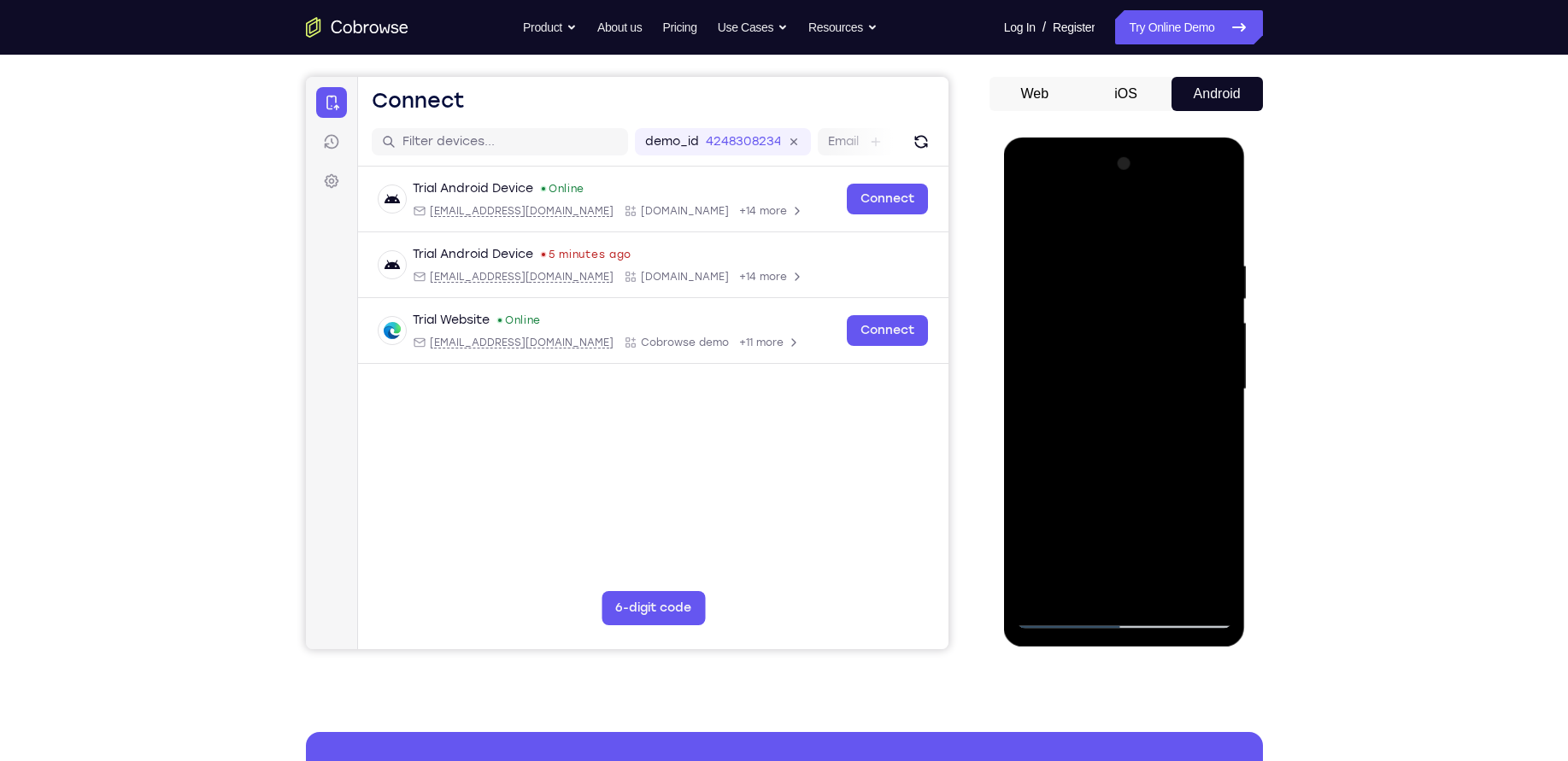
click at [1218, 553] on div at bounding box center [1125, 389] width 215 height 478
click at [1202, 431] on div at bounding box center [1125, 389] width 215 height 478
click at [1032, 218] on div at bounding box center [1125, 389] width 215 height 478
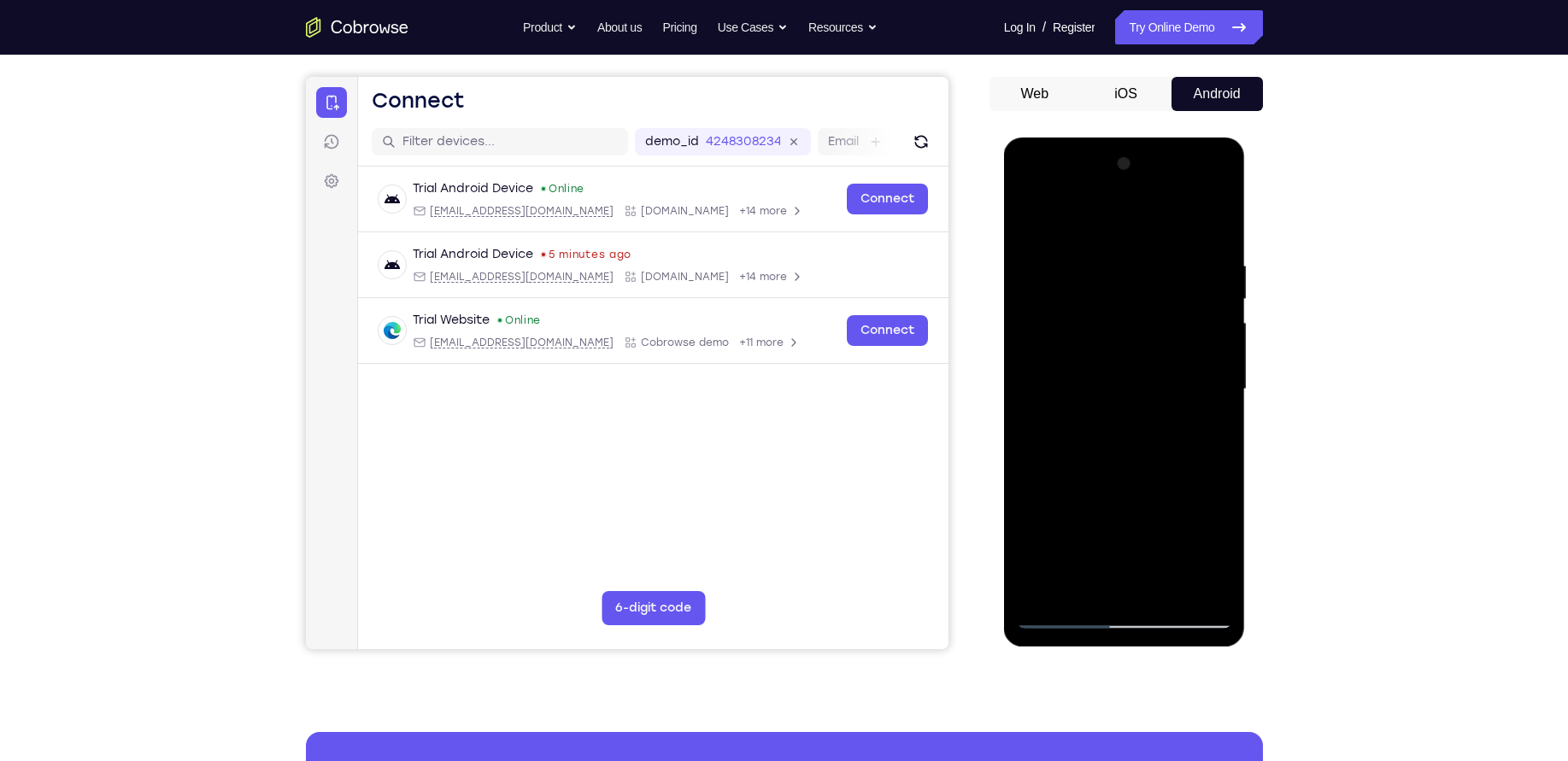
click at [1035, 218] on div at bounding box center [1125, 389] width 215 height 478
drag, startPoint x: 1204, startPoint y: 254, endPoint x: 960, endPoint y: 243, distance: 244.2
click at [1004, 243] on html "Online web based iOS Simulators and Android Emulators. Run iPhone, iPad, Mobile…" at bounding box center [1126, 394] width 244 height 513
drag, startPoint x: 1163, startPoint y: 260, endPoint x: 985, endPoint y: 261, distance: 178.0
click at [1004, 261] on html "Online web based iOS Simulators and Android Emulators. Run iPhone, iPad, Mobile…" at bounding box center [1126, 394] width 244 height 513
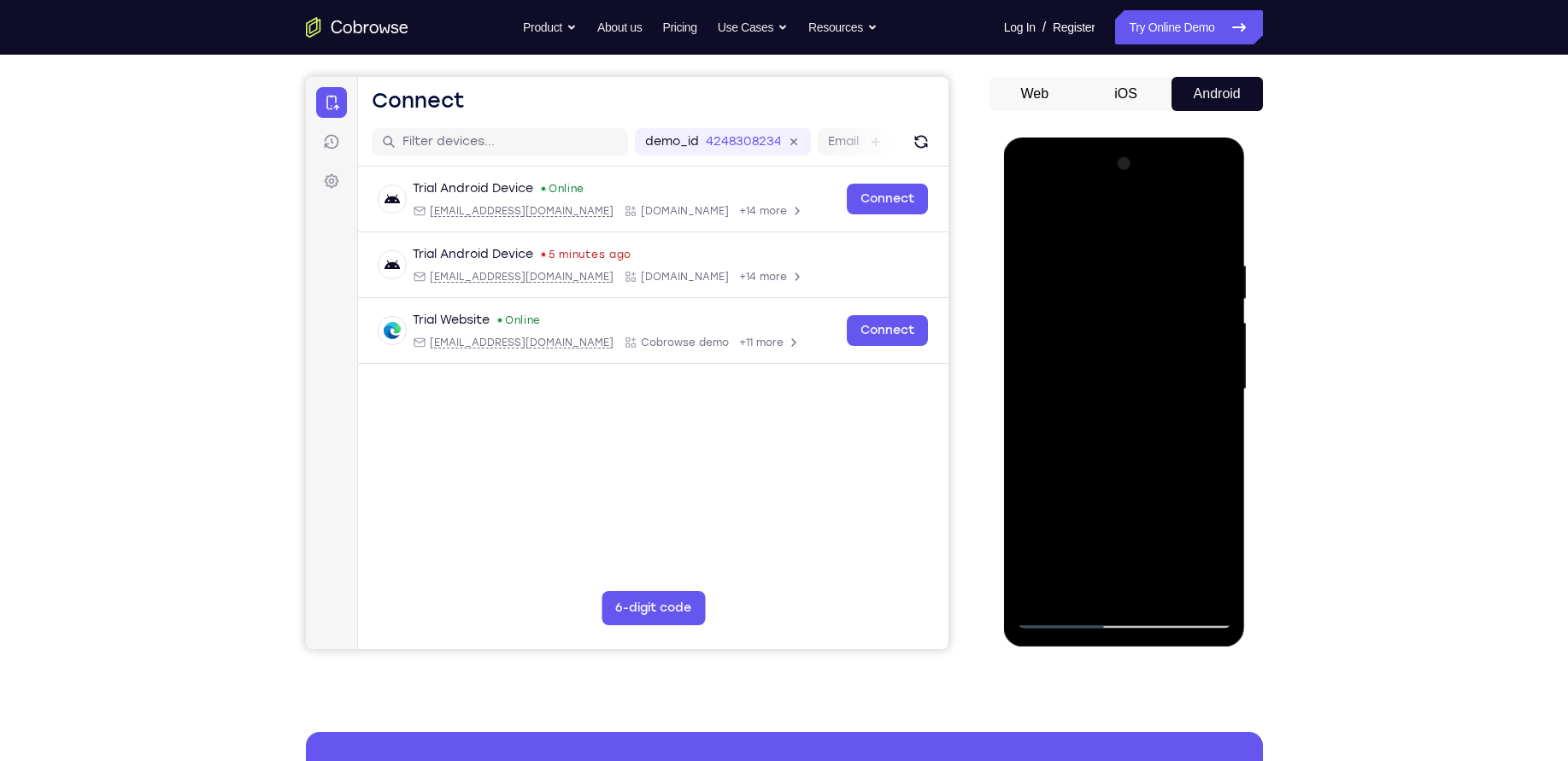
click at [1092, 253] on div at bounding box center [1125, 389] width 215 height 478
click at [1186, 321] on div at bounding box center [1125, 389] width 215 height 478
drag, startPoint x: 1222, startPoint y: 273, endPoint x: 993, endPoint y: 263, distance: 229.2
click at [1004, 263] on html "Online web based iOS Simulators and Android Emulators. Run iPhone, iPad, Mobile…" at bounding box center [1126, 394] width 244 height 513
drag, startPoint x: 1175, startPoint y: 304, endPoint x: 946, endPoint y: 332, distance: 230.7
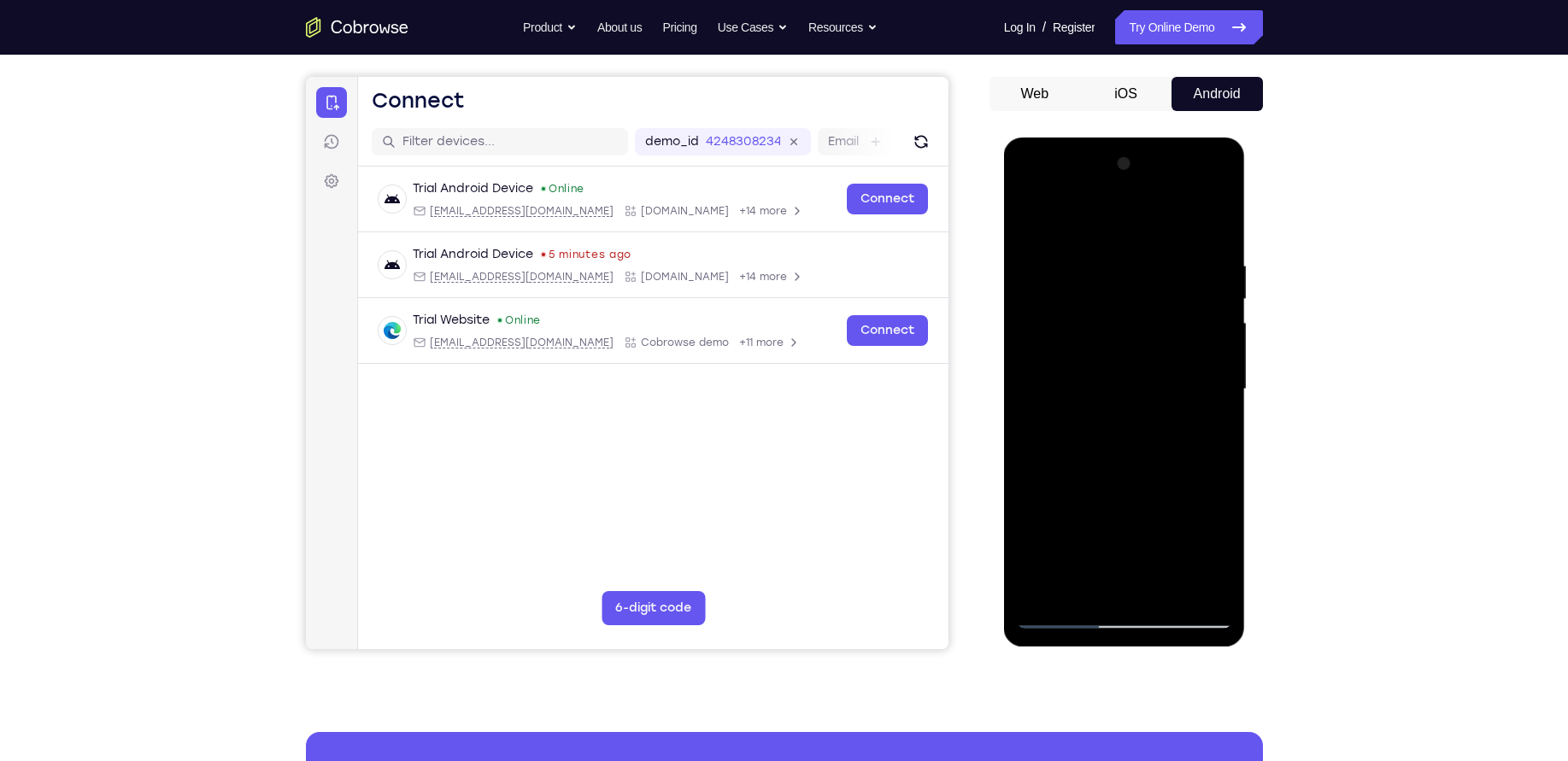
click at [1004, 332] on html "Online web based iOS Simulators and Android Emulators. Run iPhone, iPad, Mobile…" at bounding box center [1126, 394] width 244 height 513
click at [1219, 312] on div at bounding box center [1125, 389] width 215 height 478
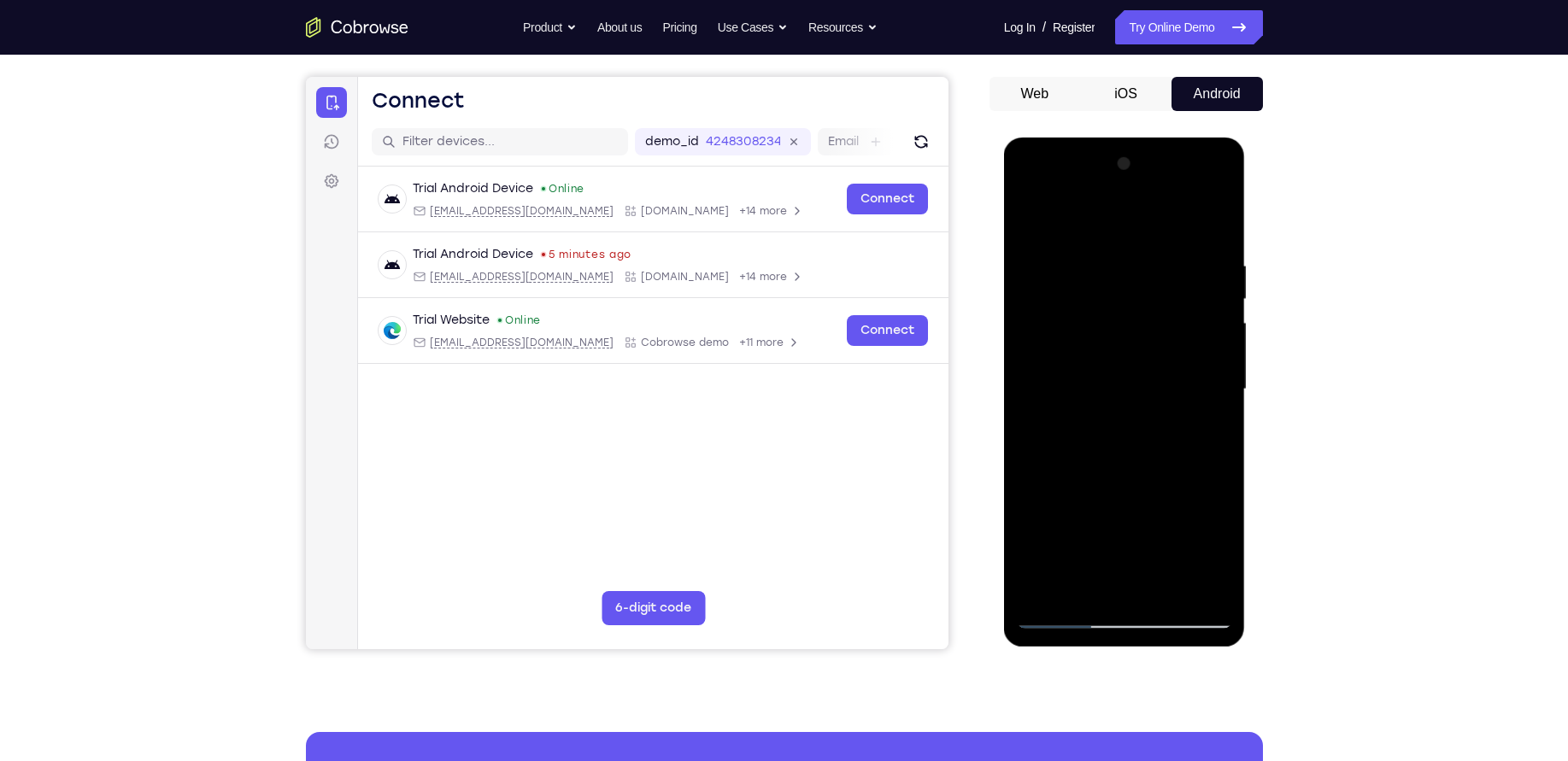
click at [1219, 312] on div at bounding box center [1125, 389] width 215 height 478
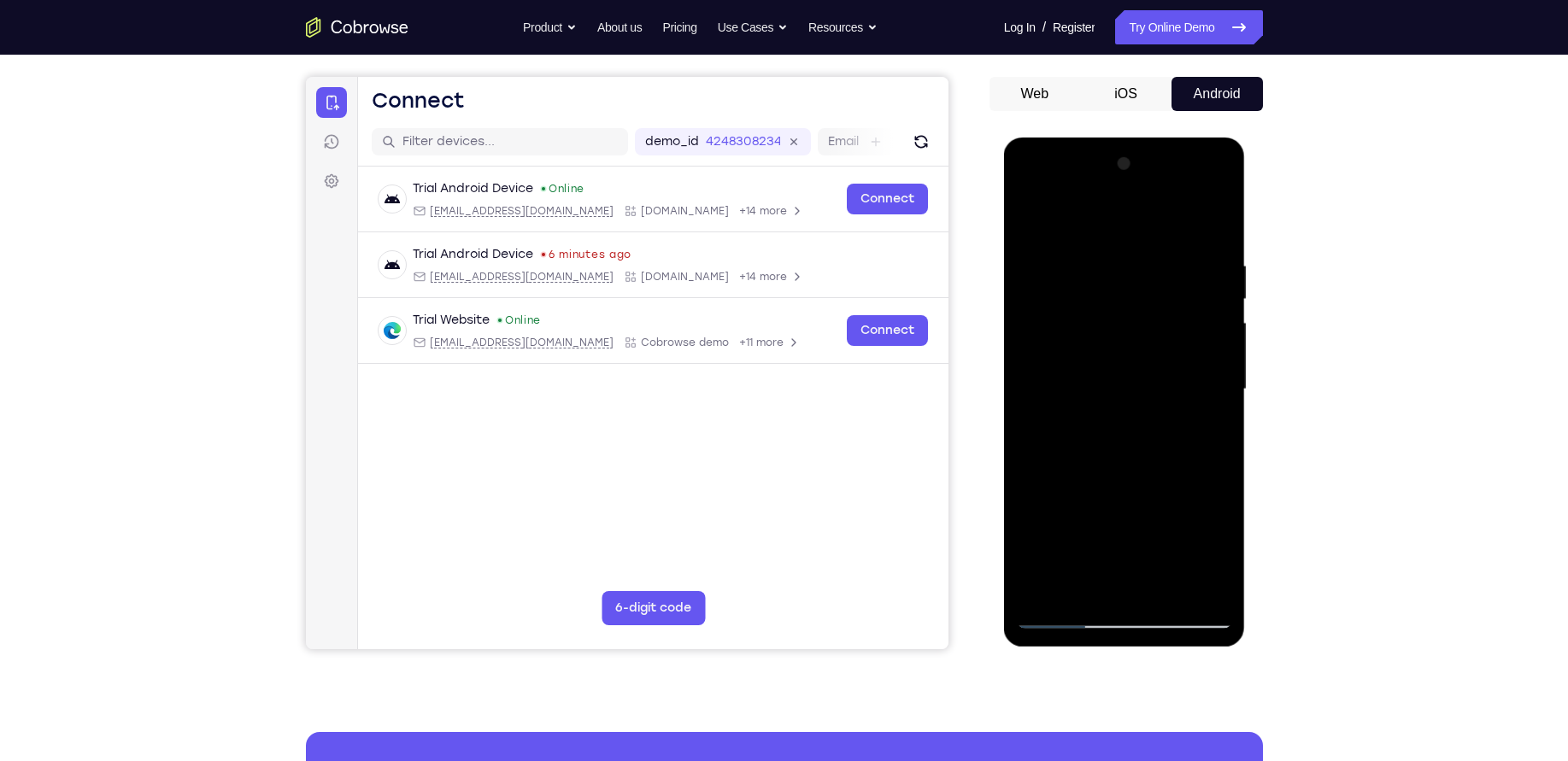
click at [1213, 216] on div at bounding box center [1125, 389] width 215 height 478
drag, startPoint x: 1203, startPoint y: 237, endPoint x: 916, endPoint y: 247, distance: 287.2
click at [1004, 247] on html "Online web based iOS Simulators and Android Emulators. Run iPhone, iPad, Mobile…" at bounding box center [1126, 394] width 244 height 513
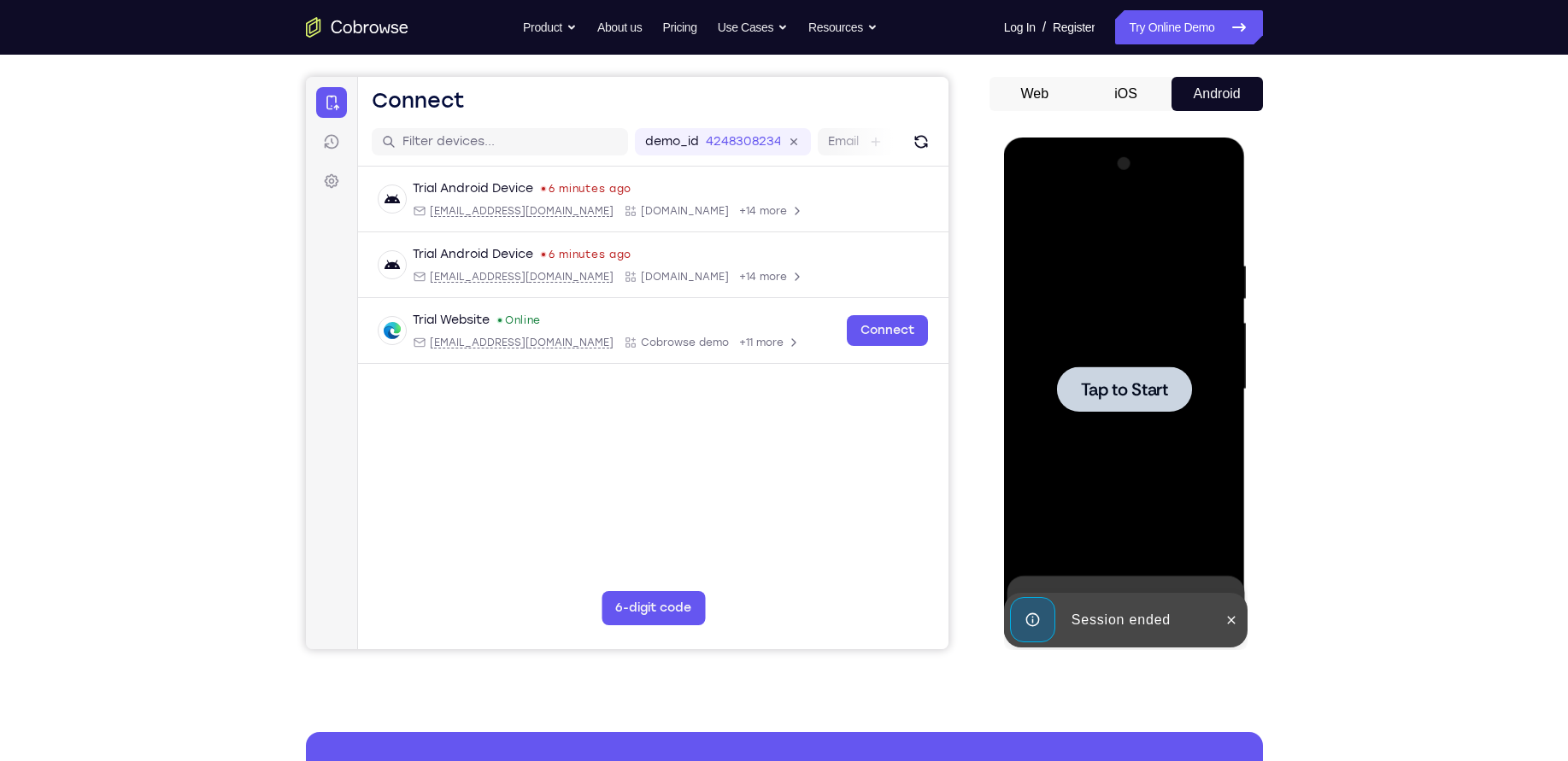
scroll to position [0, 0]
